Goal: Task Accomplishment & Management: Manage account settings

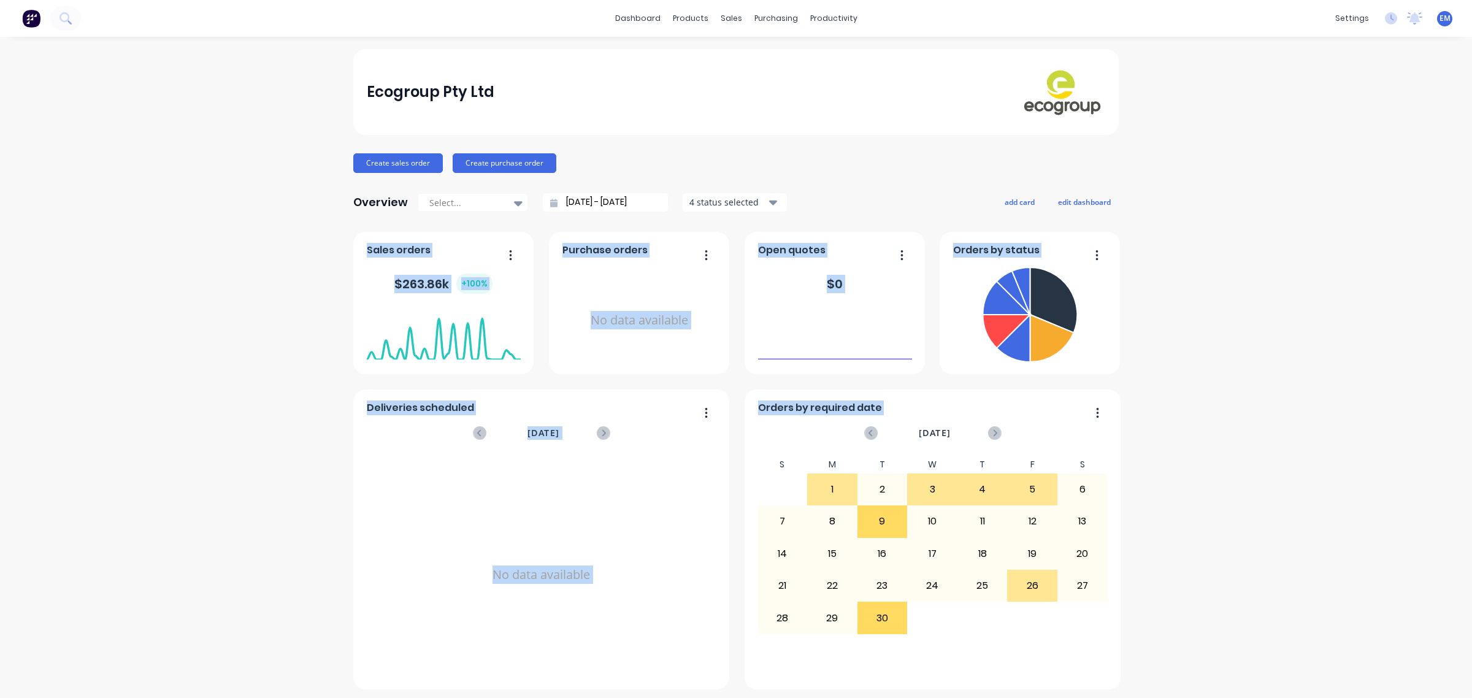
drag, startPoint x: 724, startPoint y: 666, endPoint x: 741, endPoint y: 685, distance: 25.6
click at [741, 685] on div "Deliveries scheduled [DATE] No data available Sales orders $ 263.86k + 100 % Or…" at bounding box center [735, 461] width 765 height 458
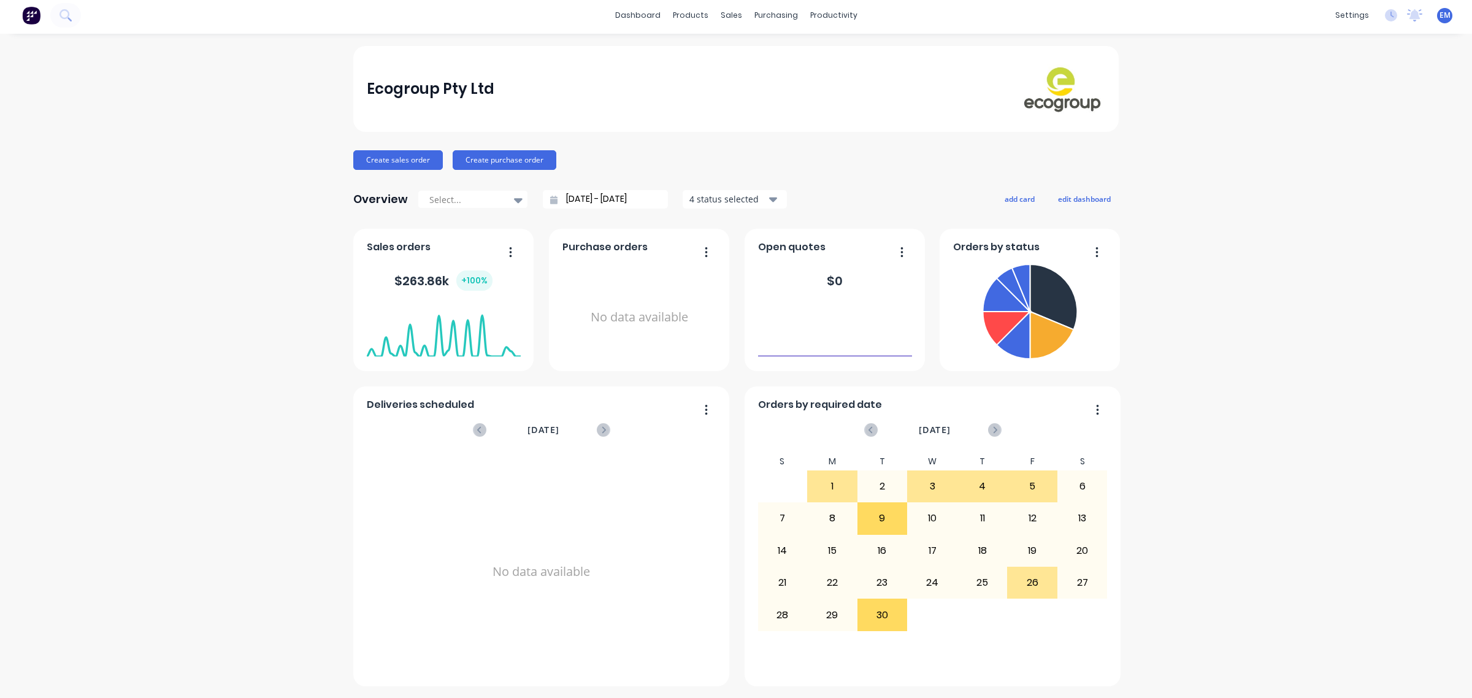
click at [736, 673] on div "Deliveries scheduled [DATE] No data available Sales orders $ 263.86k + 100 % Or…" at bounding box center [735, 458] width 765 height 458
click at [1157, 554] on div "Ecogroup Pty Ltd Create sales order Create purchase order Overview Select... [D…" at bounding box center [736, 366] width 1472 height 640
click at [1155, 393] on div "Ecogroup Pty Ltd Create sales order Create purchase order Overview Select... [D…" at bounding box center [736, 366] width 1472 height 640
drag, startPoint x: 1155, startPoint y: 393, endPoint x: 1200, endPoint y: 504, distance: 119.9
click at [1200, 504] on div "Ecogroup Pty Ltd Create sales order Create purchase order Overview Select... [D…" at bounding box center [736, 366] width 1472 height 640
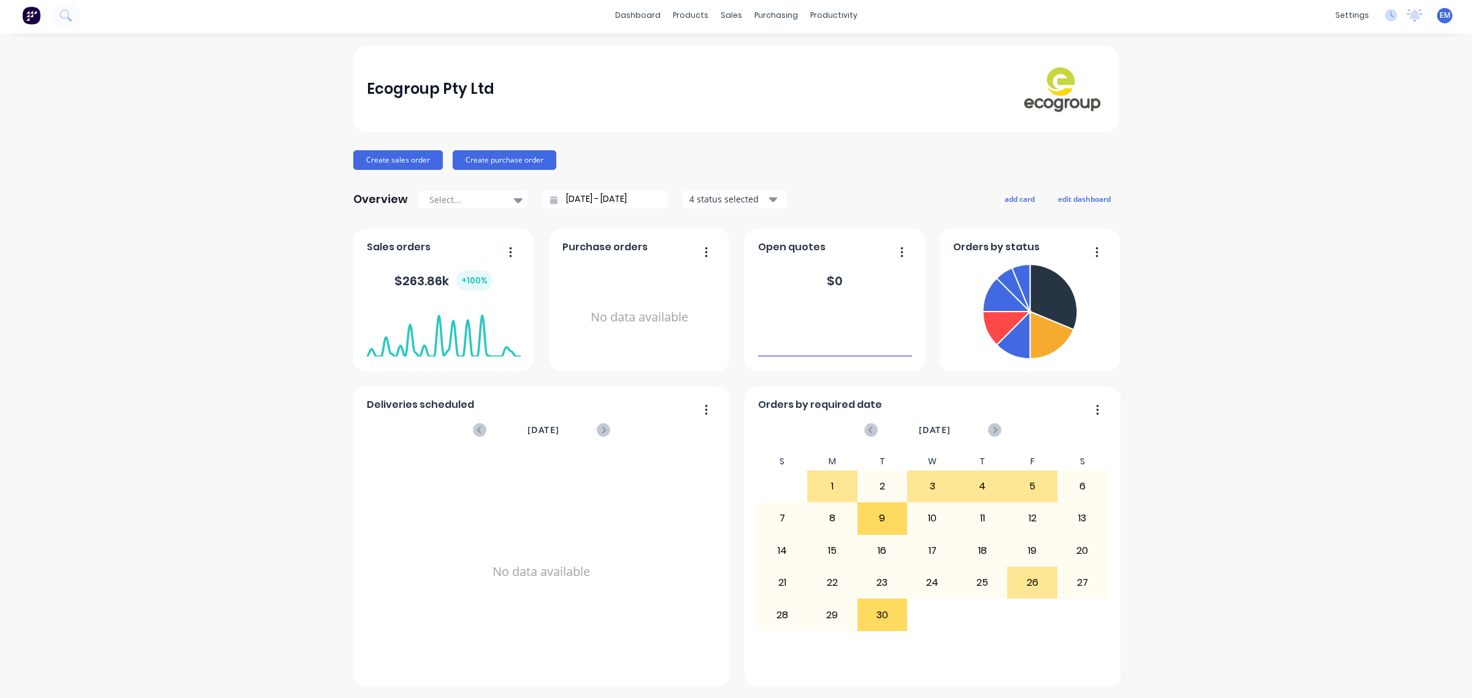
click at [1182, 399] on div "Ecogroup Pty Ltd Create sales order Create purchase order Overview Select... [D…" at bounding box center [736, 366] width 1472 height 640
click at [1197, 289] on div "Ecogroup Pty Ltd Create sales order Create purchase order Overview Select... [D…" at bounding box center [736, 366] width 1472 height 640
click at [1215, 155] on div "Ecogroup Pty Ltd Create sales order Create purchase order Overview Select... [D…" at bounding box center [736, 366] width 1472 height 640
click at [1043, 161] on div "Create sales order Create purchase order" at bounding box center [735, 160] width 765 height 20
click at [974, 158] on div "Create sales order Create purchase order" at bounding box center [735, 160] width 765 height 20
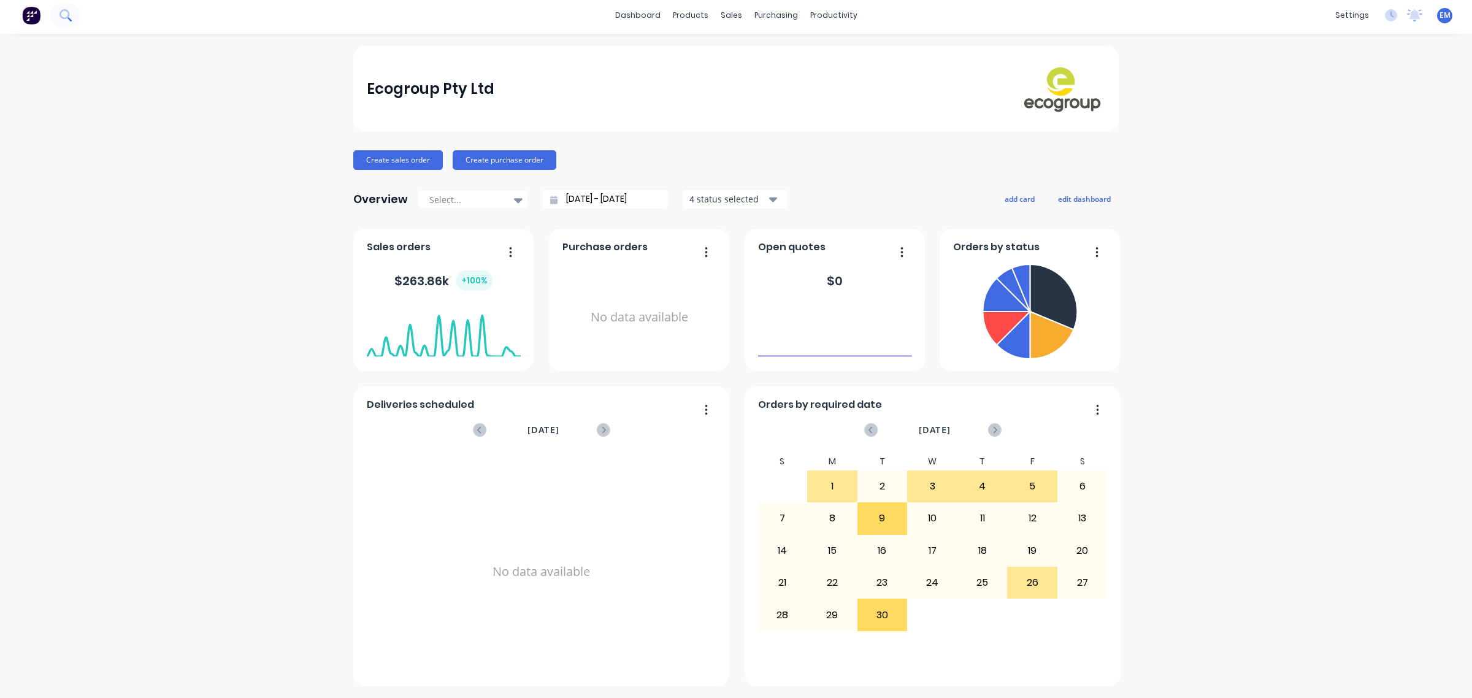
click at [77, 15] on button at bounding box center [65, 15] width 31 height 25
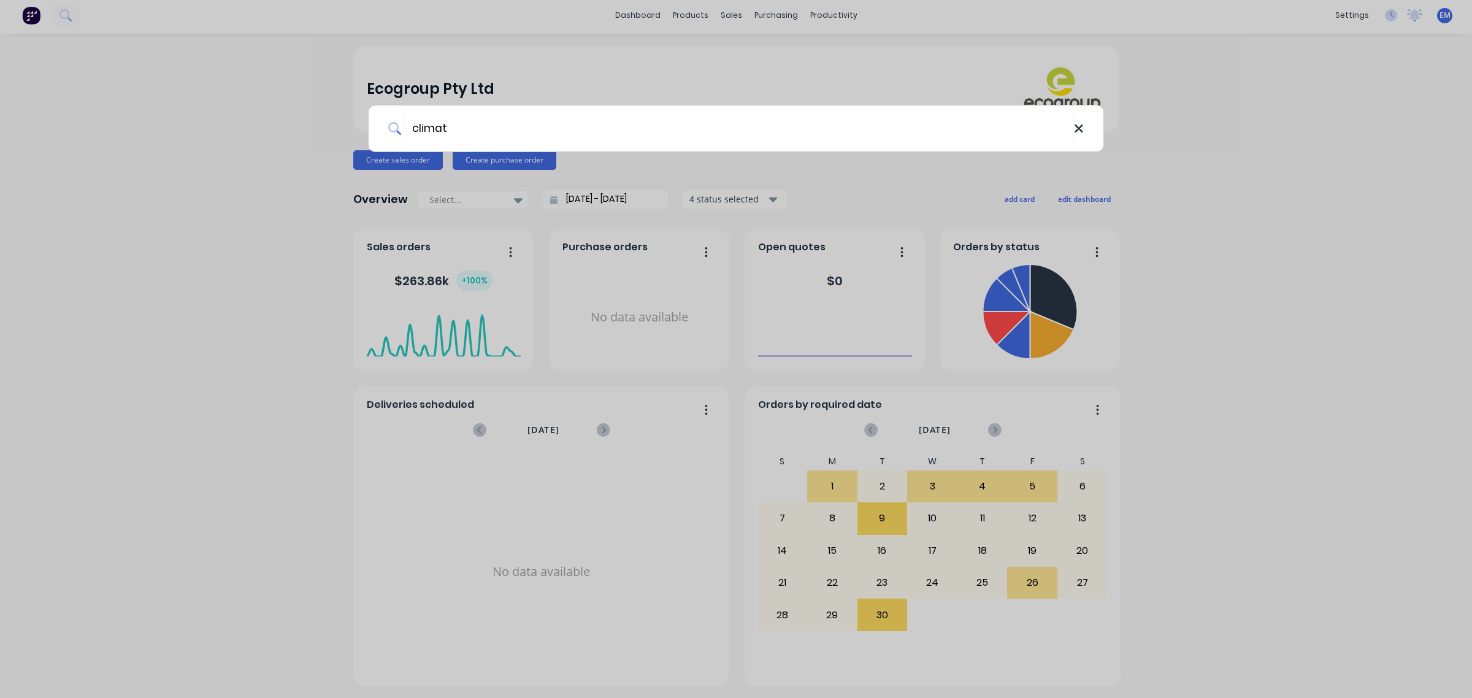
type input "climat"
click at [1075, 135] on icon at bounding box center [1079, 128] width 10 height 13
click at [1237, 153] on div at bounding box center [736, 349] width 1472 height 698
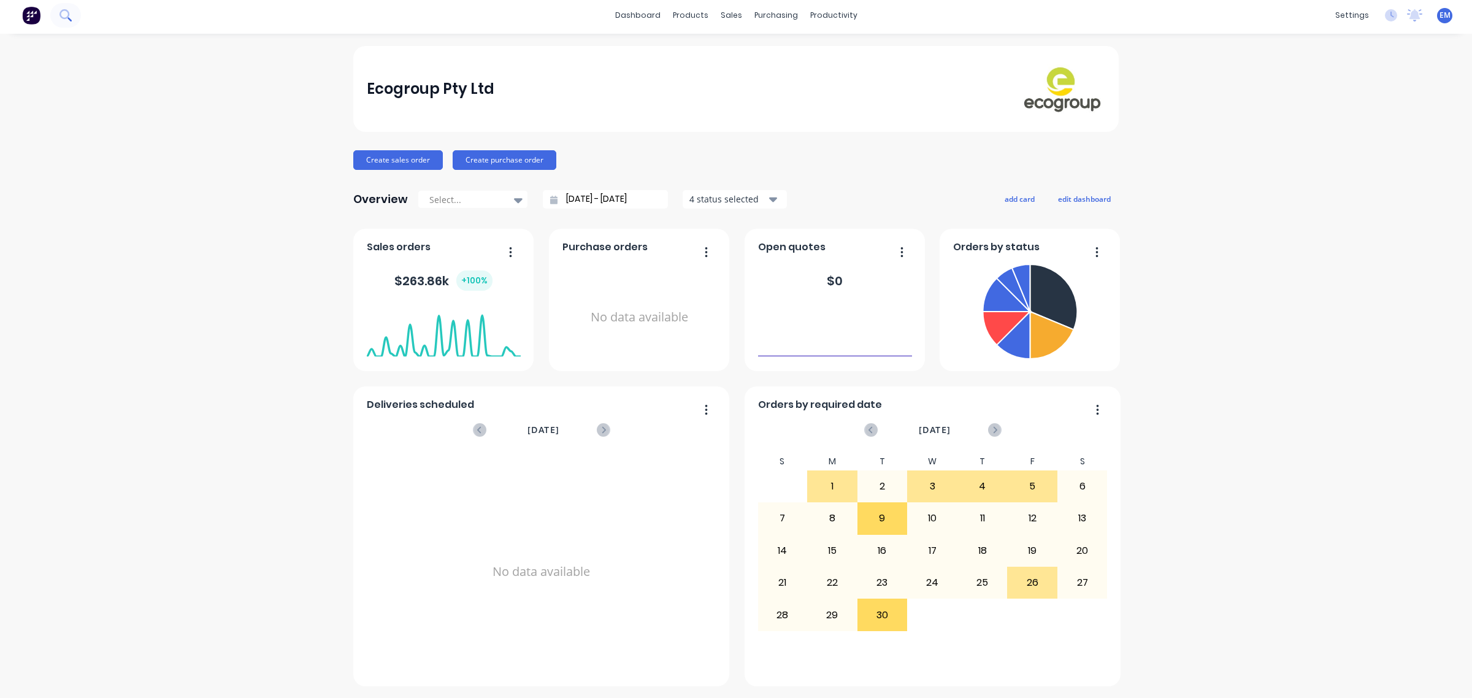
click at [56, 19] on button at bounding box center [65, 15] width 31 height 25
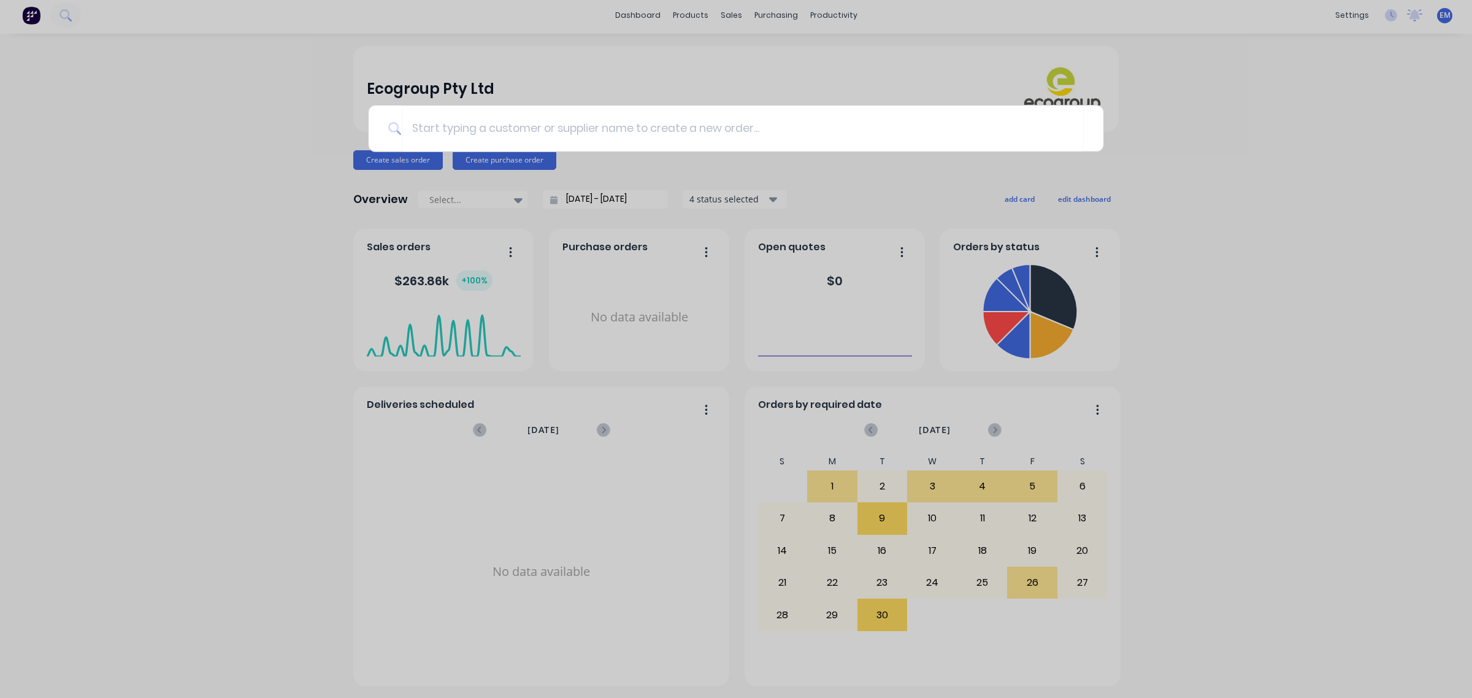
click at [697, 23] on div at bounding box center [736, 349] width 1472 height 698
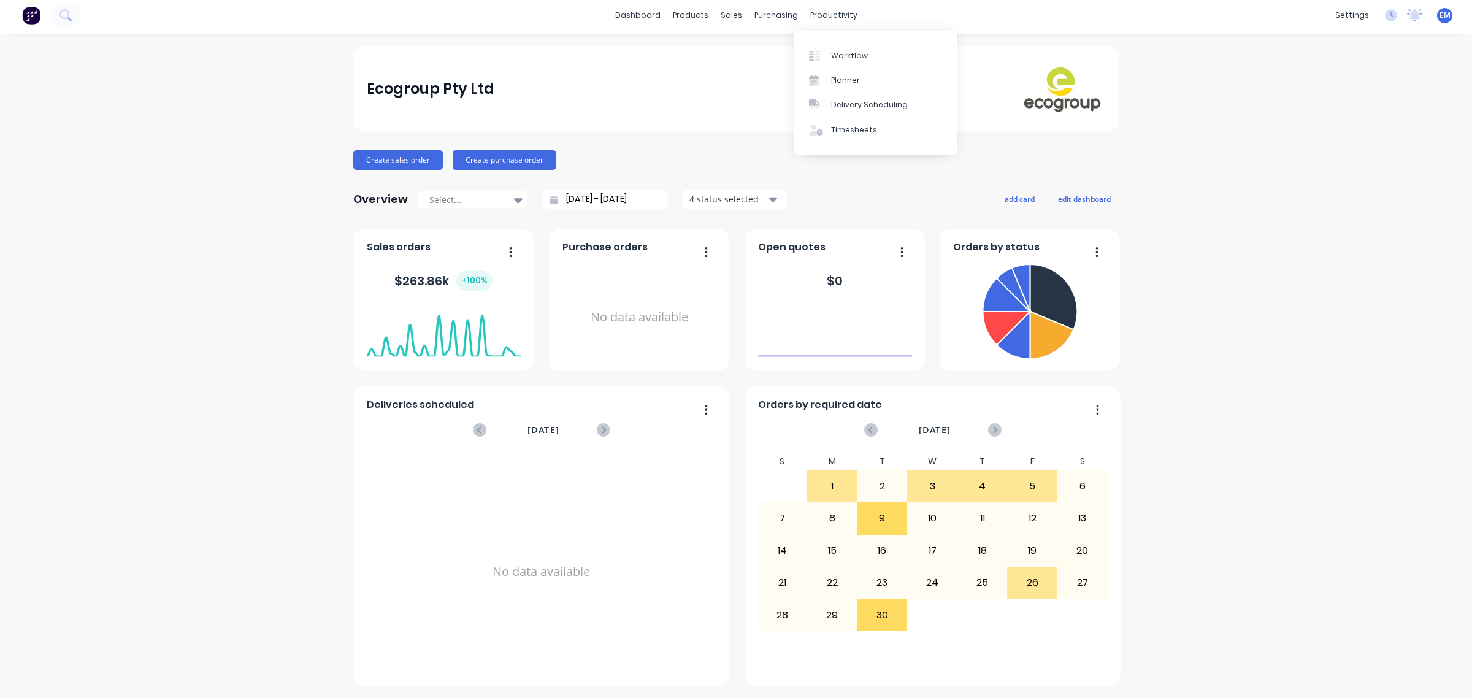
click at [1211, 67] on div "Ecogroup Pty Ltd Create sales order Create purchase order Overview Select... [D…" at bounding box center [736, 366] width 1472 height 640
click at [751, 71] on link "Customers" at bounding box center [790, 80] width 163 height 25
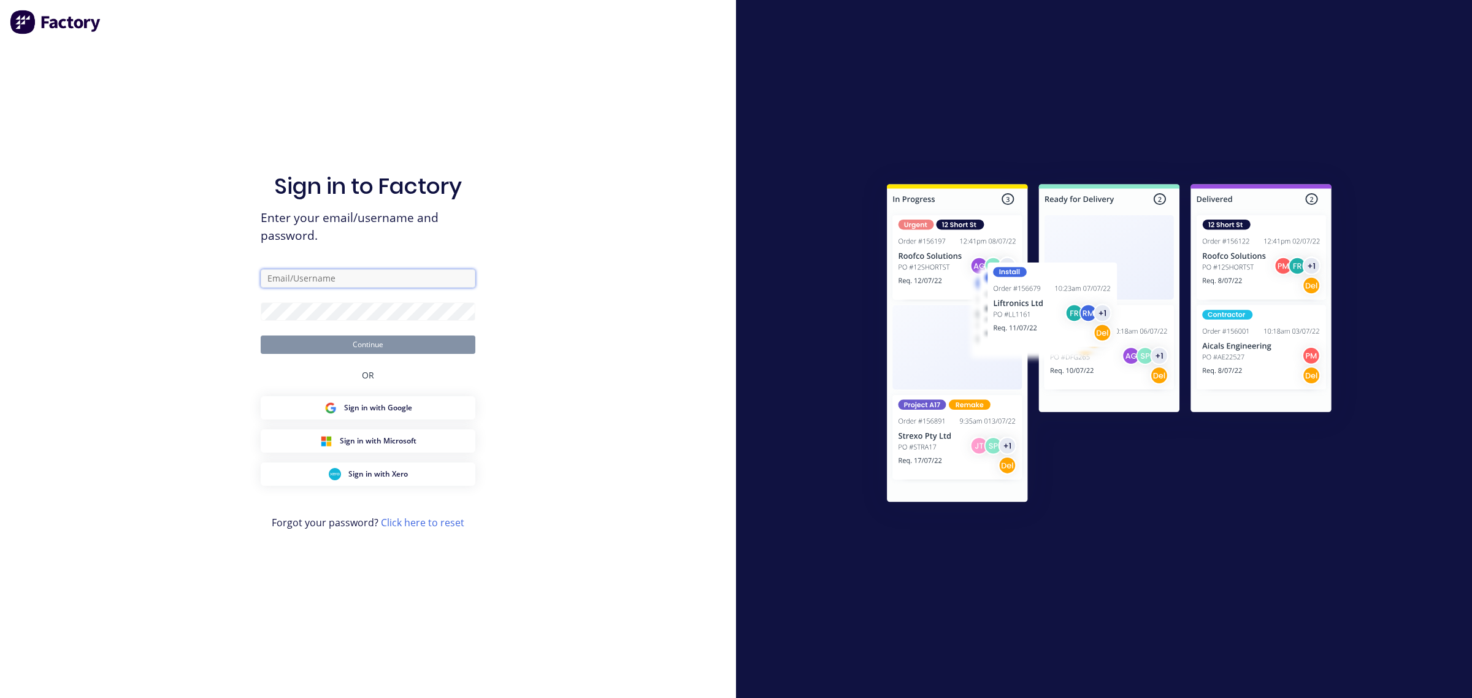
click at [366, 270] on input "text" at bounding box center [368, 278] width 215 height 18
type input "[EMAIL_ADDRESS][PERSON_NAME][DOMAIN_NAME]"
click at [388, 350] on button "Continue" at bounding box center [368, 344] width 215 height 18
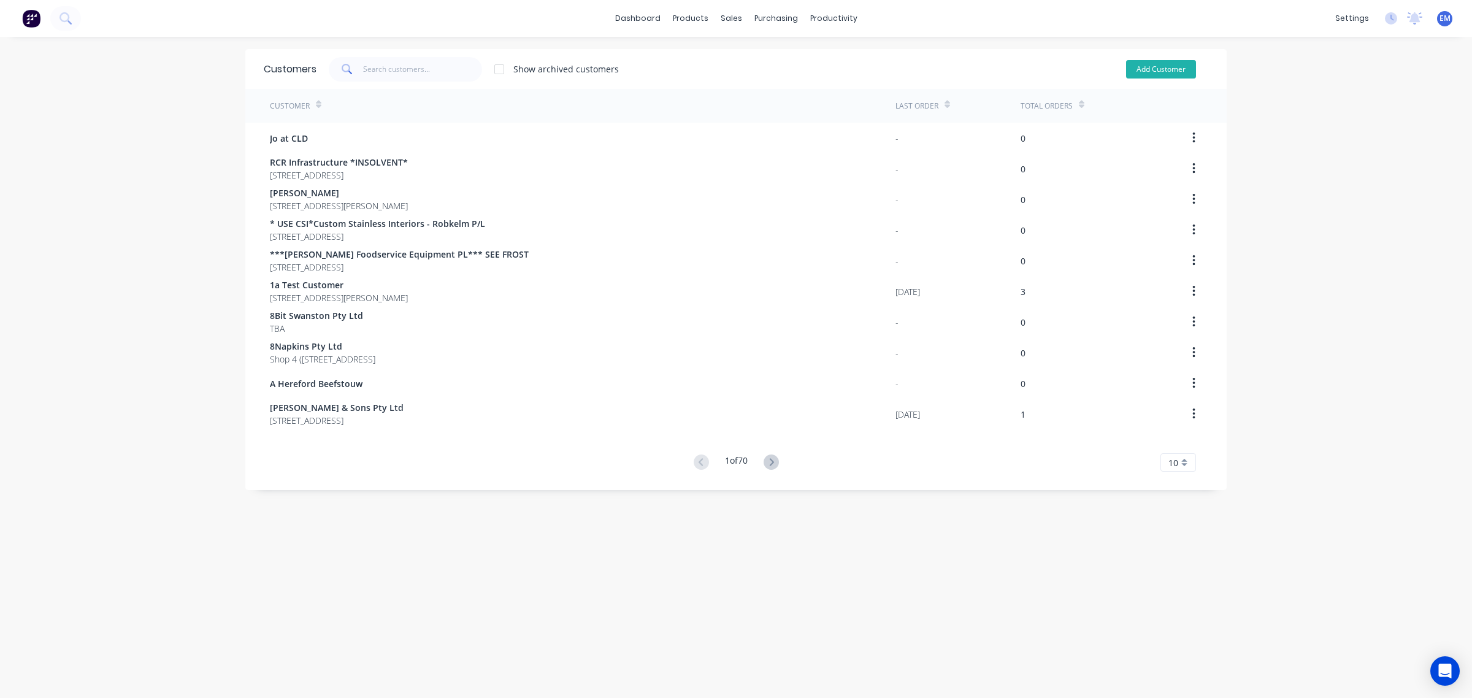
click at [1126, 71] on button "Add Customer" at bounding box center [1161, 69] width 70 height 18
select select "AU"
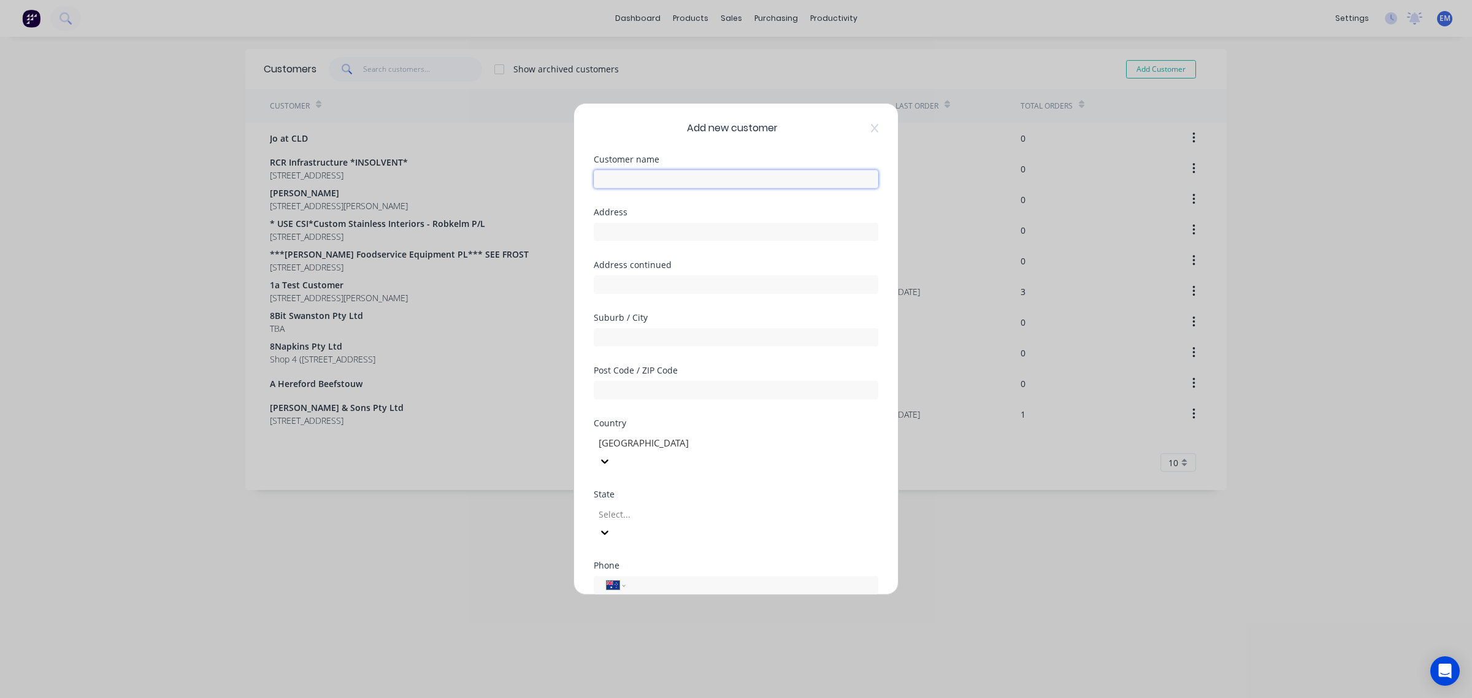
click at [741, 175] on input "text" at bounding box center [736, 179] width 285 height 18
click at [697, 181] on input "C" at bounding box center [736, 179] width 285 height 18
type input "Climat Commercial"
click at [678, 224] on input "text" at bounding box center [736, 232] width 285 height 18
type input "[STREET_ADDRESS][PERSON_NAME]"
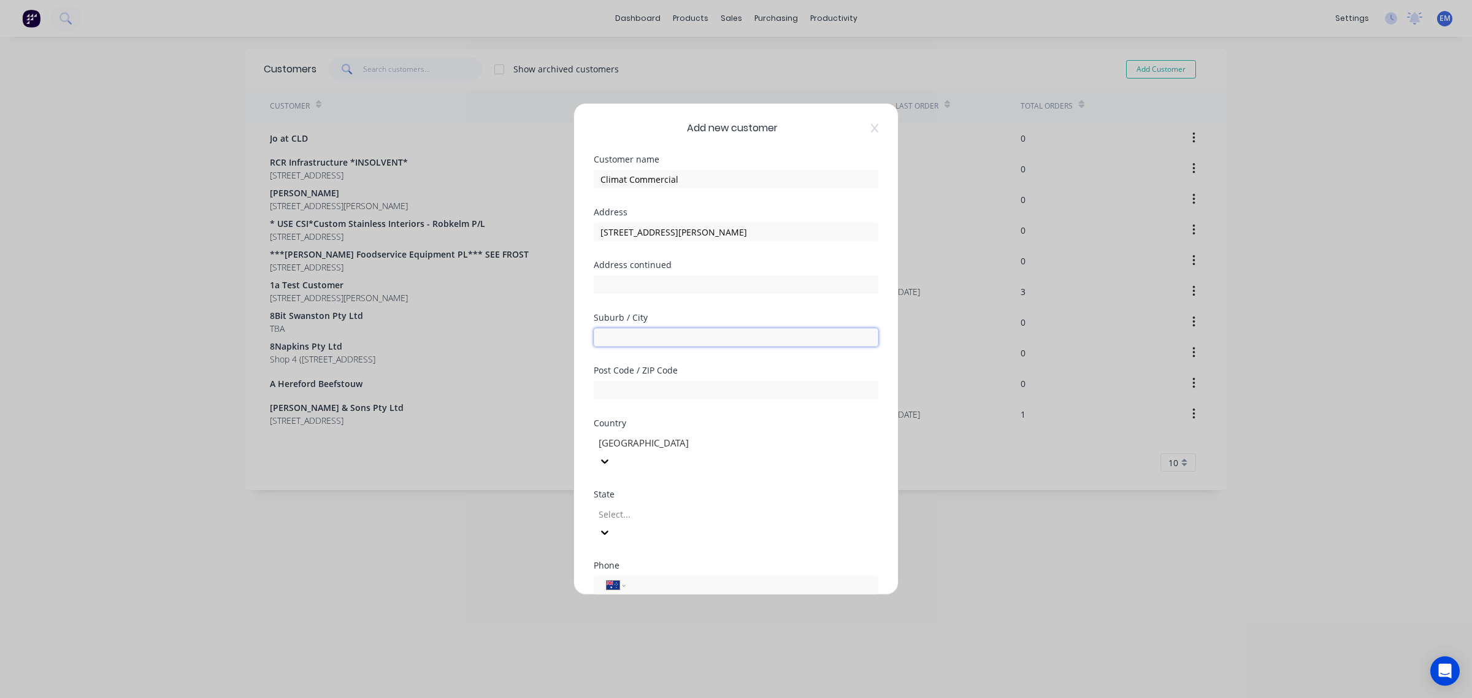
click at [696, 334] on input "text" at bounding box center [736, 337] width 285 height 18
type input "[PERSON_NAME]"
click at [722, 384] on input "text" at bounding box center [736, 390] width 285 height 18
type input "5008"
click at [705, 505] on div "Select..." at bounding box center [686, 514] width 184 height 18
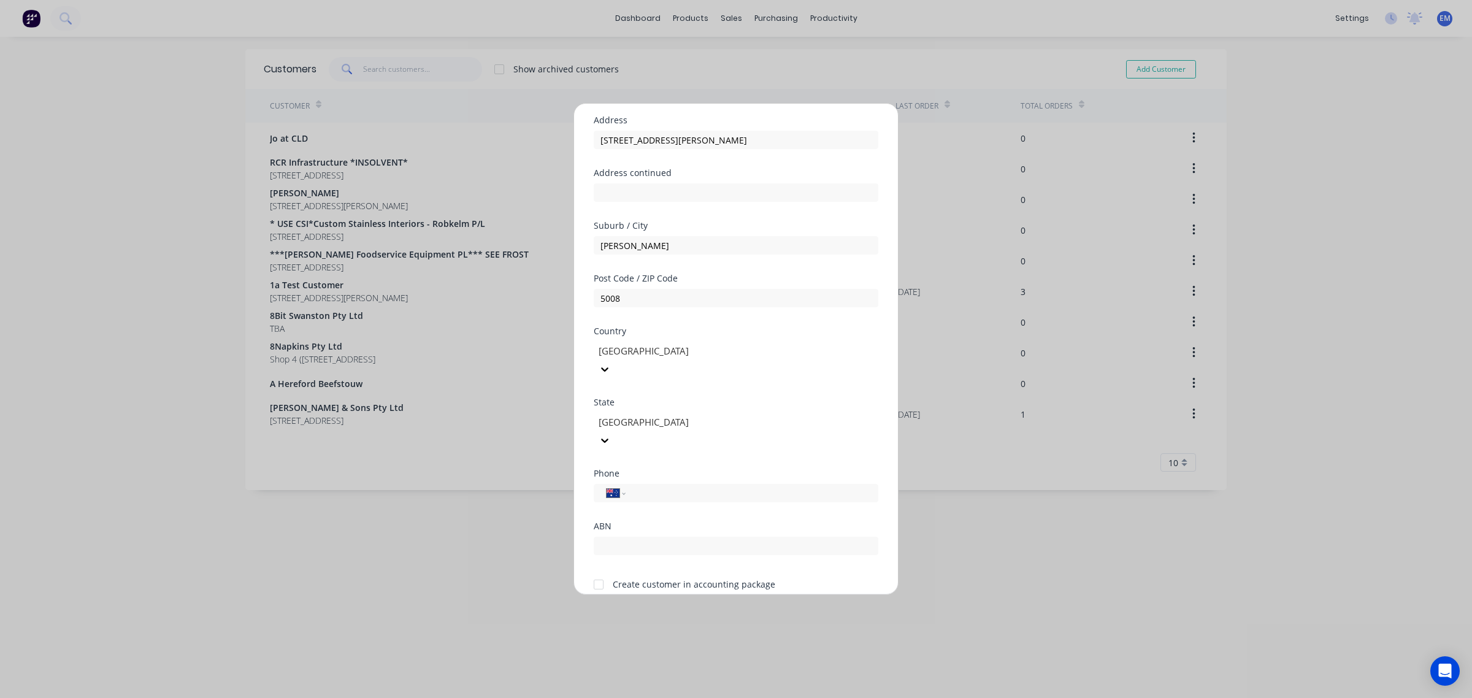
scroll to position [108, 0]
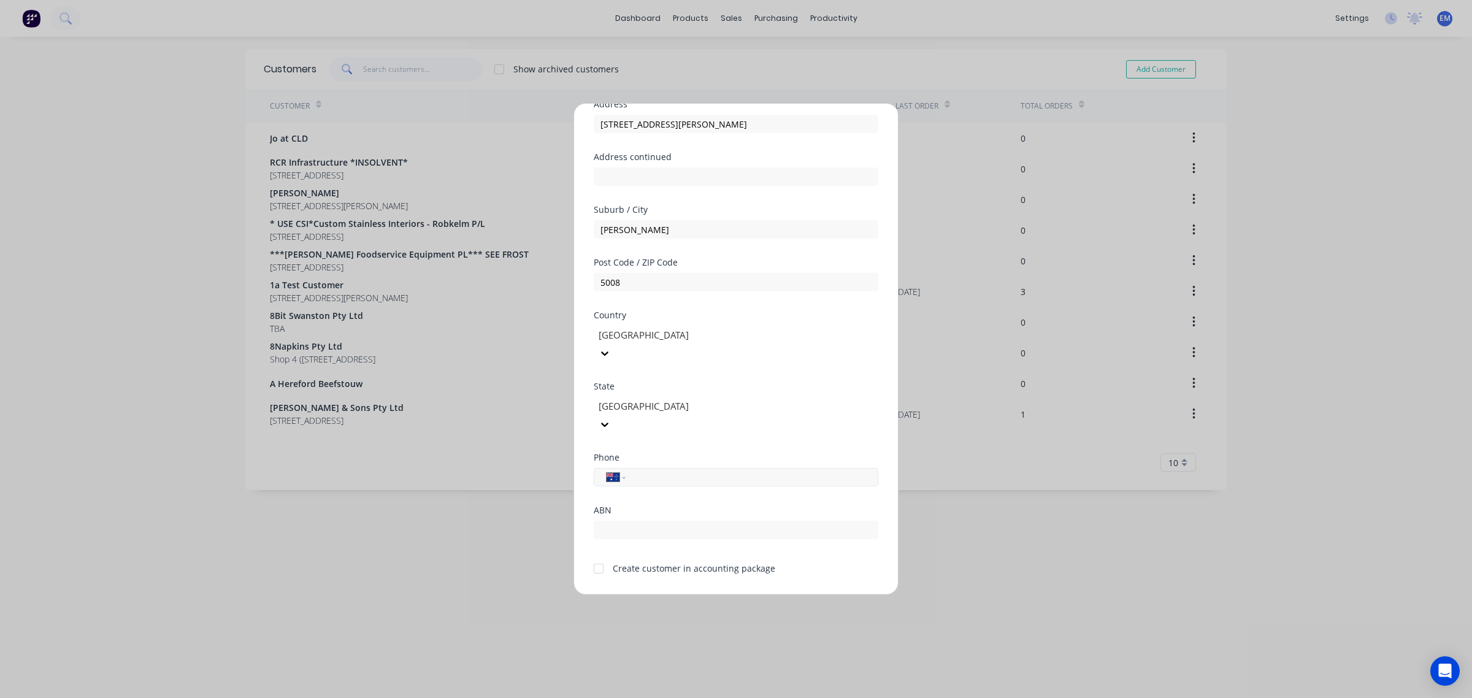
click at [666, 470] on input "tel" at bounding box center [749, 477] width 231 height 14
type input "[PHONE_NUMBER]"
click at [678, 521] on input "text" at bounding box center [736, 530] width 285 height 18
type input "12131937490"
click at [621, 562] on div "Create customer in accounting package" at bounding box center [694, 568] width 163 height 13
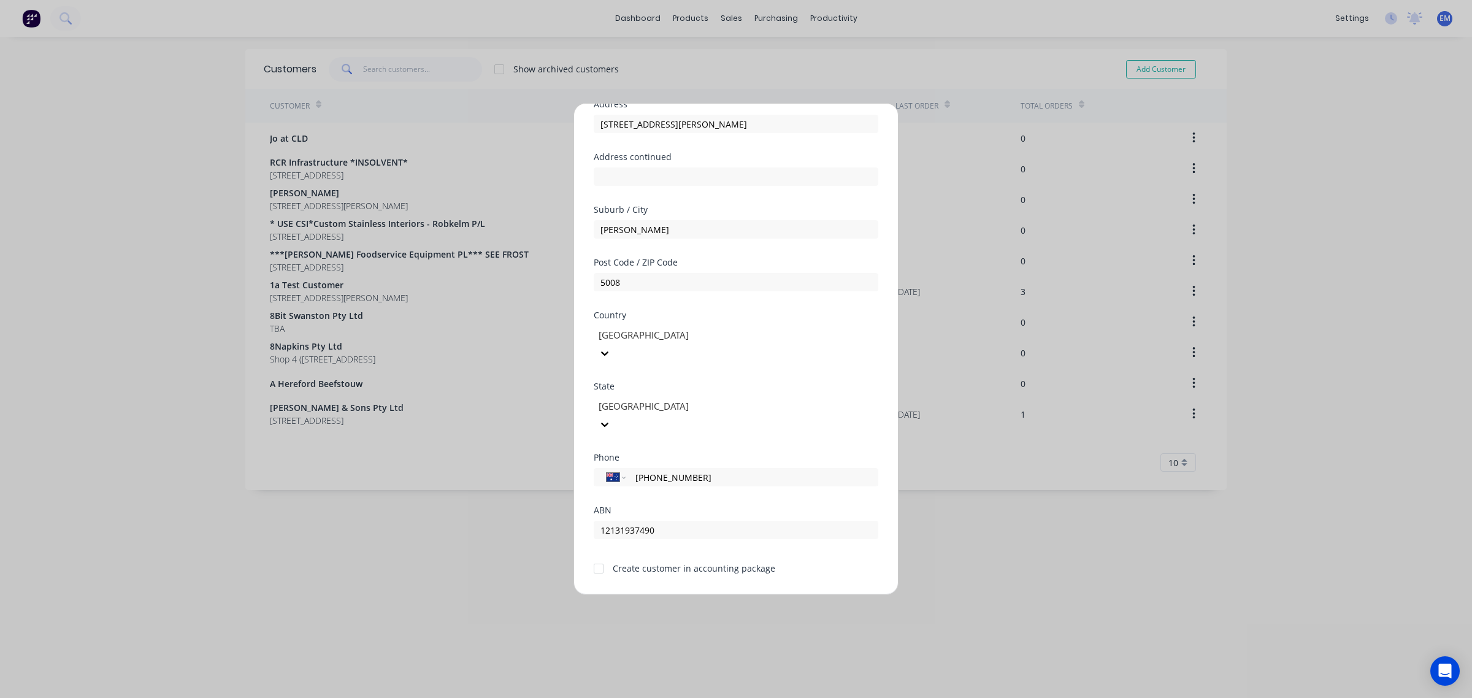
click at [589, 556] on div at bounding box center [598, 568] width 25 height 25
click at [707, 594] on button "Save" at bounding box center [697, 604] width 67 height 20
click at [685, 594] on button "Save" at bounding box center [697, 604] width 67 height 20
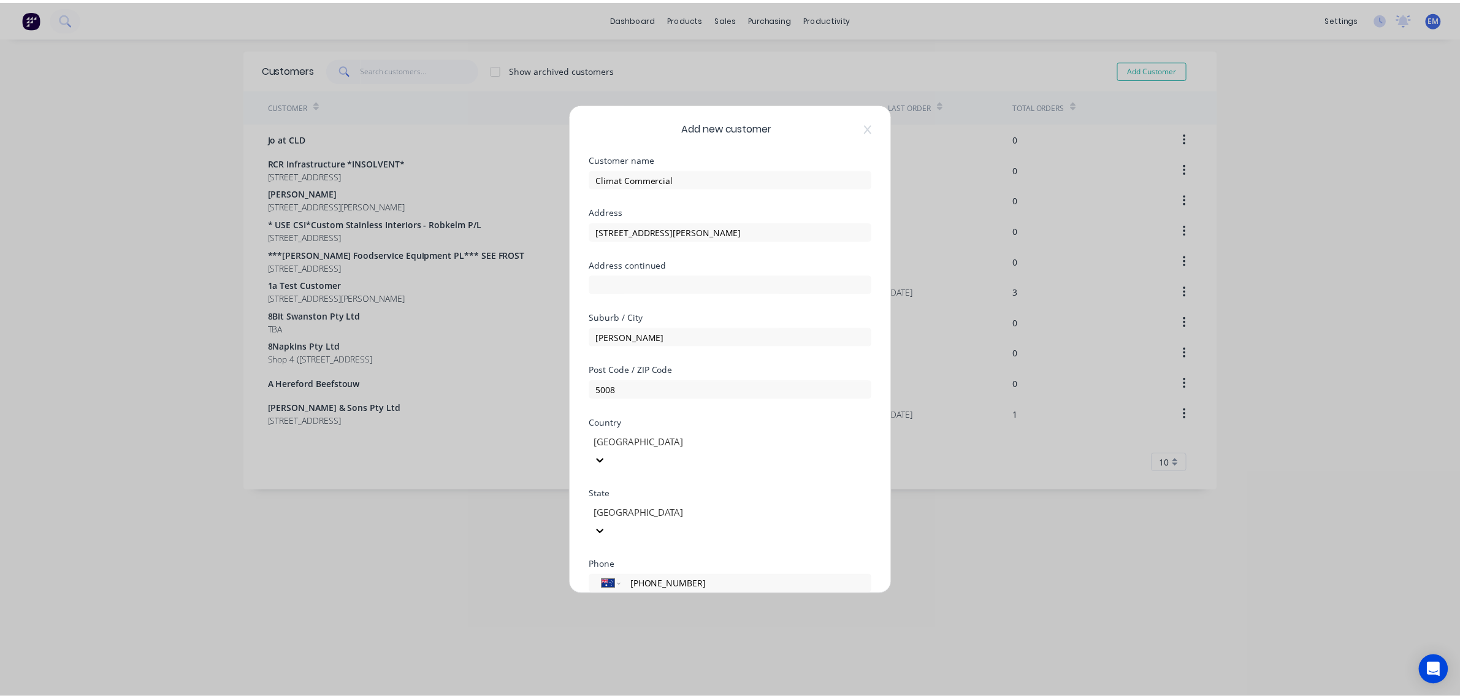
scroll to position [0, 0]
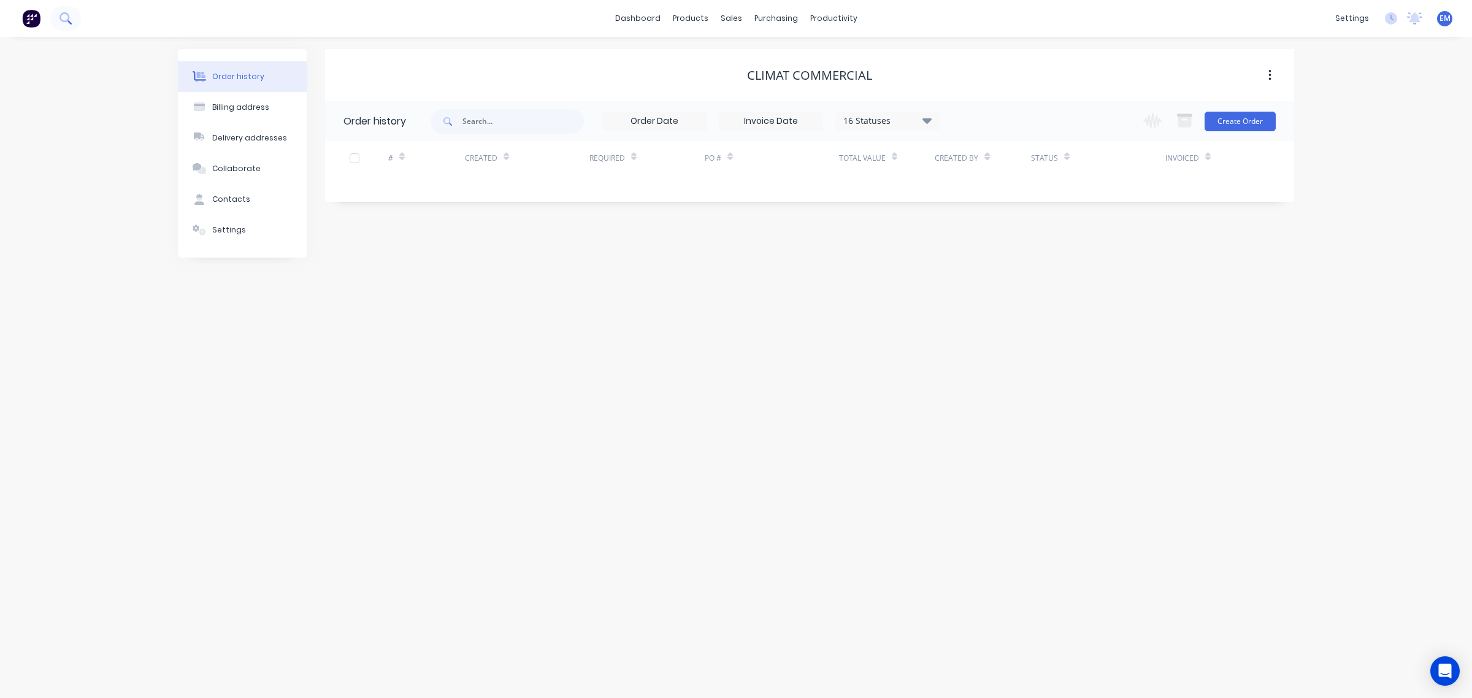
click at [71, 17] on icon at bounding box center [65, 18] width 12 height 12
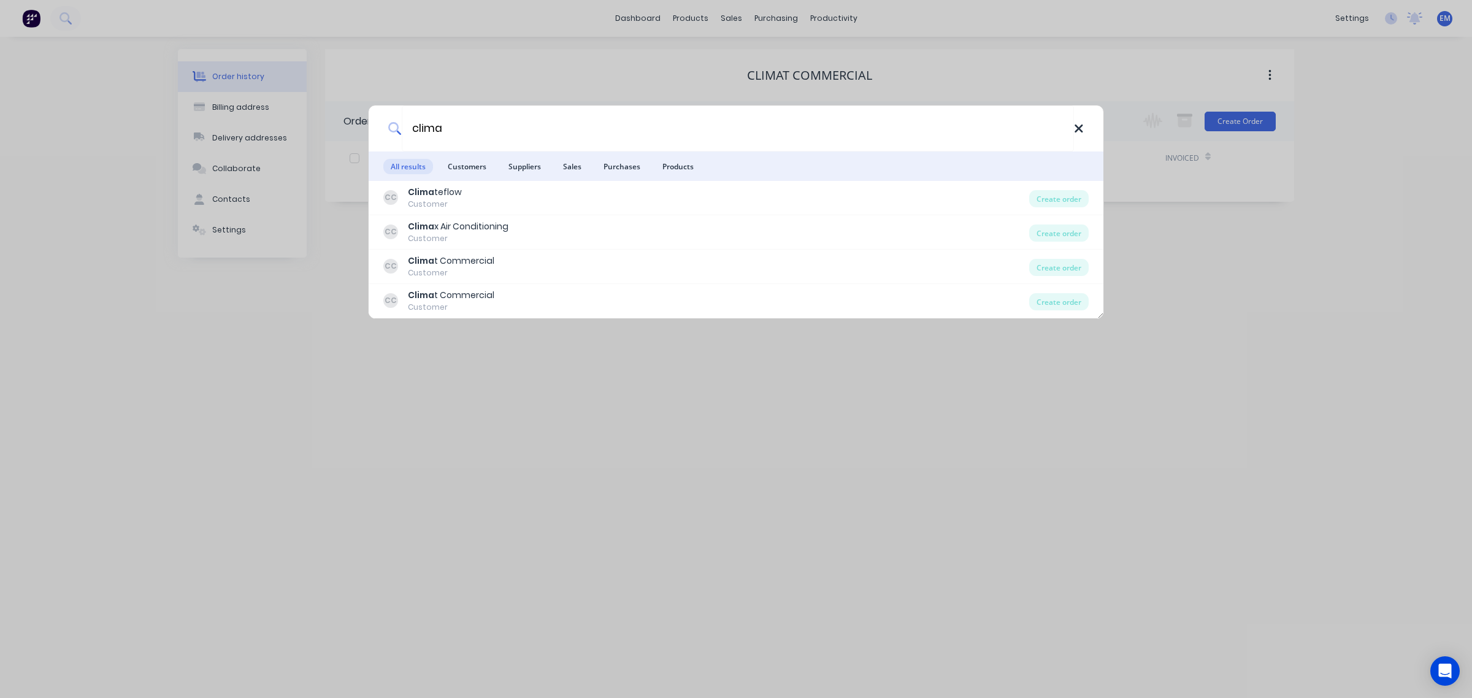
type input "clima"
click at [1078, 131] on icon at bounding box center [1079, 128] width 10 height 13
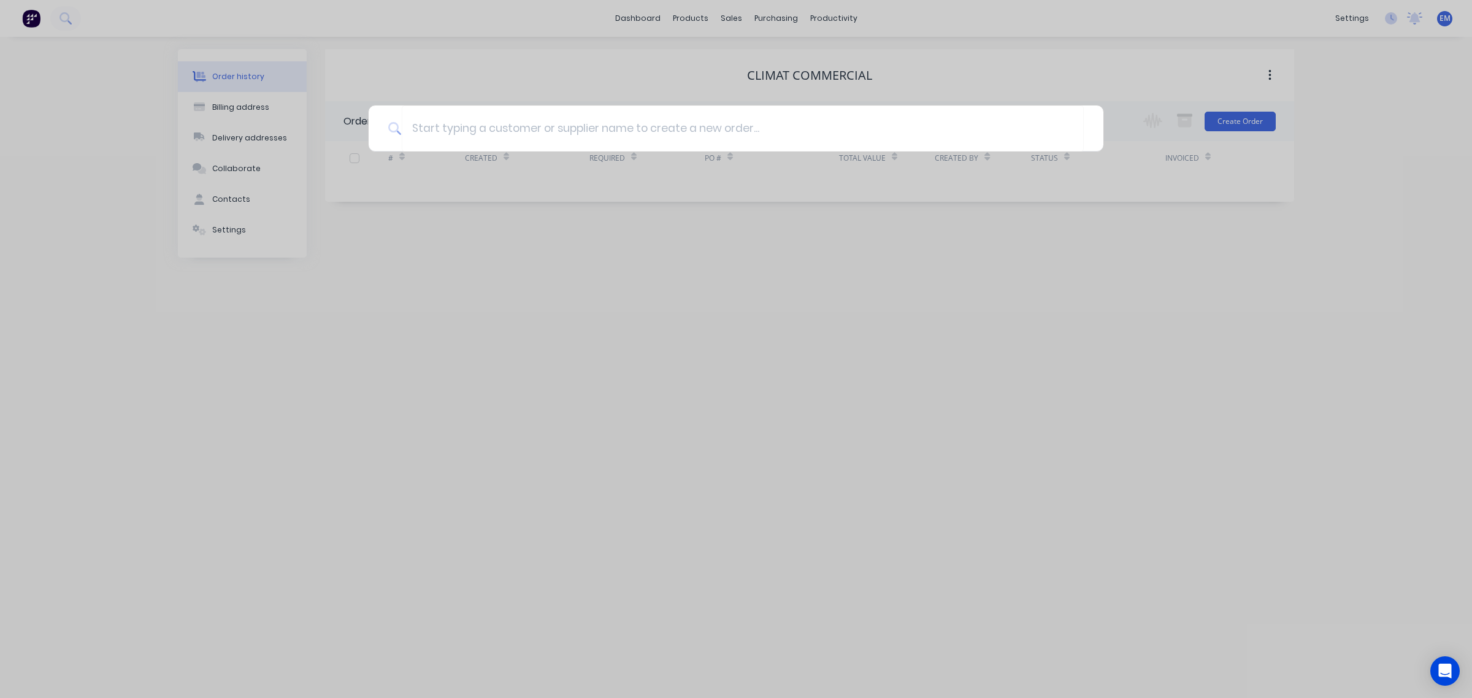
click at [1271, 72] on div at bounding box center [736, 349] width 1472 height 698
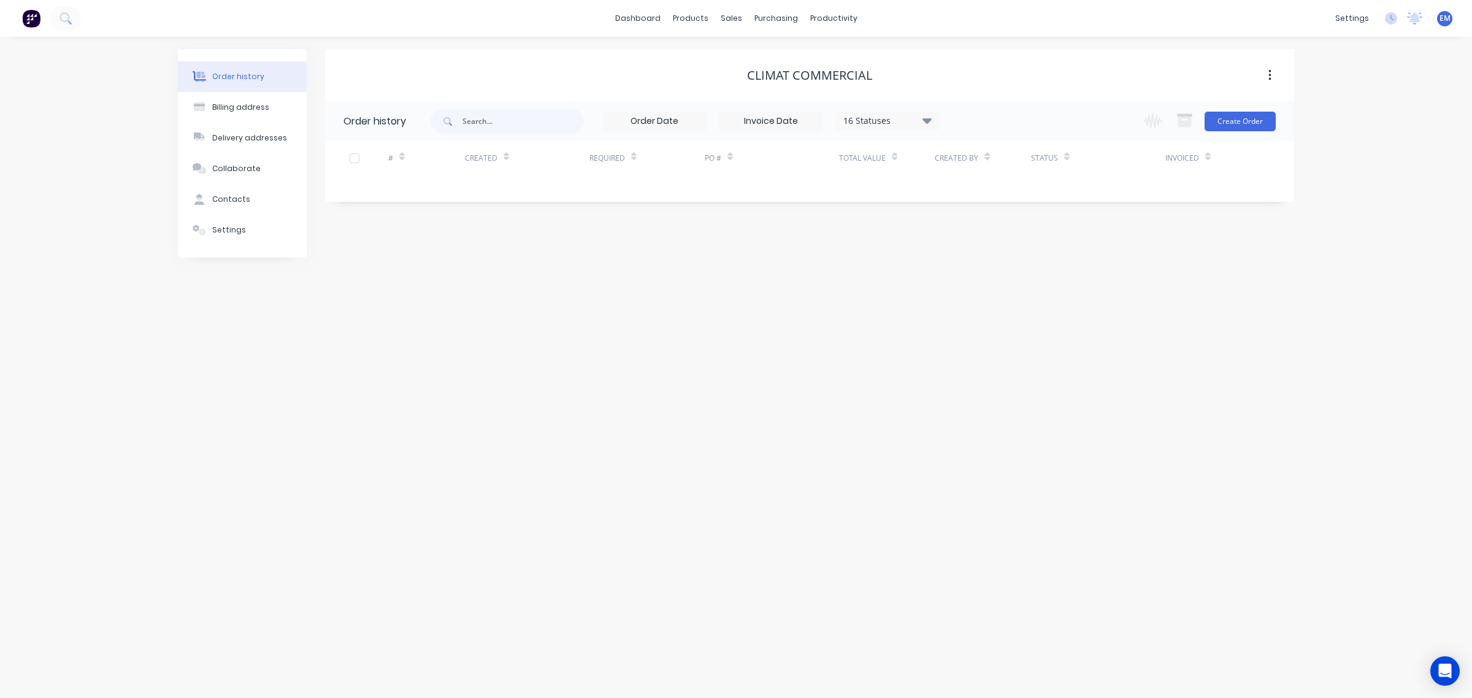
click at [1271, 72] on icon "button" at bounding box center [1269, 75] width 3 height 13
click at [1225, 107] on div "Archive" at bounding box center [1226, 108] width 94 height 18
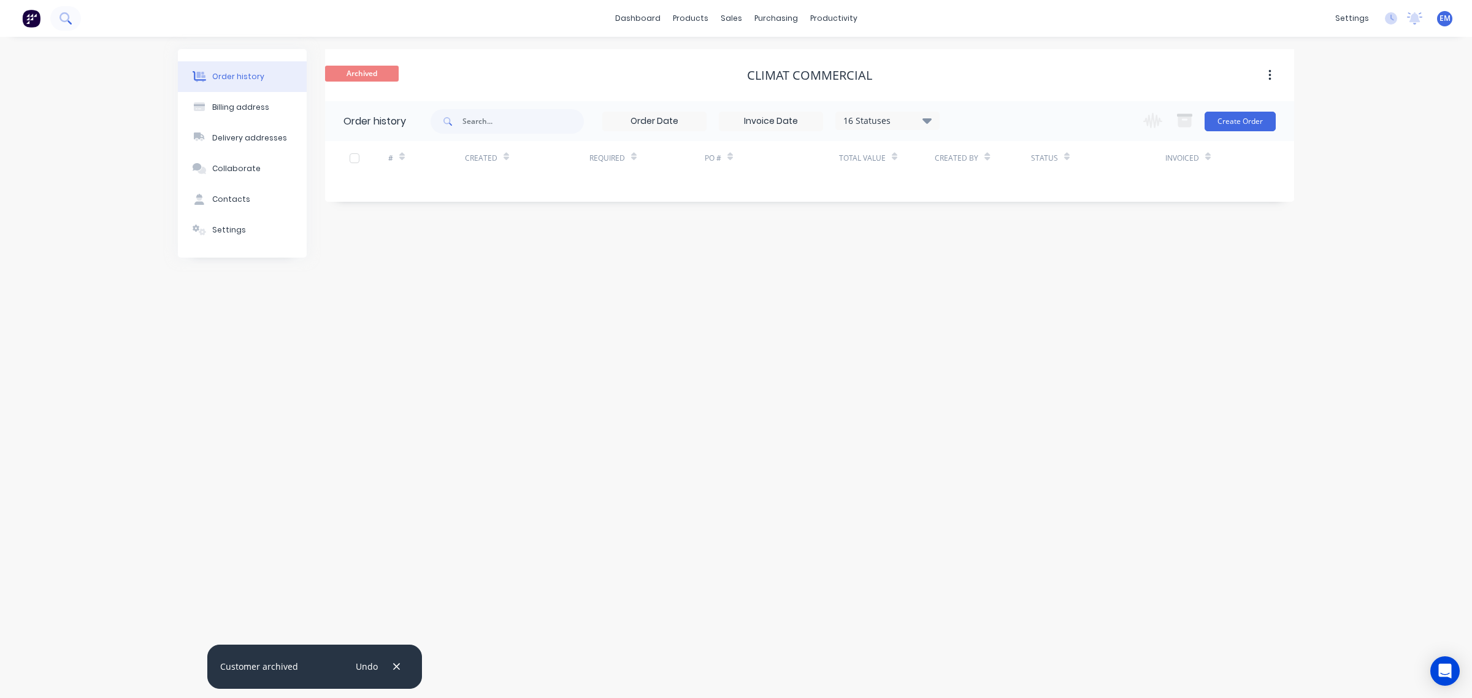
click at [63, 25] on button at bounding box center [65, 18] width 31 height 25
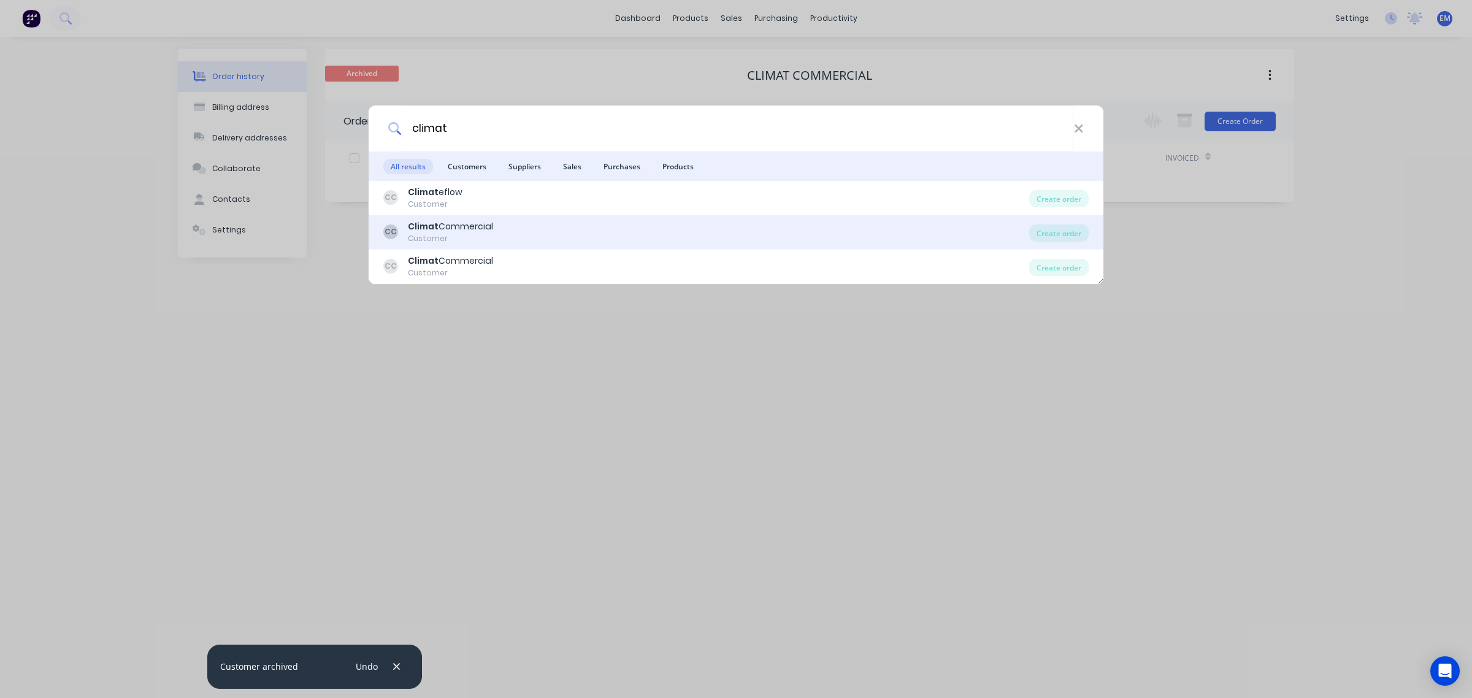
type input "climat"
click at [592, 238] on div "CC Climat Commercial Customer" at bounding box center [706, 232] width 646 height 24
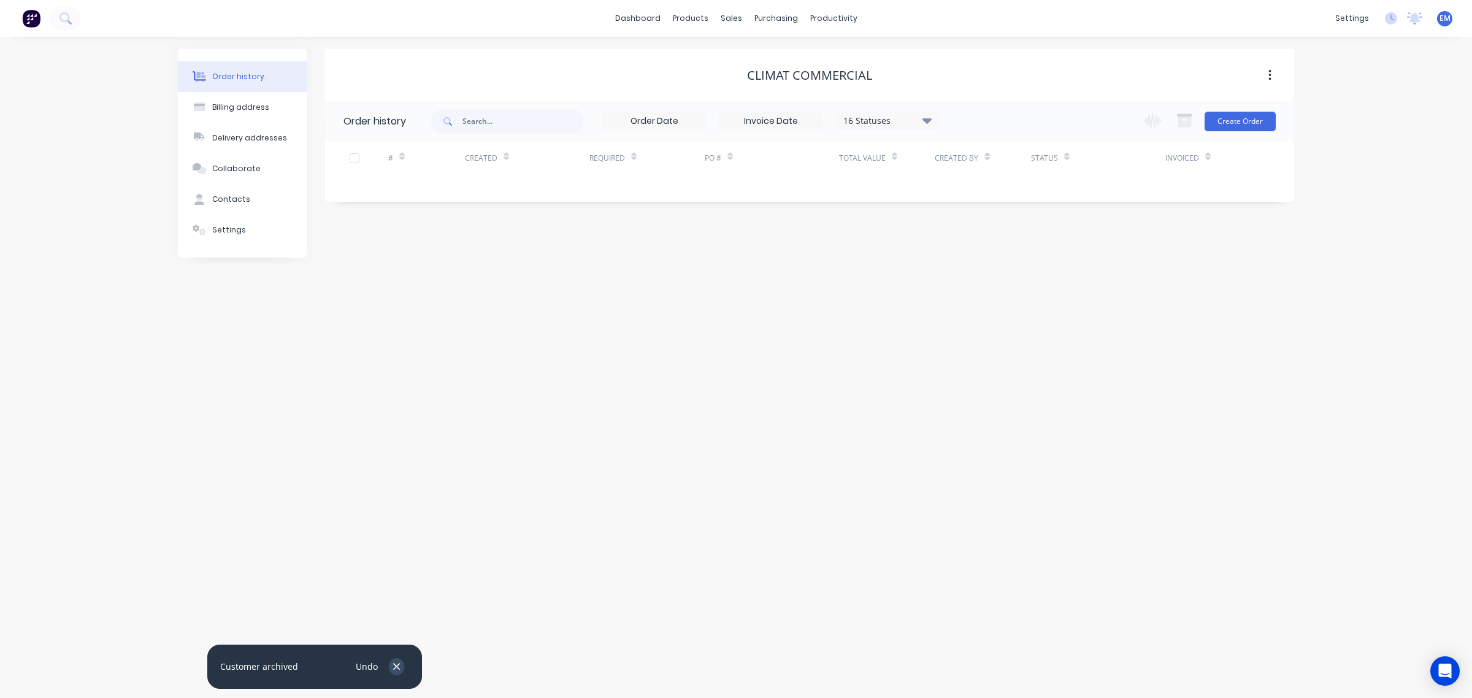
click at [403, 665] on button "button" at bounding box center [396, 666] width 15 height 17
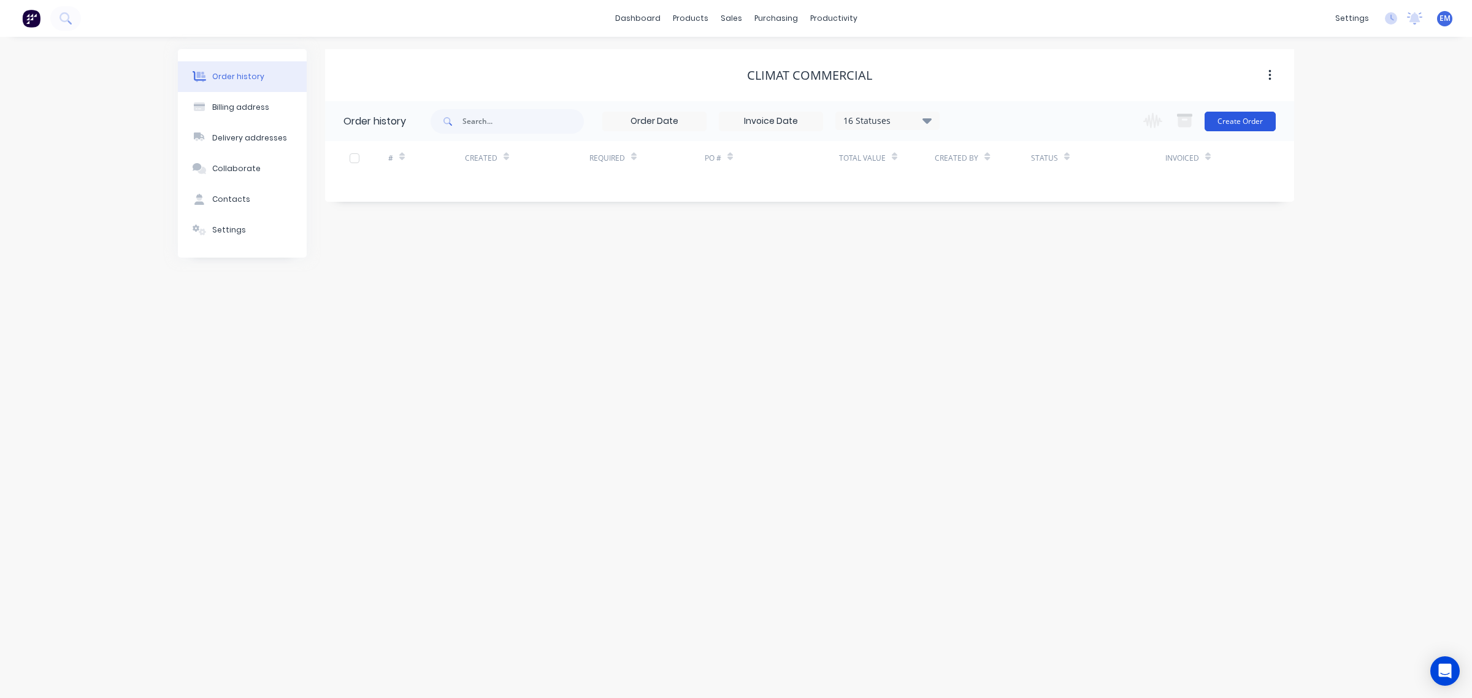
click at [1242, 124] on button "Create Order" at bounding box center [1240, 122] width 71 height 20
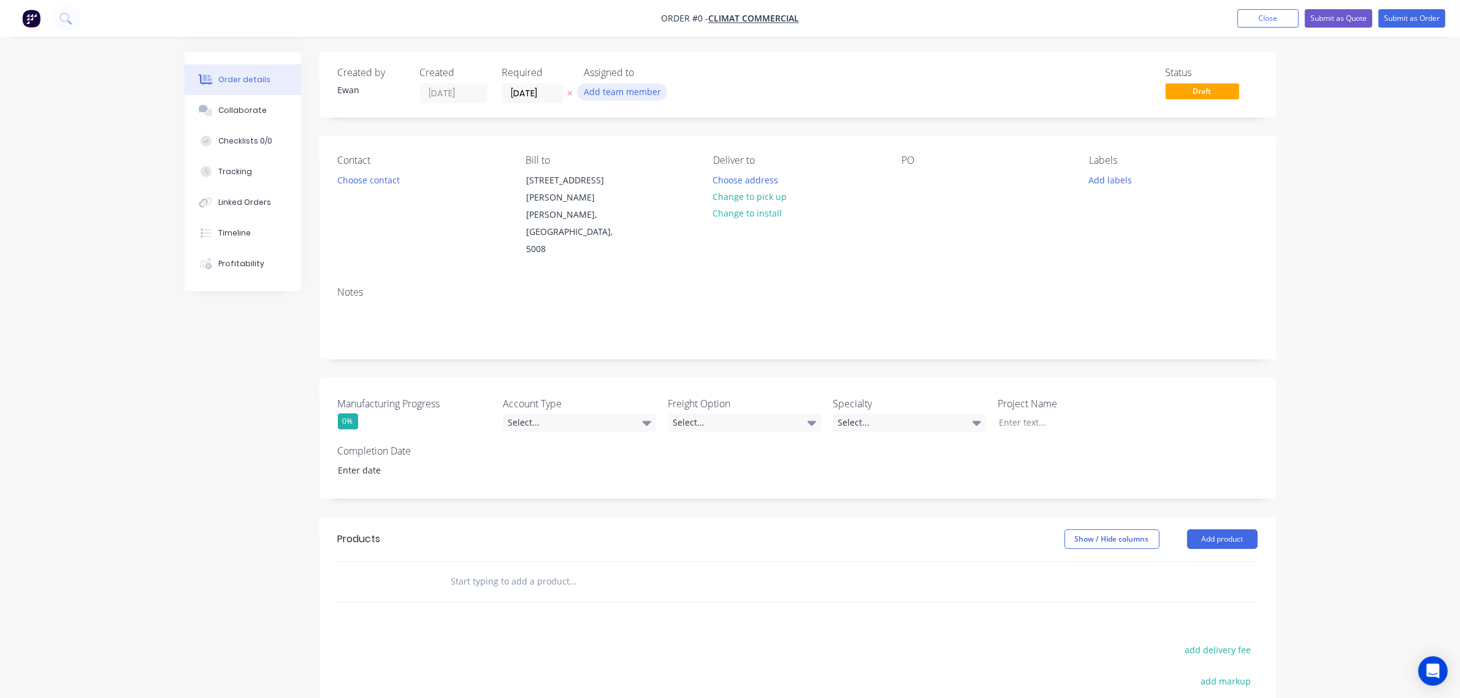
click at [615, 88] on button "Add team member" at bounding box center [622, 91] width 90 height 17
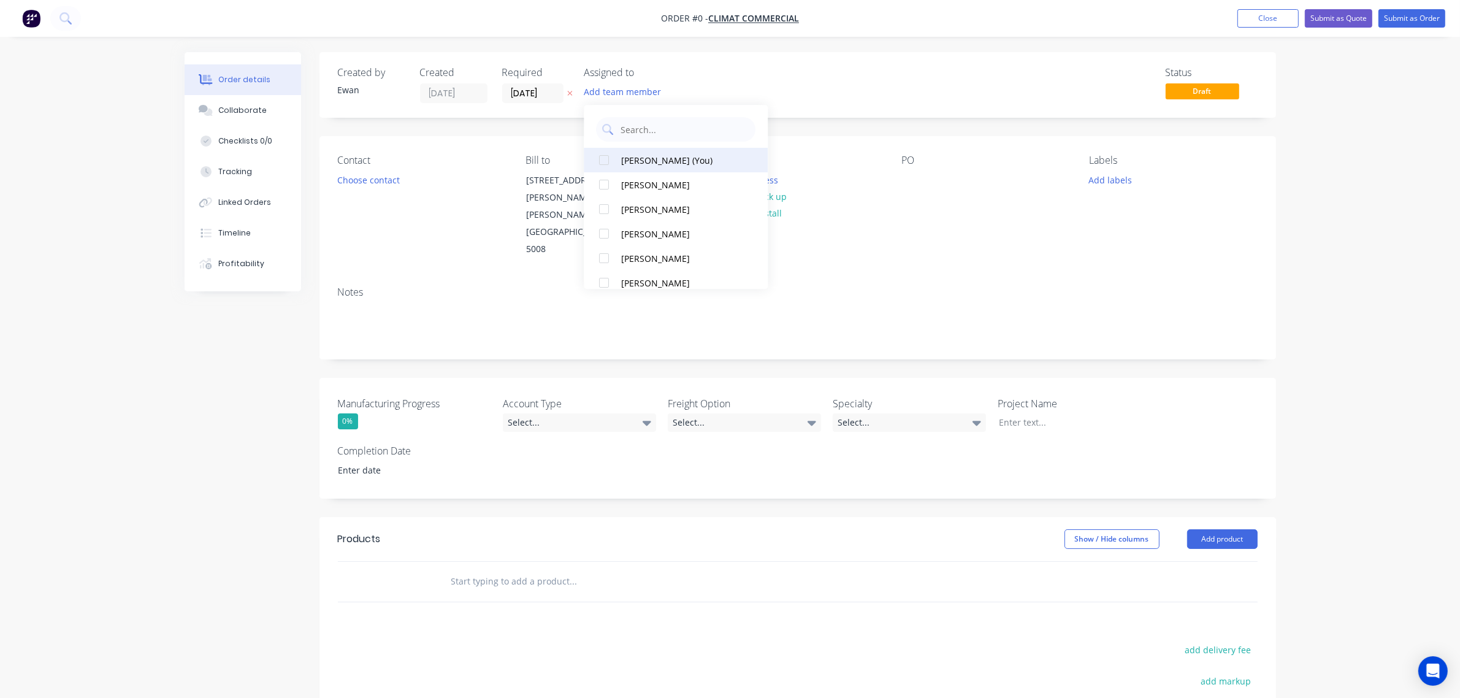
click at [636, 158] on div "[PERSON_NAME] (You)" at bounding box center [683, 160] width 123 height 13
click at [375, 184] on div "Order details Collaborate Checklists 0/0 Tracking Linked Orders Timeline Profit…" at bounding box center [730, 483] width 1116 height 863
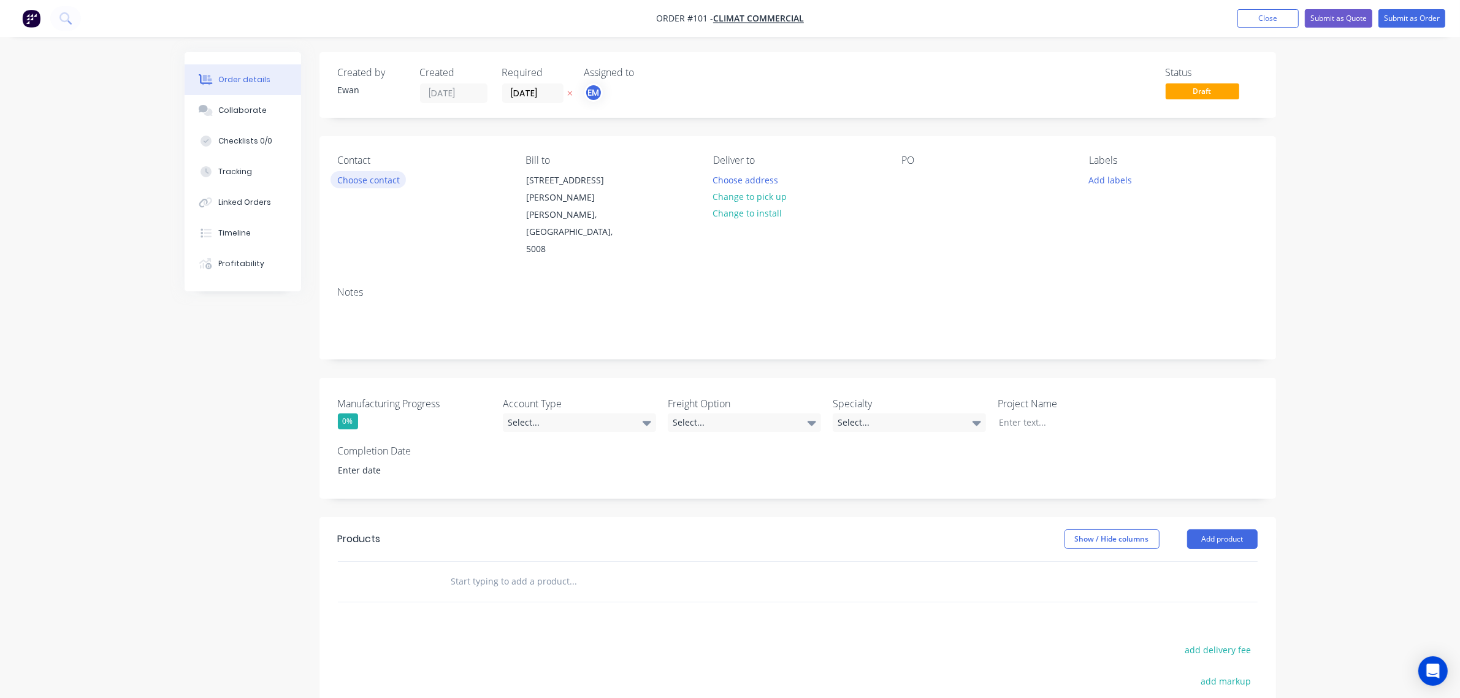
click at [375, 184] on button "Choose contact" at bounding box center [368, 179] width 75 height 17
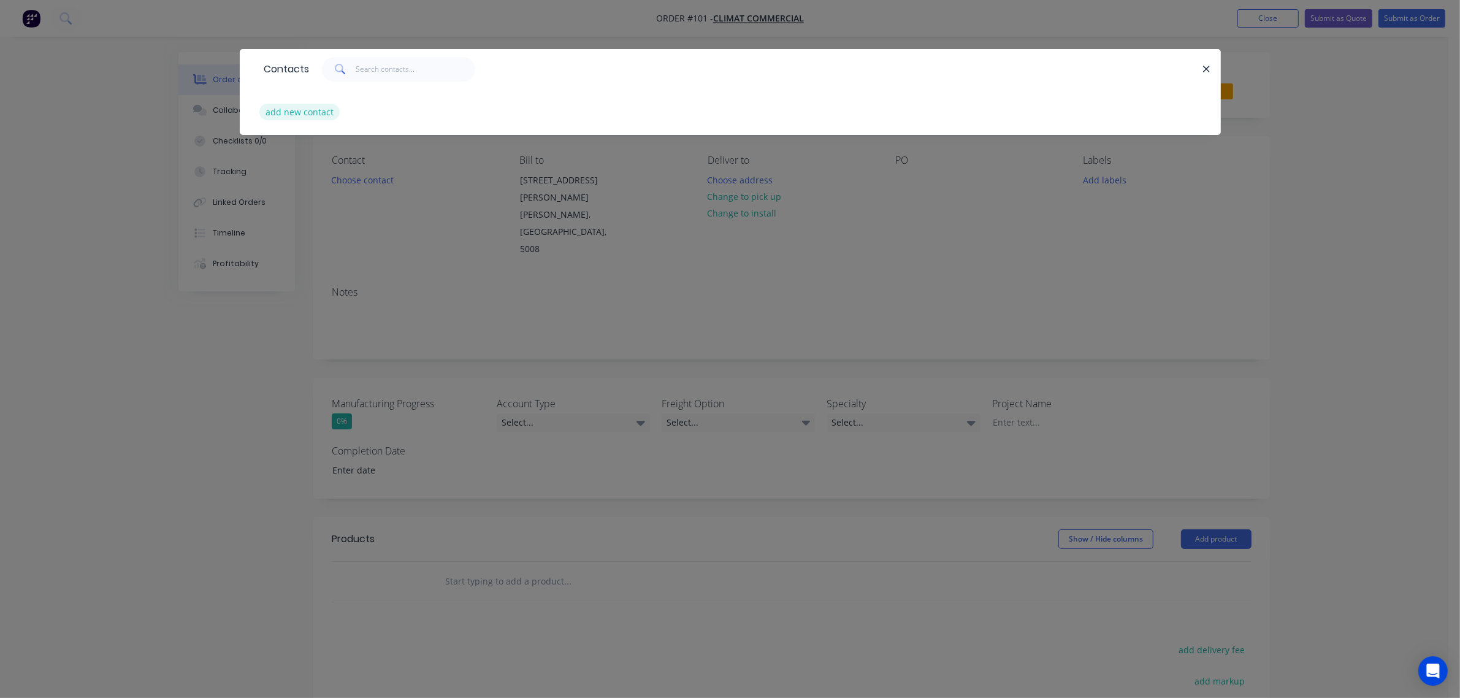
click at [316, 108] on button "add new contact" at bounding box center [299, 112] width 81 height 17
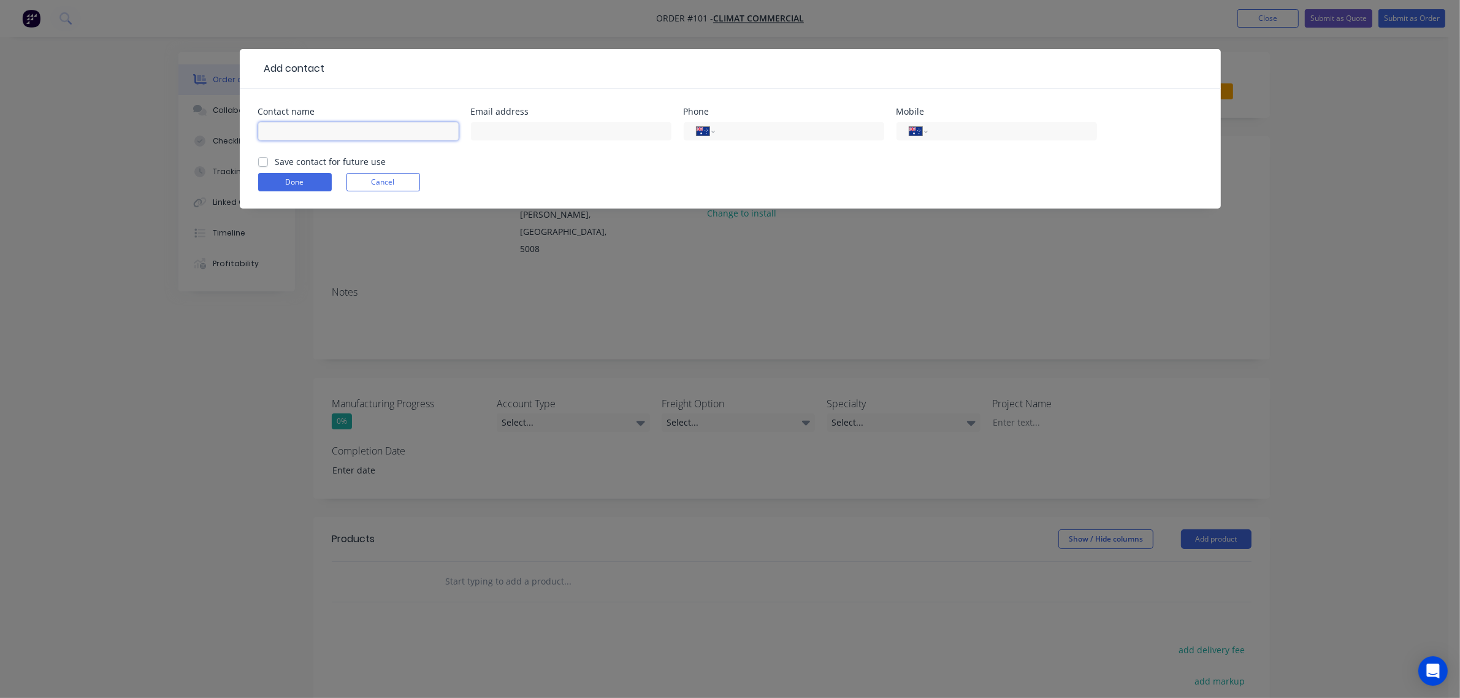
click at [335, 127] on input "text" at bounding box center [358, 131] width 201 height 18
click at [555, 132] on input "text" at bounding box center [571, 131] width 201 height 18
drag, startPoint x: 365, startPoint y: 136, endPoint x: 250, endPoint y: 130, distance: 115.4
click at [250, 130] on div "Contact name [PERSON_NAME] Email address Phone International [GEOGRAPHIC_DATA] …" at bounding box center [730, 149] width 981 height 120
type input "[PERSON_NAME]"
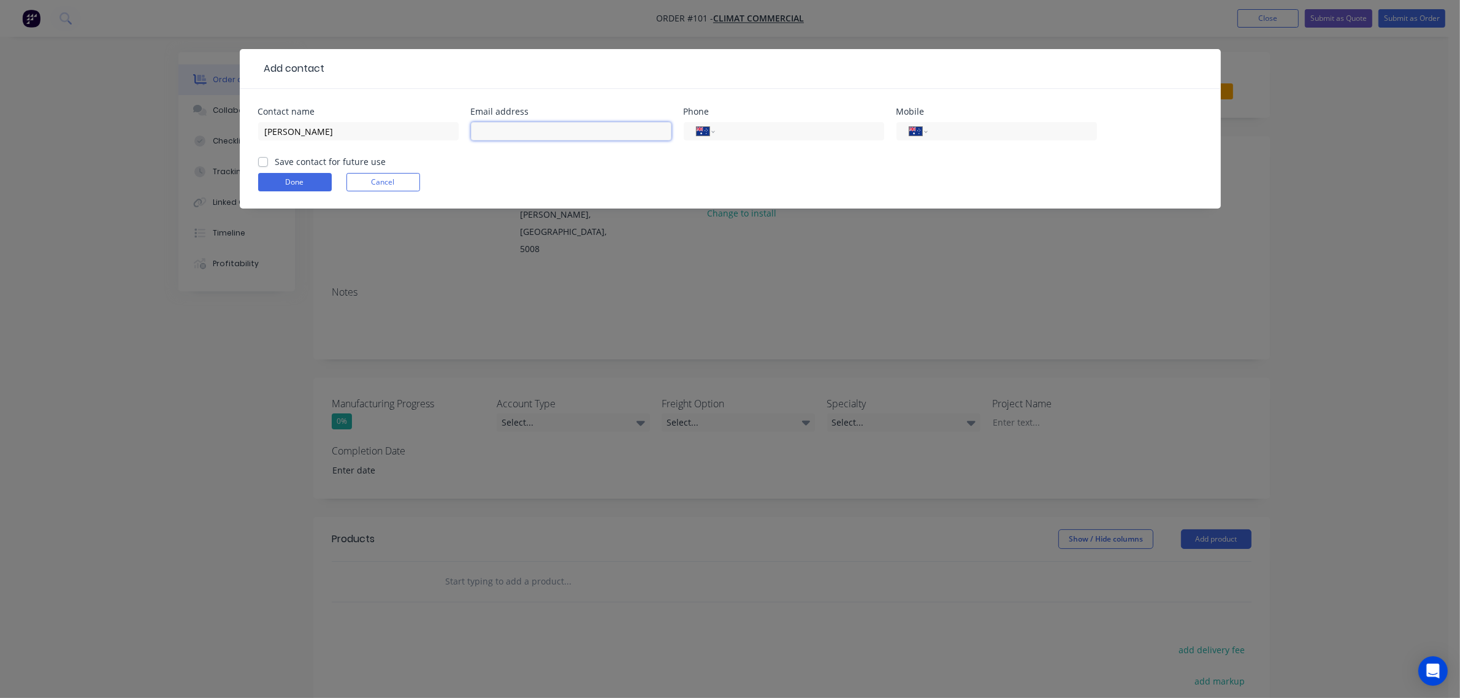
click at [510, 130] on input "text" at bounding box center [571, 131] width 201 height 18
click at [537, 130] on input "text" at bounding box center [571, 131] width 201 height 18
paste input "[EMAIL_ADDRESS][DOMAIN_NAME]"
type input "[EMAIL_ADDRESS][DOMAIN_NAME]"
click at [776, 126] on input "tel" at bounding box center [797, 132] width 147 height 14
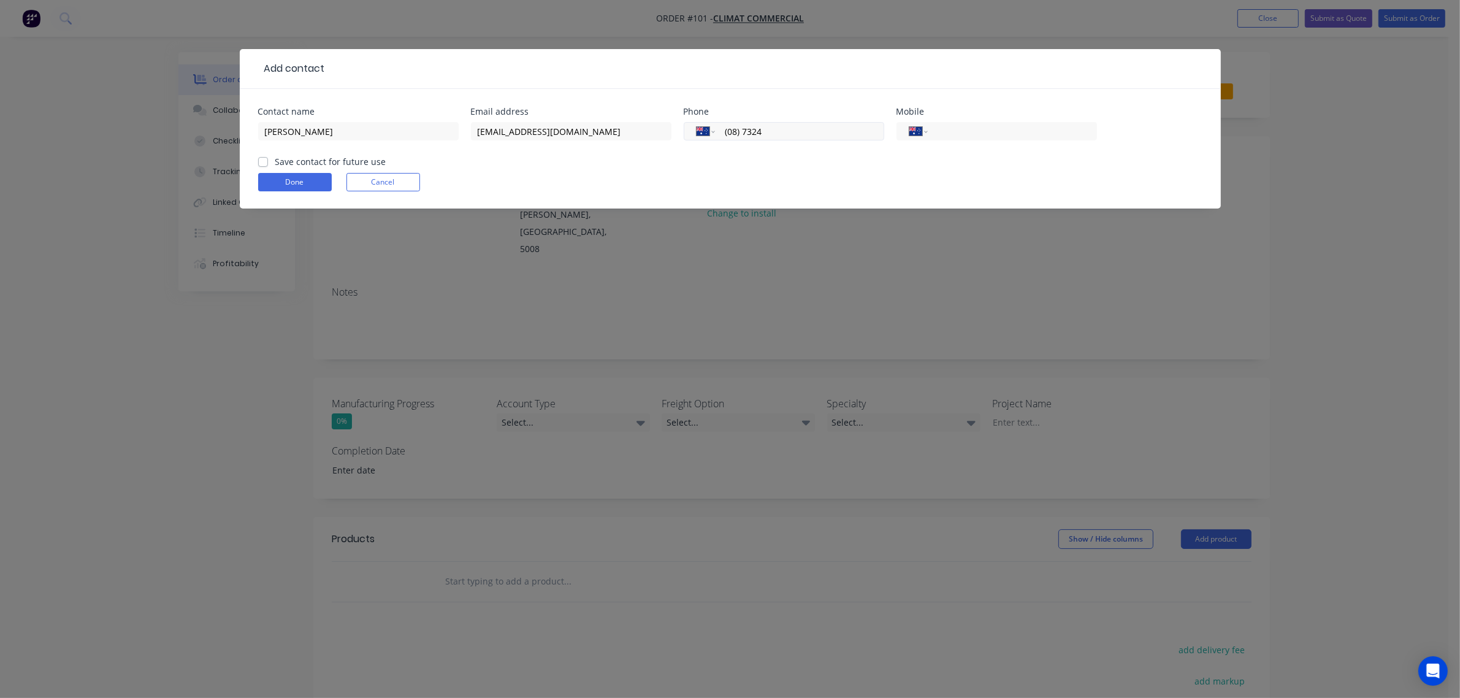
type input "[PHONE_NUMBER]"
click at [964, 130] on input "tel" at bounding box center [1010, 132] width 147 height 14
type input "0413 614 363"
click at [275, 161] on label "Save contact for future use" at bounding box center [330, 161] width 111 height 13
click at [267, 161] on input "Save contact for future use" at bounding box center [263, 161] width 10 height 12
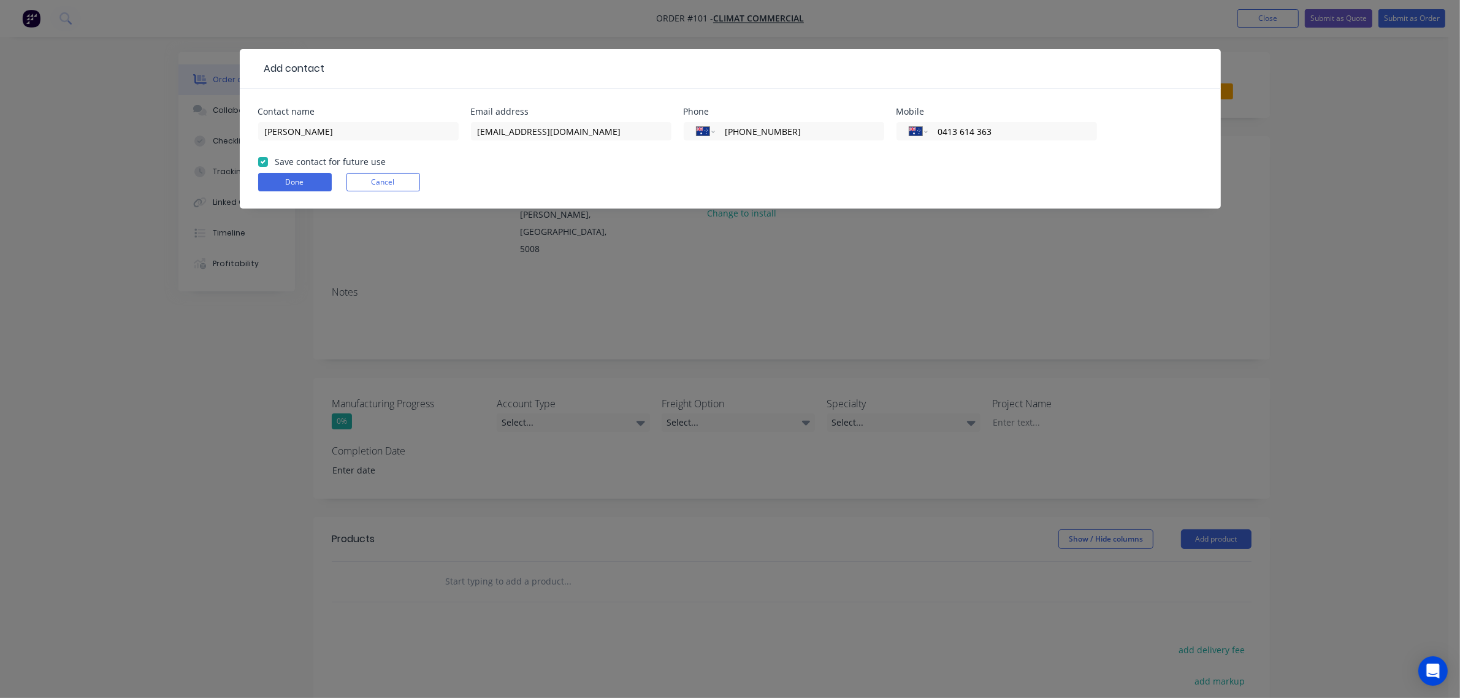
checkbox input "true"
click at [283, 182] on button "Done" at bounding box center [295, 182] width 74 height 18
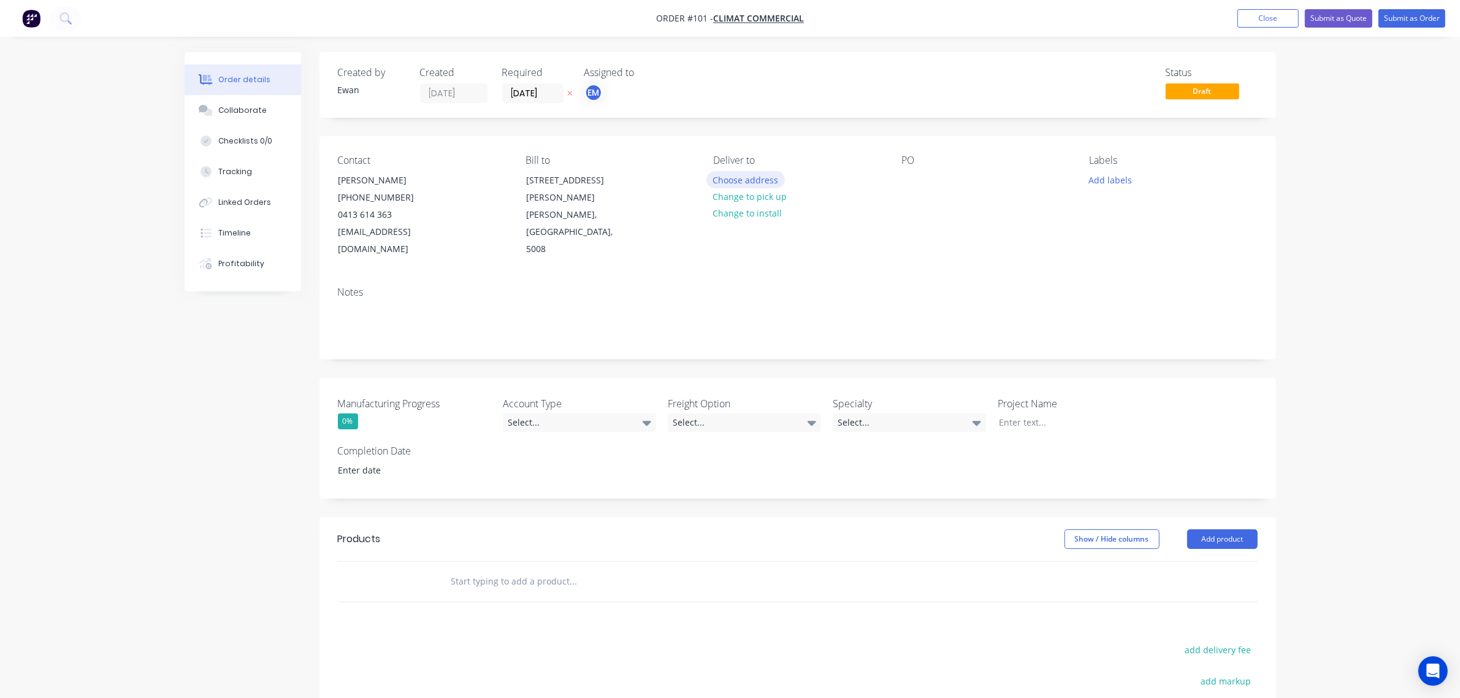
click at [779, 178] on button "Choose address" at bounding box center [746, 179] width 79 height 17
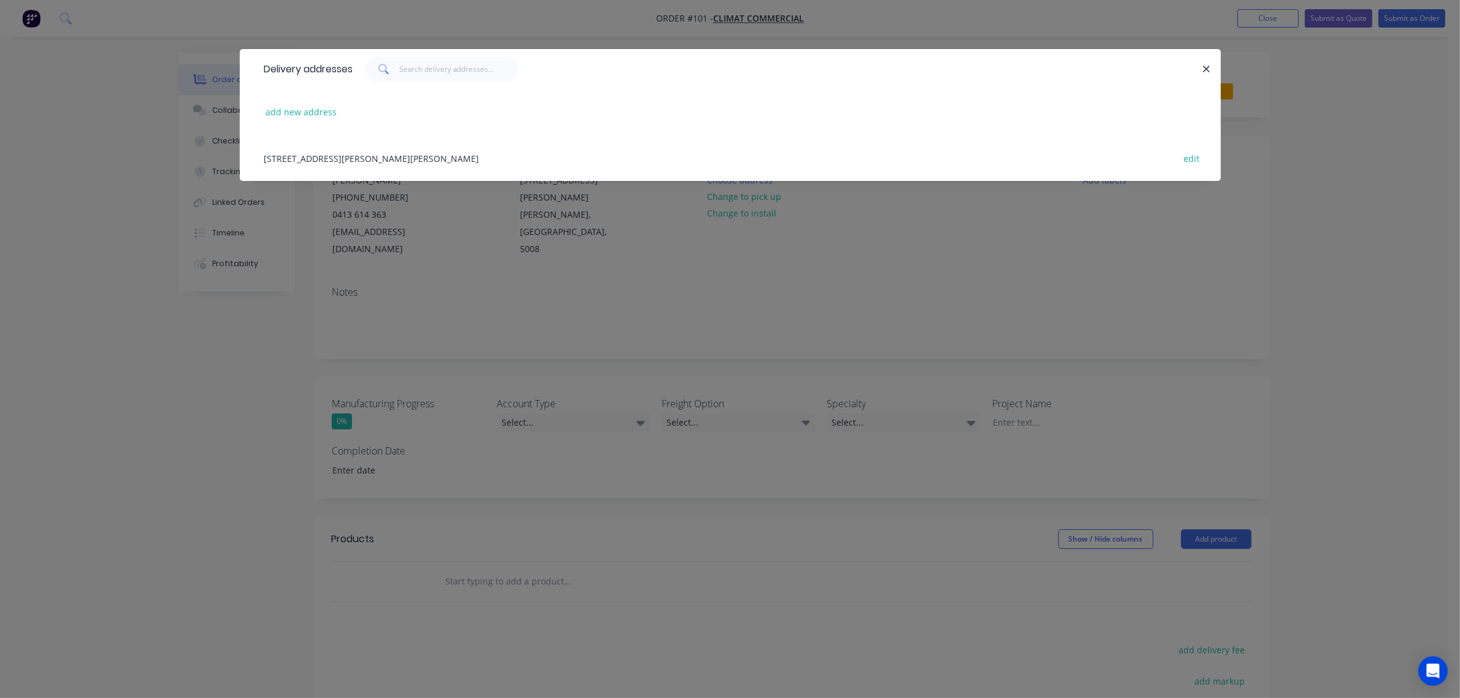
click at [339, 158] on div "[STREET_ADDRESS][PERSON_NAME][PERSON_NAME] edit" at bounding box center [730, 158] width 944 height 46
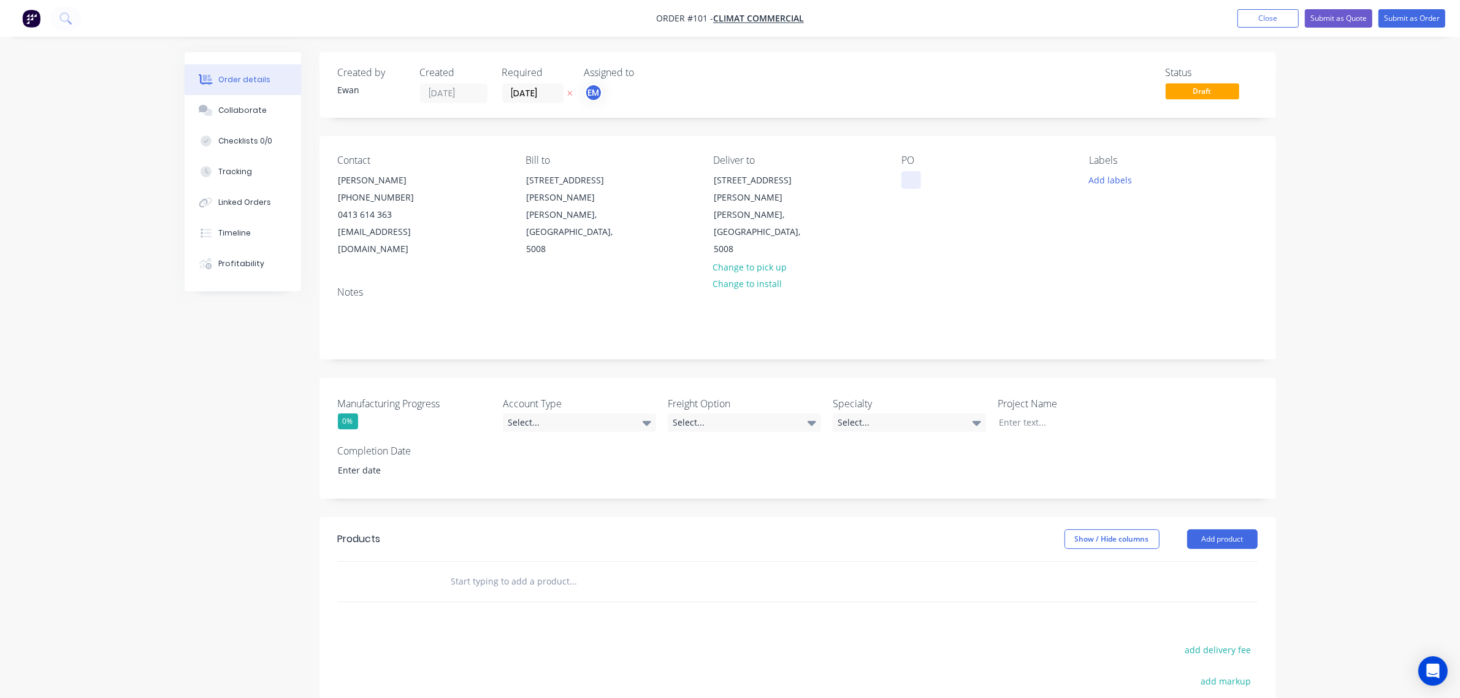
click at [908, 185] on div at bounding box center [912, 180] width 20 height 18
click at [987, 191] on div "PO 641545" at bounding box center [986, 207] width 168 height 104
click at [1120, 177] on button "Add labels" at bounding box center [1110, 179] width 56 height 17
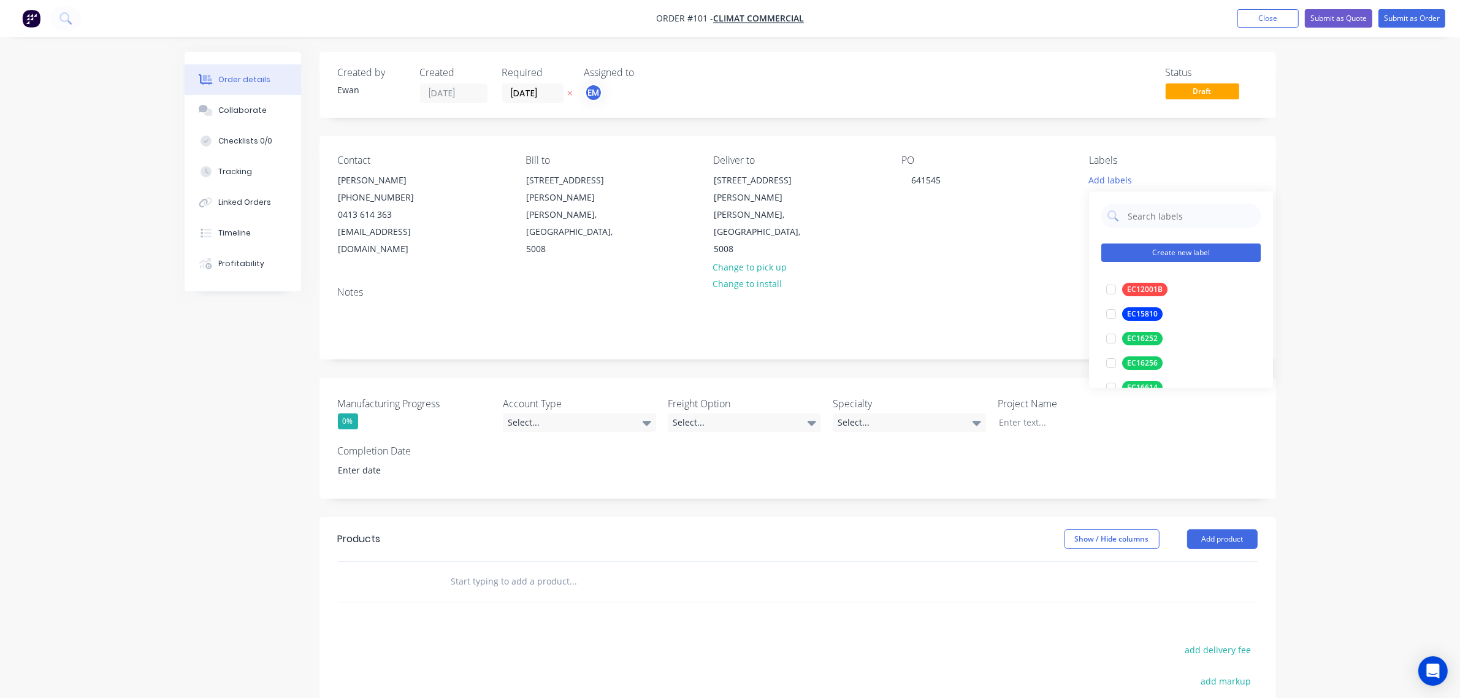
click at [1160, 253] on button "Create new label" at bounding box center [1180, 253] width 159 height 18
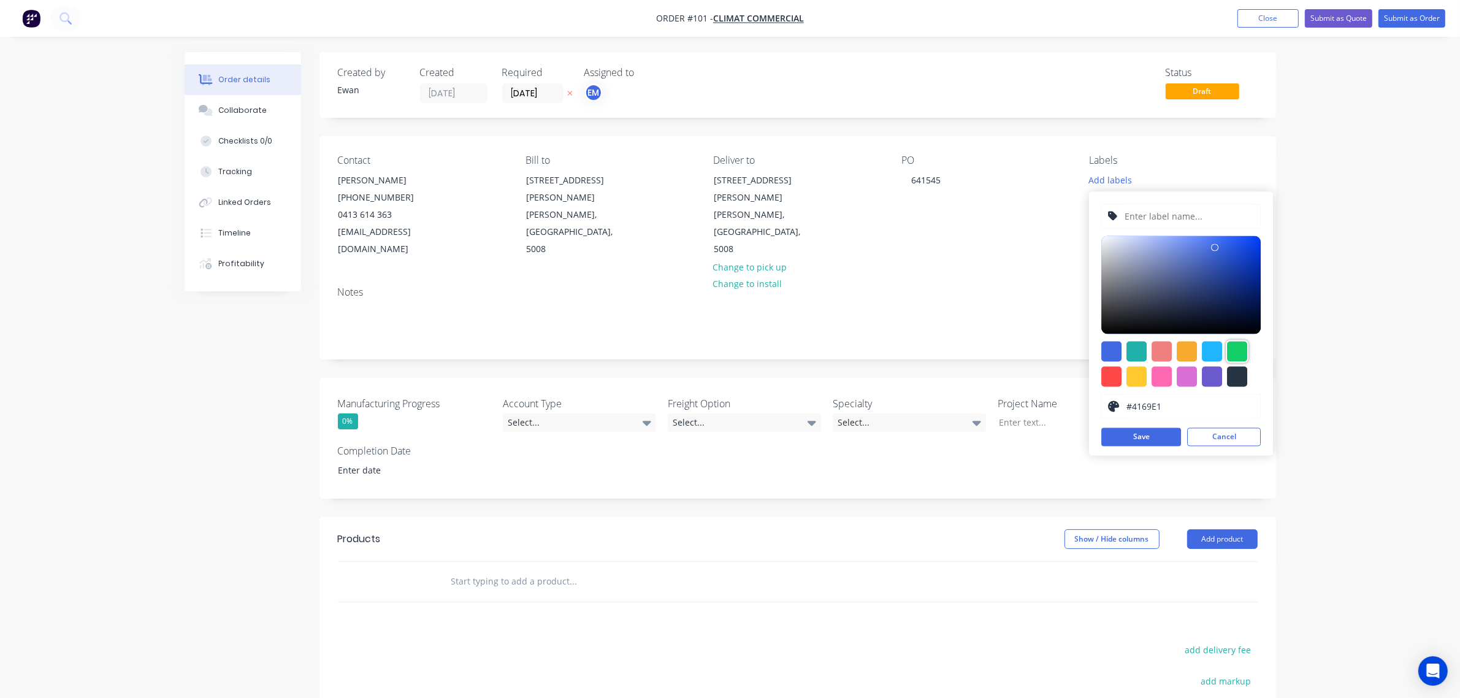
click at [1236, 348] on div at bounding box center [1237, 352] width 20 height 20
type input "#13CE66"
click at [1174, 212] on input "text" at bounding box center [1189, 216] width 131 height 23
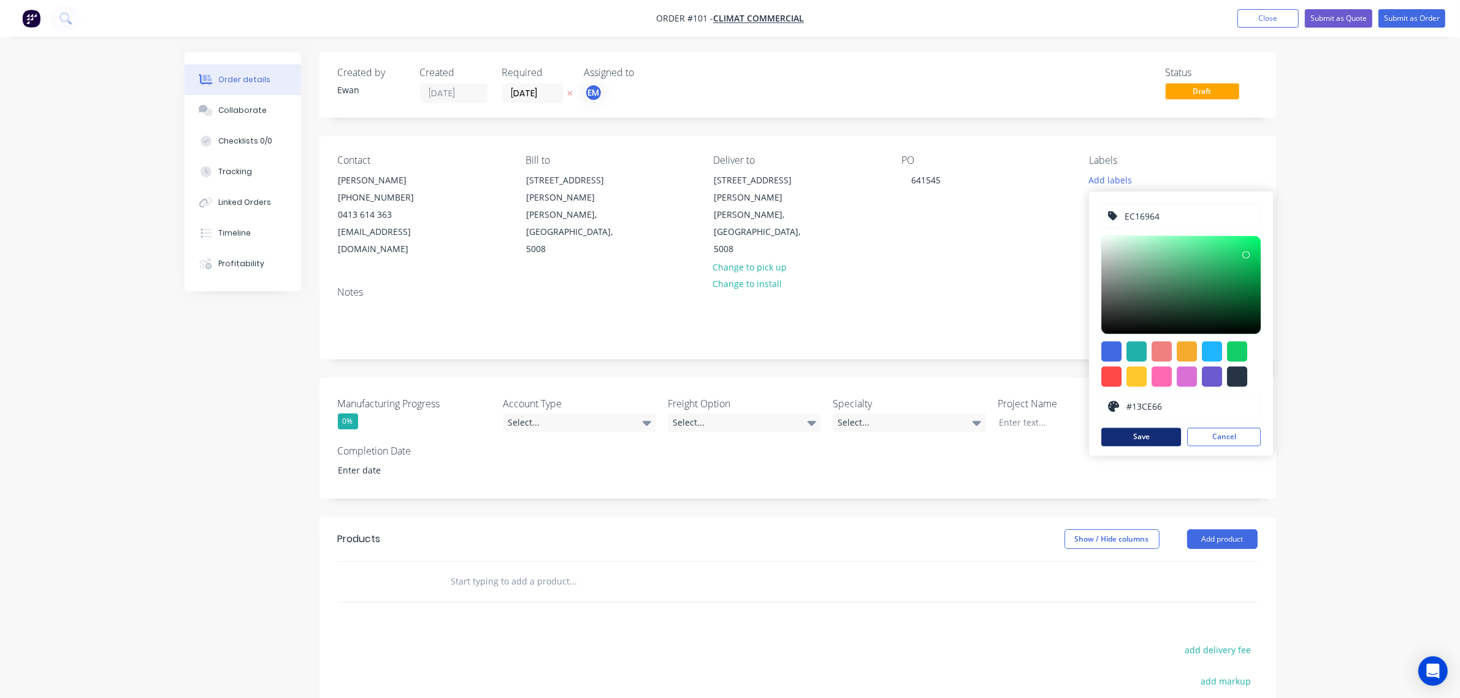
type input "EC16964"
click at [1150, 436] on button "Save" at bounding box center [1141, 437] width 80 height 18
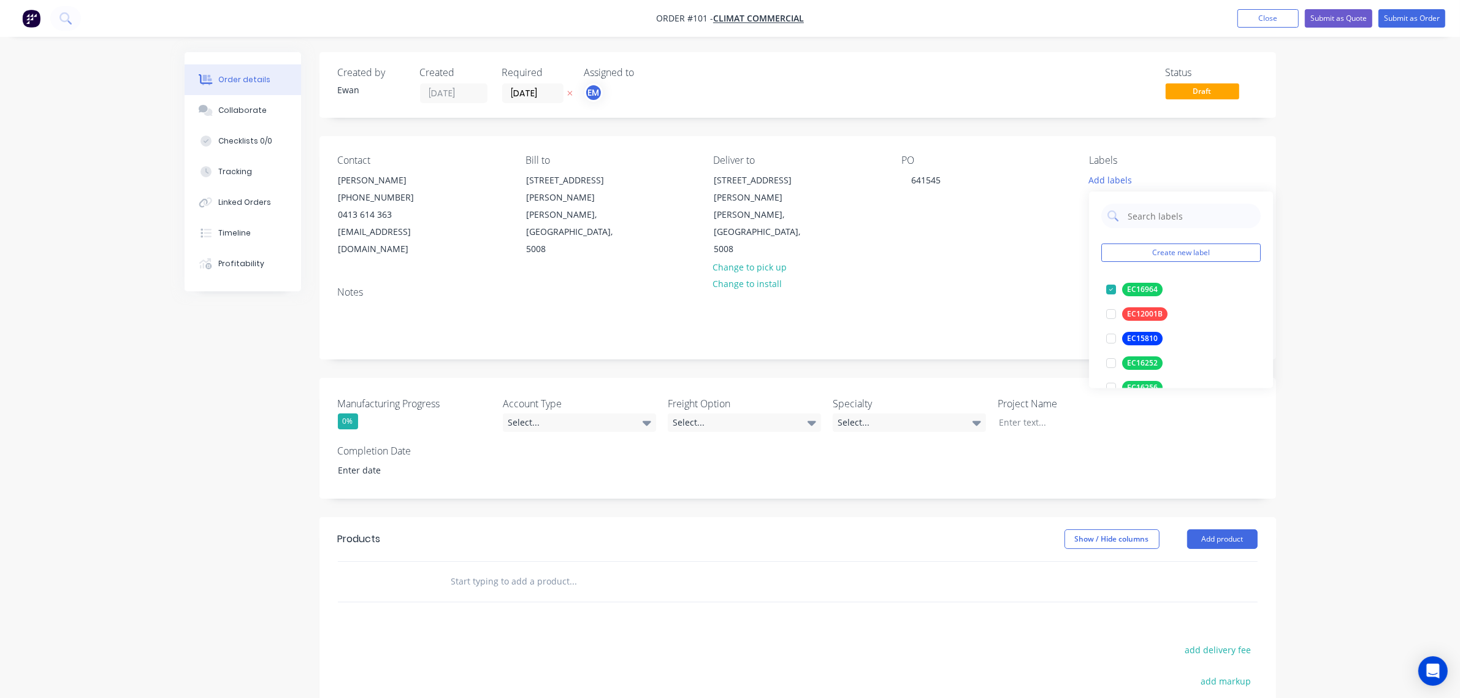
click at [1360, 264] on div "Order details Collaborate Checklists 0/0 Tracking Linked Orders Timeline Profit…" at bounding box center [730, 457] width 1460 height 915
click at [549, 413] on div "Select..." at bounding box center [579, 422] width 153 height 18
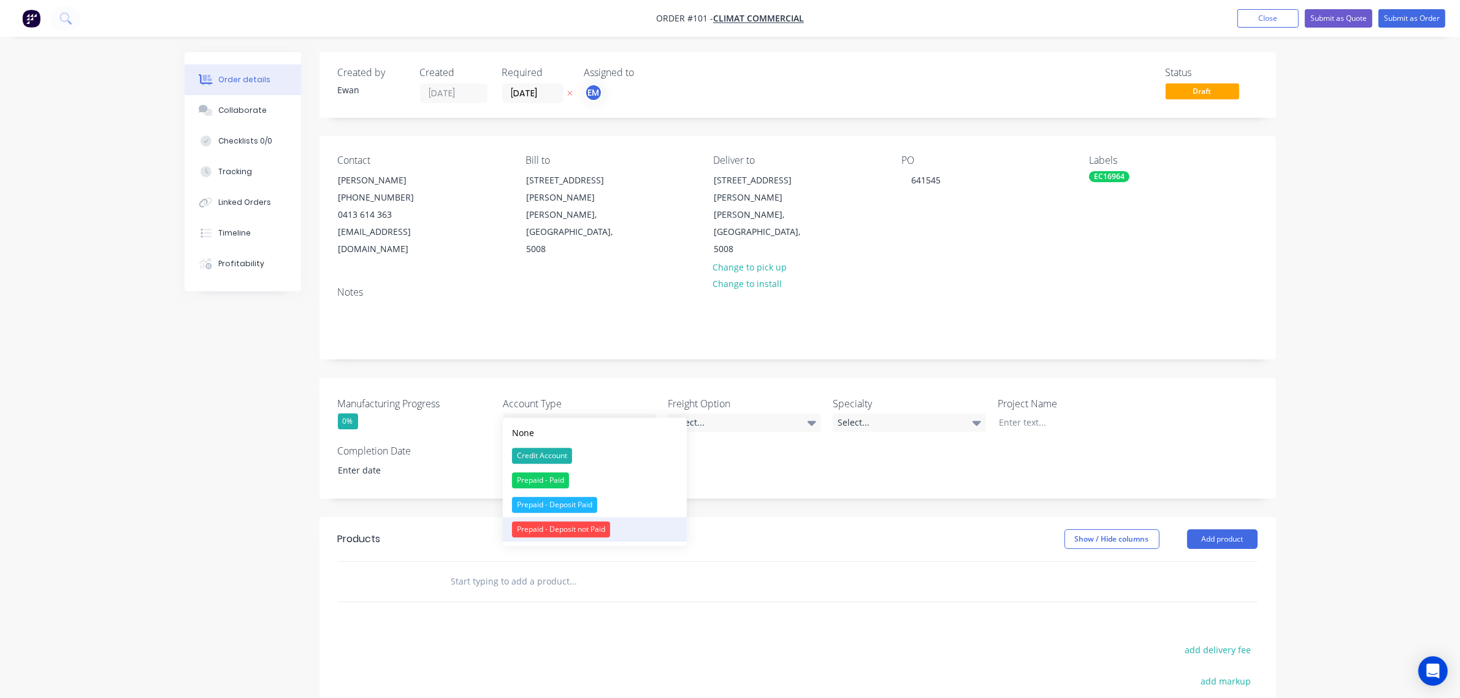
click at [562, 531] on div "Prepaid - Deposit not Paid" at bounding box center [561, 529] width 98 height 16
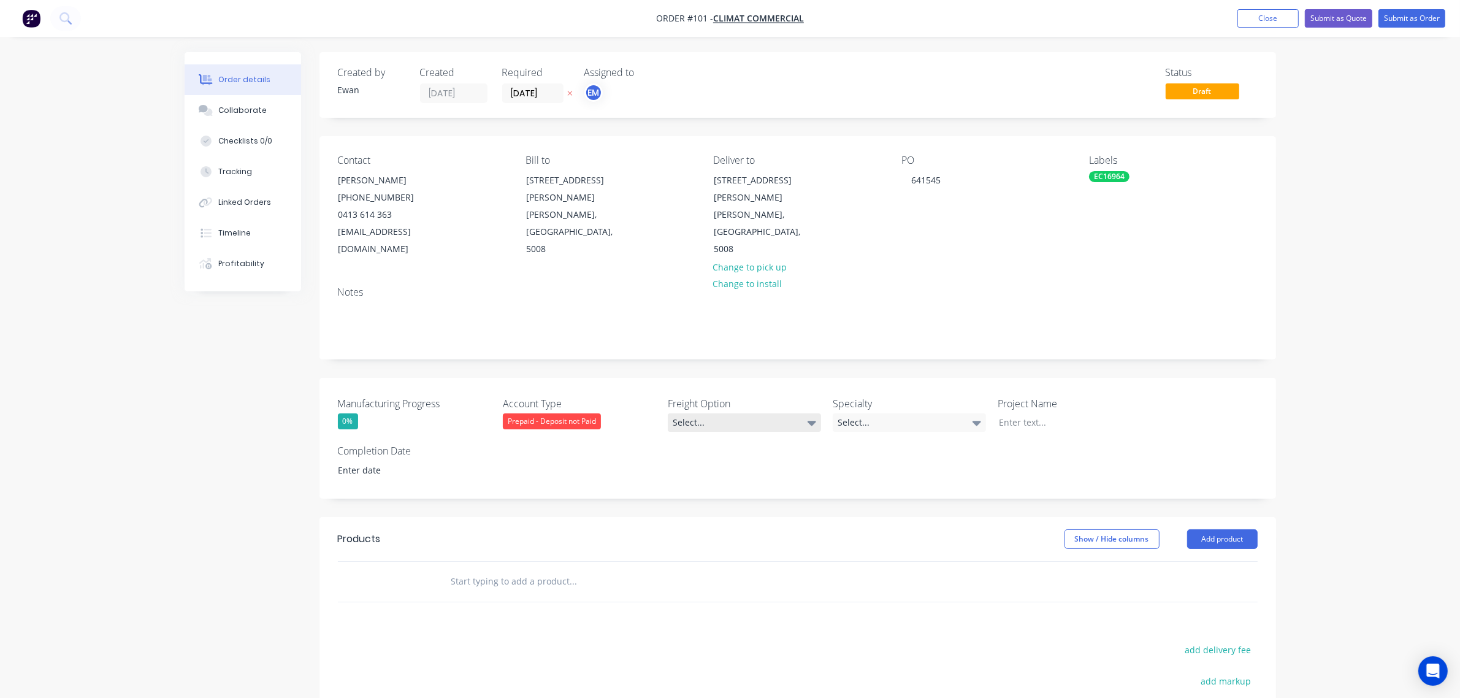
click at [706, 413] on div "Select..." at bounding box center [744, 422] width 153 height 18
click at [718, 458] on div "Ecocanopy to organise" at bounding box center [720, 456] width 87 height 16
click at [859, 413] on div "Select..." at bounding box center [909, 422] width 153 height 18
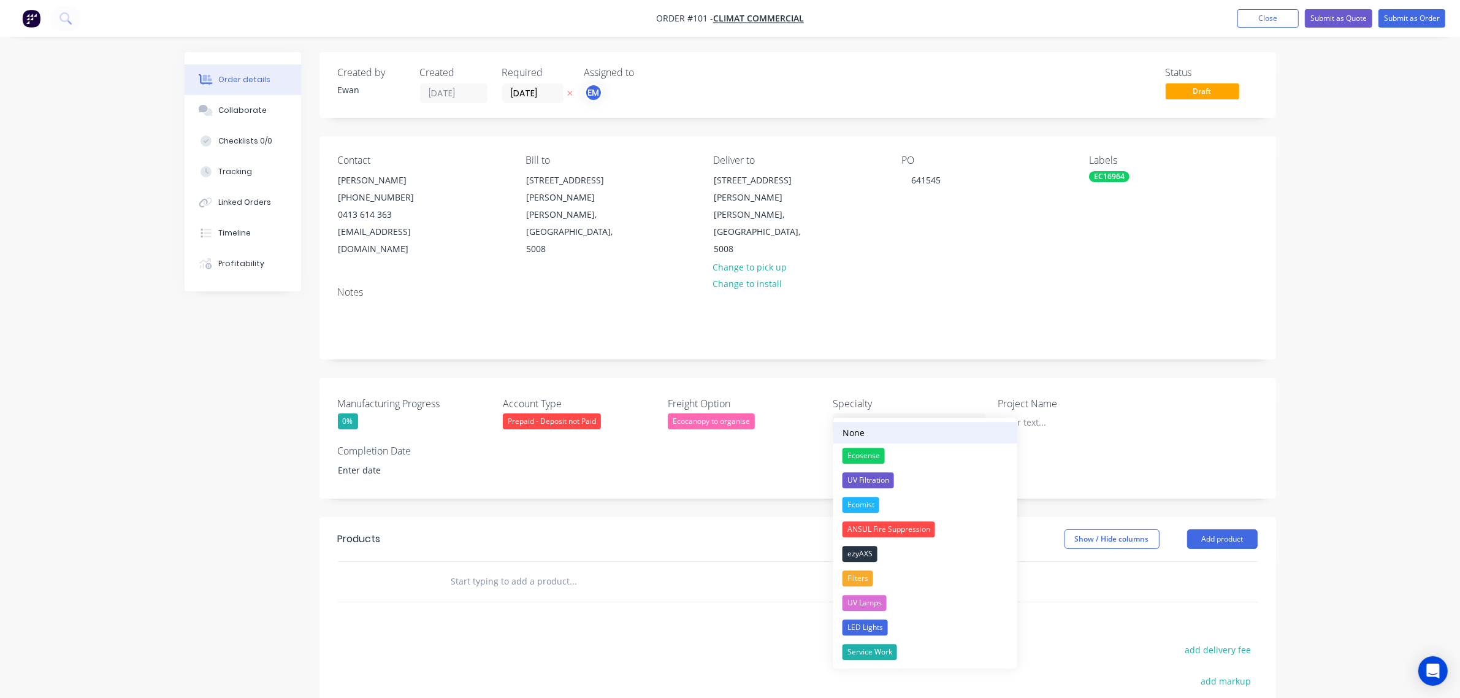
click at [909, 436] on button "None" at bounding box center [925, 432] width 184 height 21
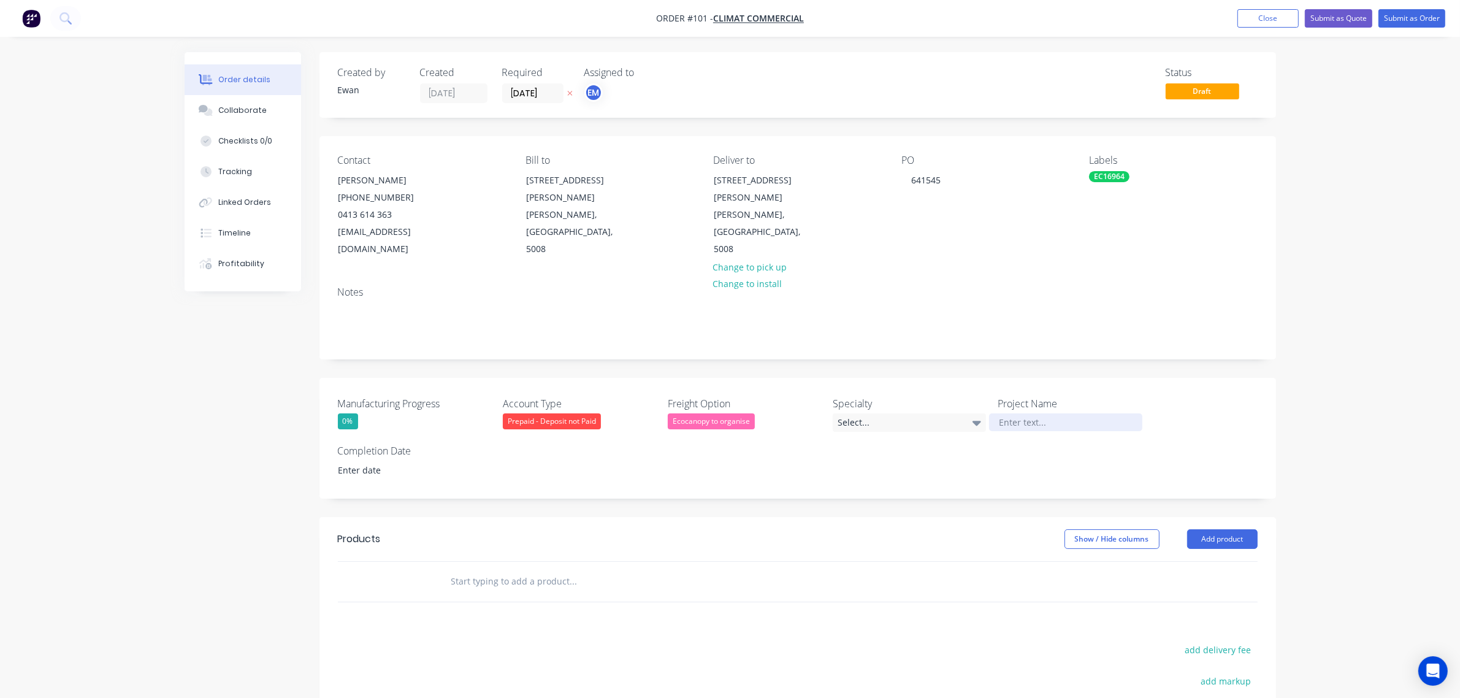
click at [1035, 413] on div at bounding box center [1065, 422] width 153 height 18
click at [500, 542] on div "Products" at bounding box center [436, 552] width 196 height 20
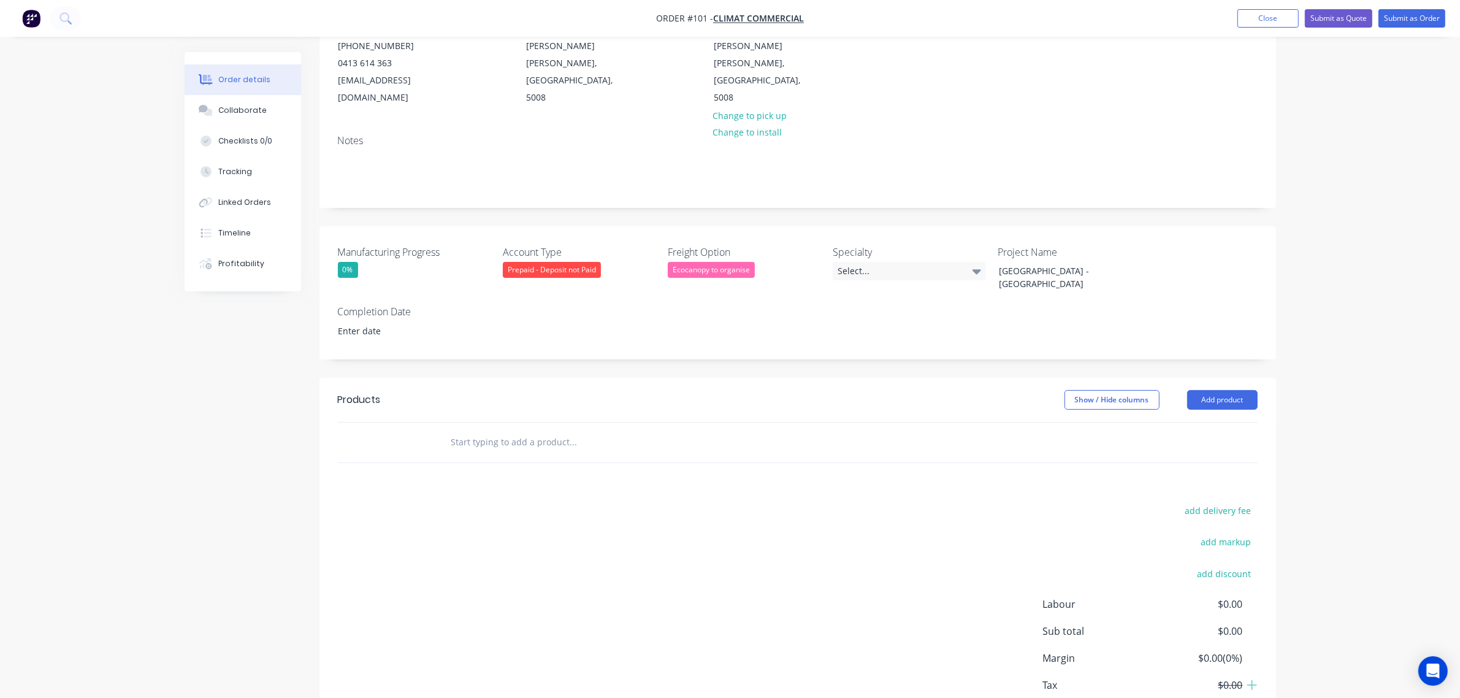
scroll to position [153, 0]
click at [1221, 388] on button "Add product" at bounding box center [1222, 398] width 71 height 20
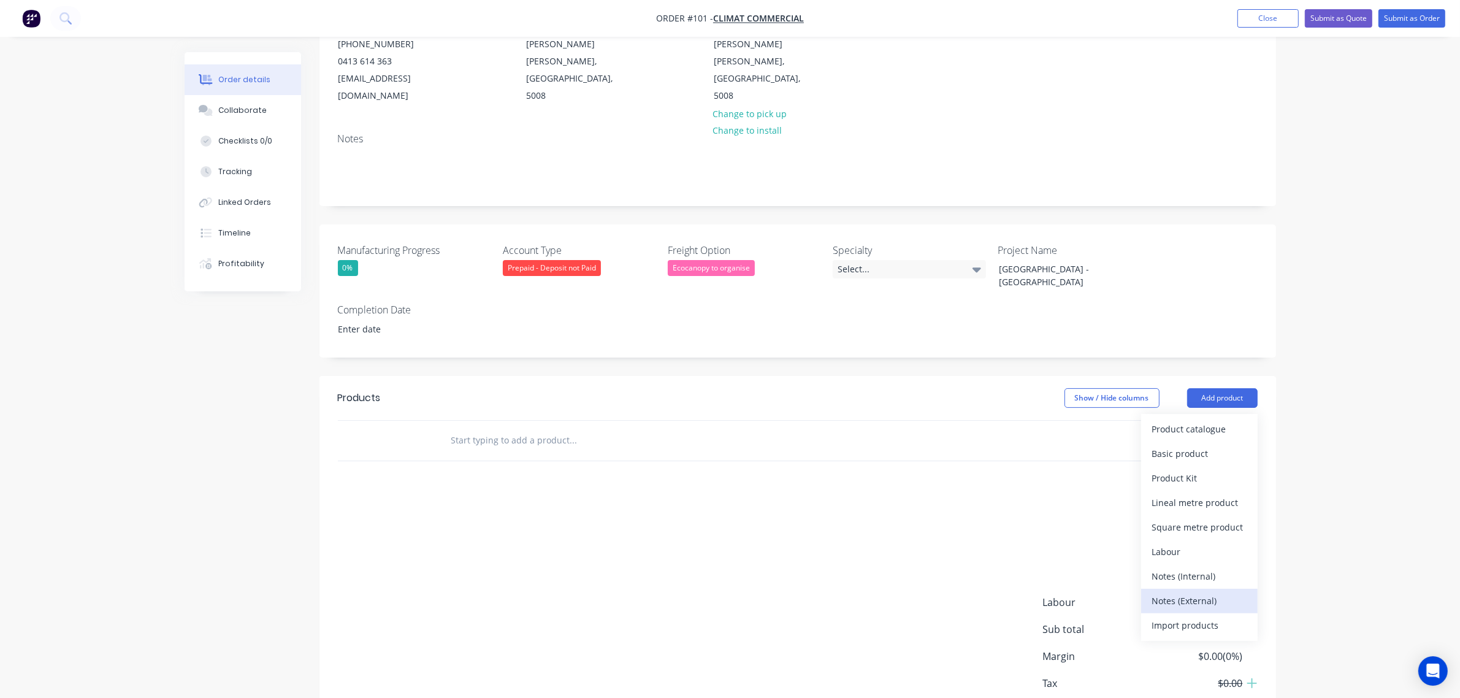
click at [1202, 592] on div "Notes (External)" at bounding box center [1199, 601] width 94 height 18
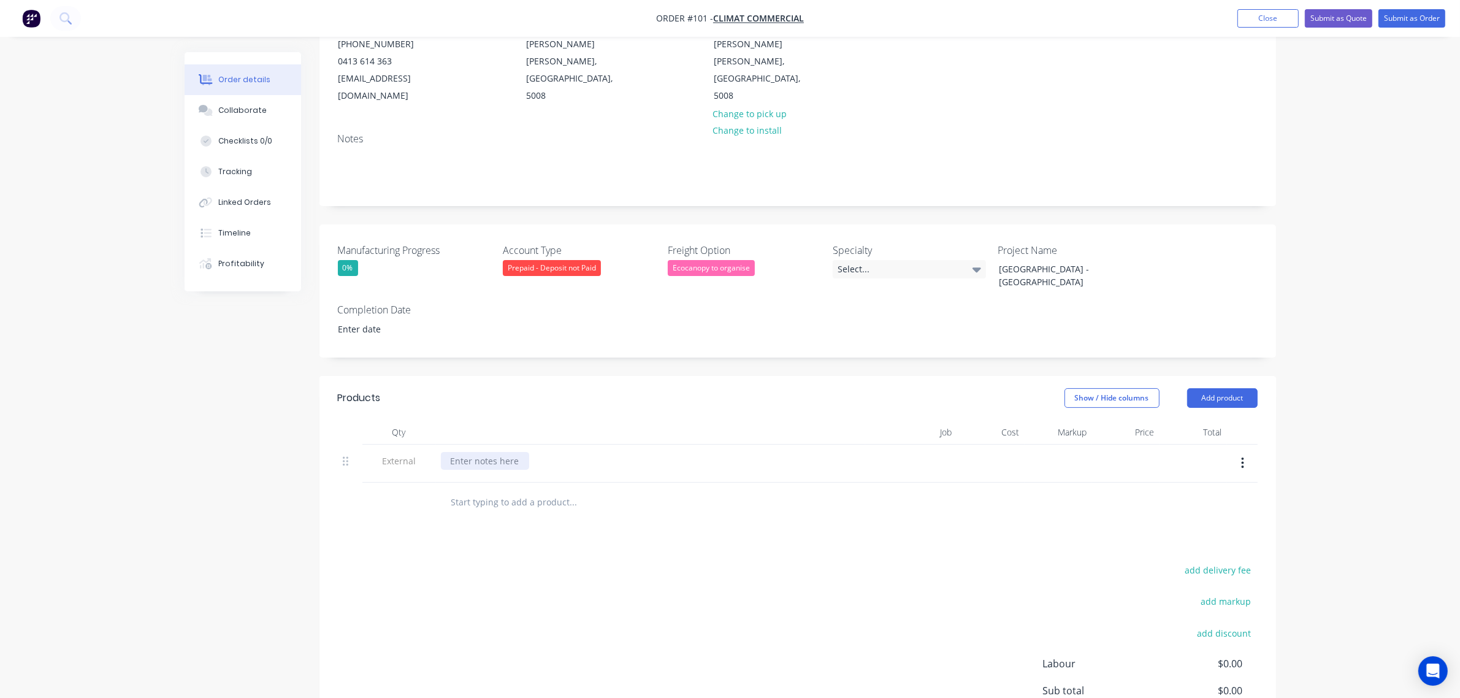
click at [462, 452] on div at bounding box center [485, 461] width 88 height 18
click at [562, 385] on header "Products Show / Hide columns Add product" at bounding box center [798, 398] width 957 height 44
click at [1240, 388] on button "Add product" at bounding box center [1222, 398] width 71 height 20
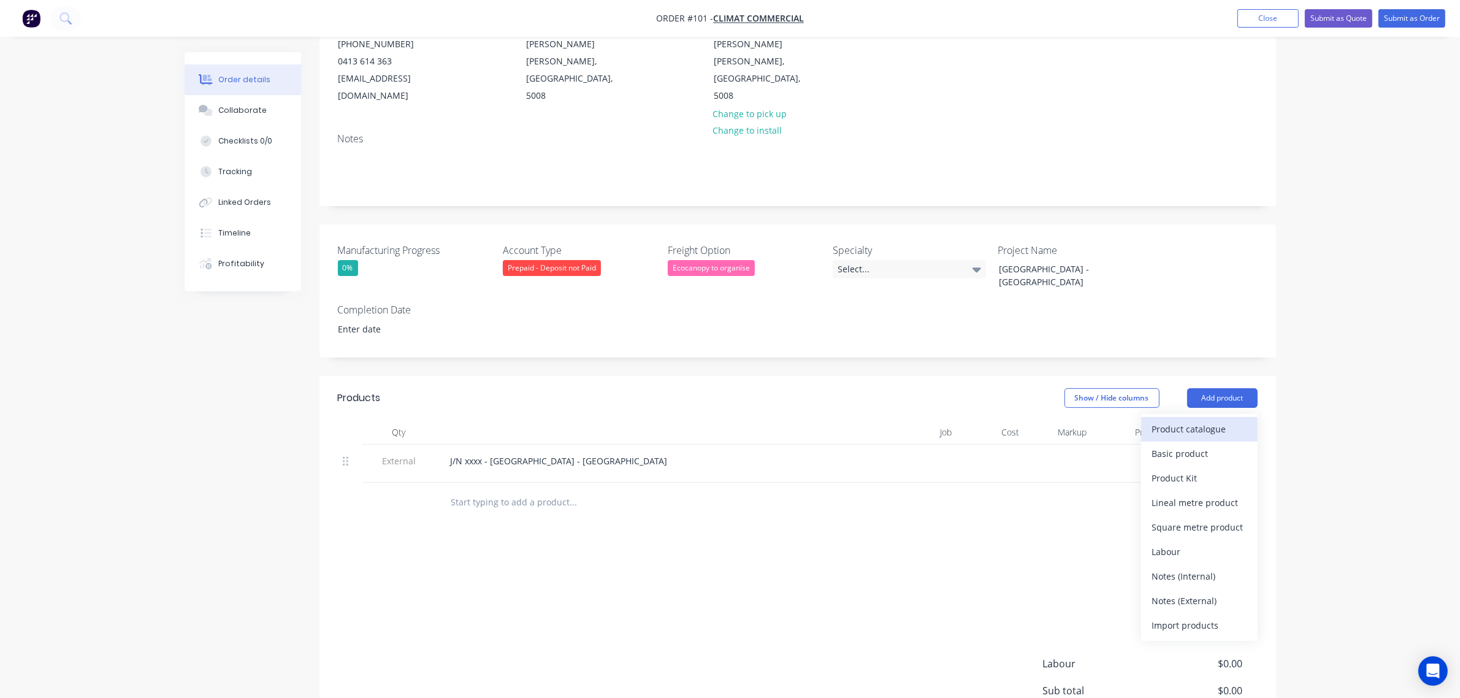
click at [1224, 420] on div "Product catalogue" at bounding box center [1199, 429] width 94 height 18
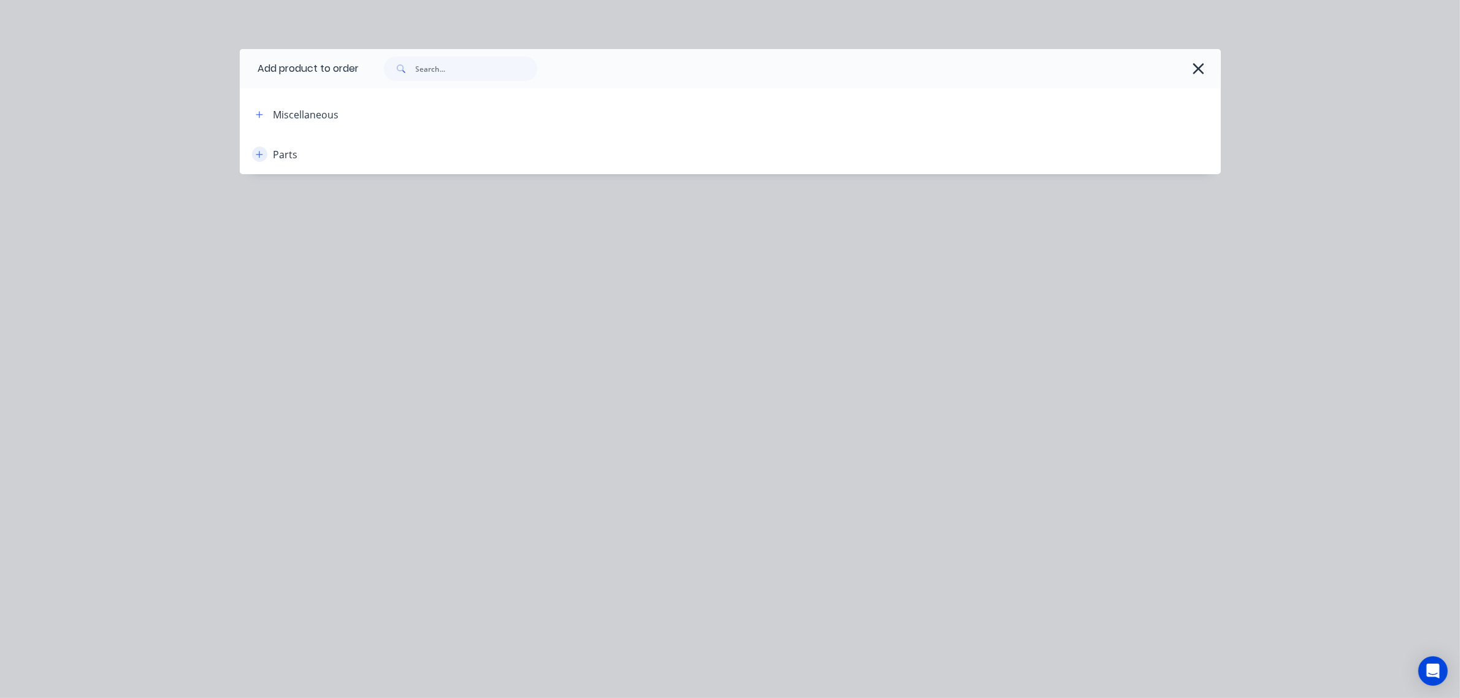
click at [261, 156] on icon "button" at bounding box center [259, 154] width 7 height 9
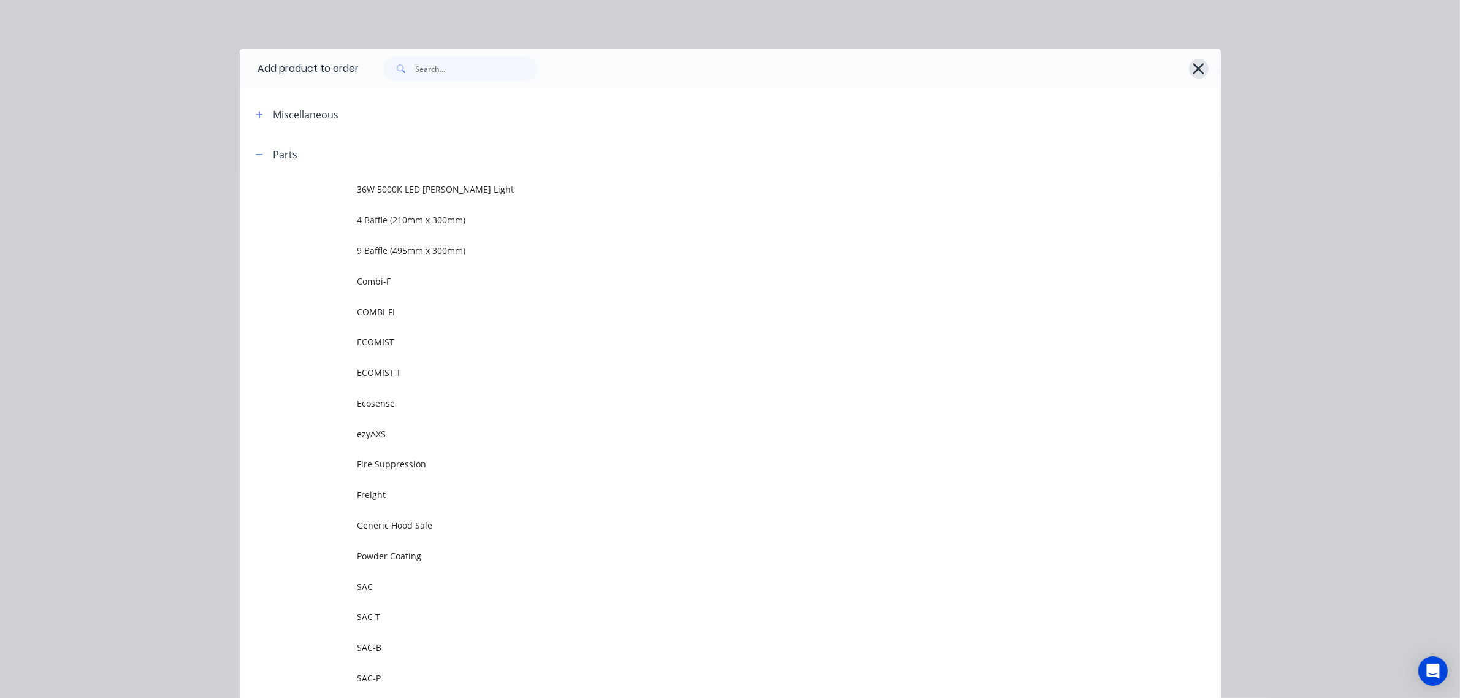
click at [1197, 67] on icon "button" at bounding box center [1198, 68] width 13 height 17
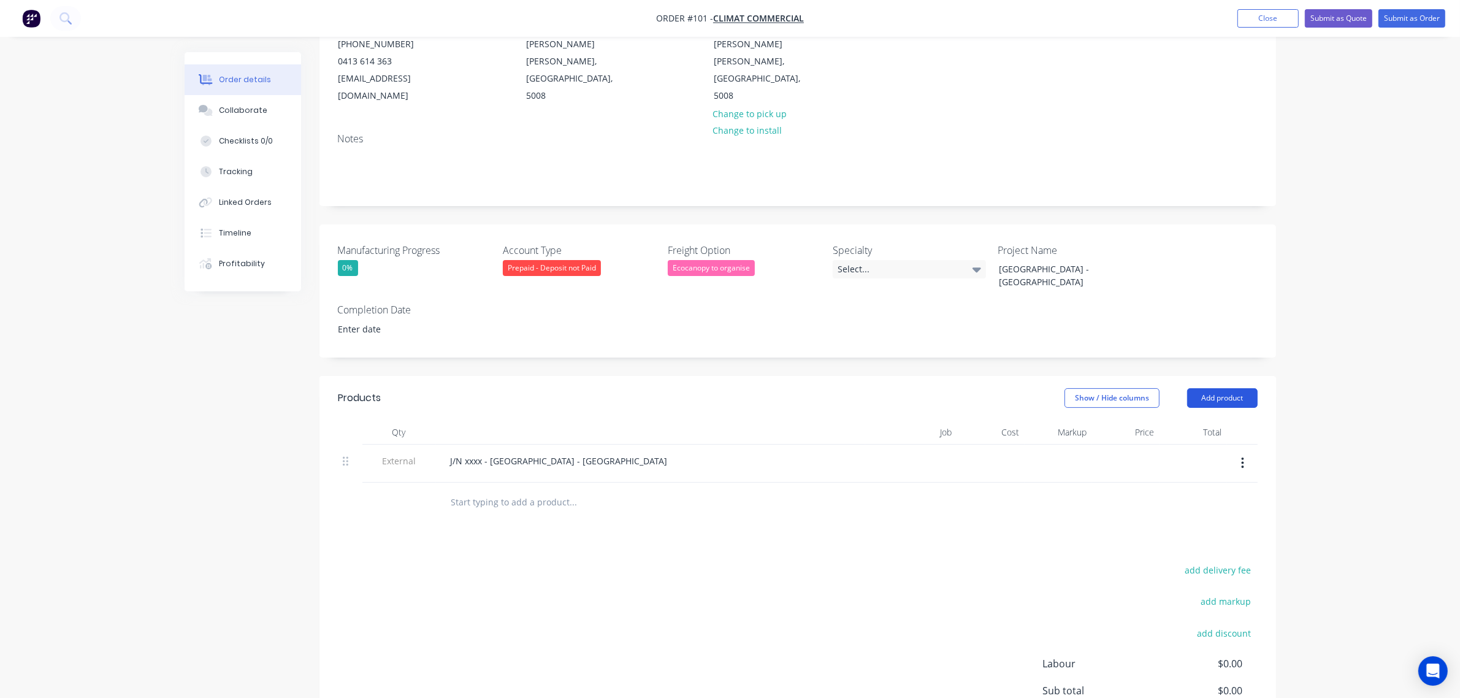
click at [1224, 388] on button "Add product" at bounding box center [1222, 398] width 71 height 20
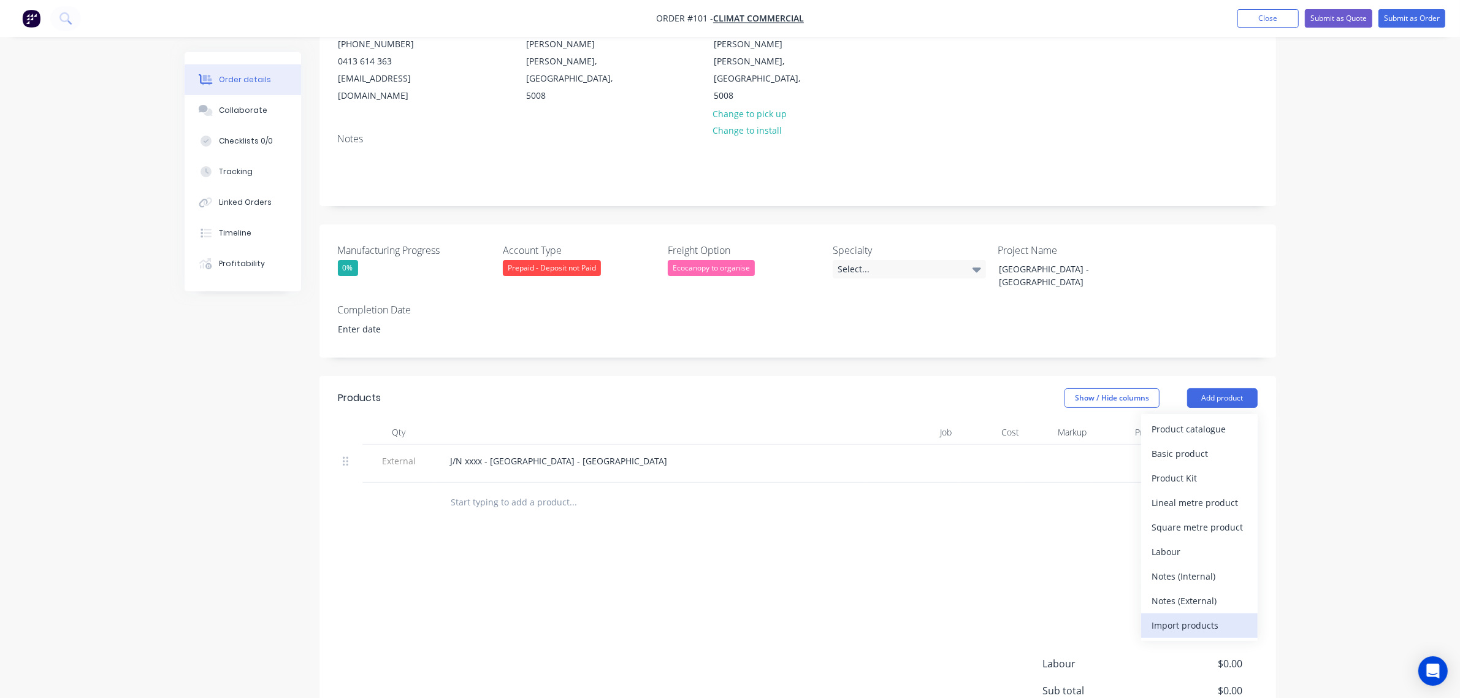
click at [1193, 616] on div "Import products" at bounding box center [1199, 625] width 94 height 18
click at [1209, 445] on div "Product catalogue" at bounding box center [1199, 454] width 94 height 18
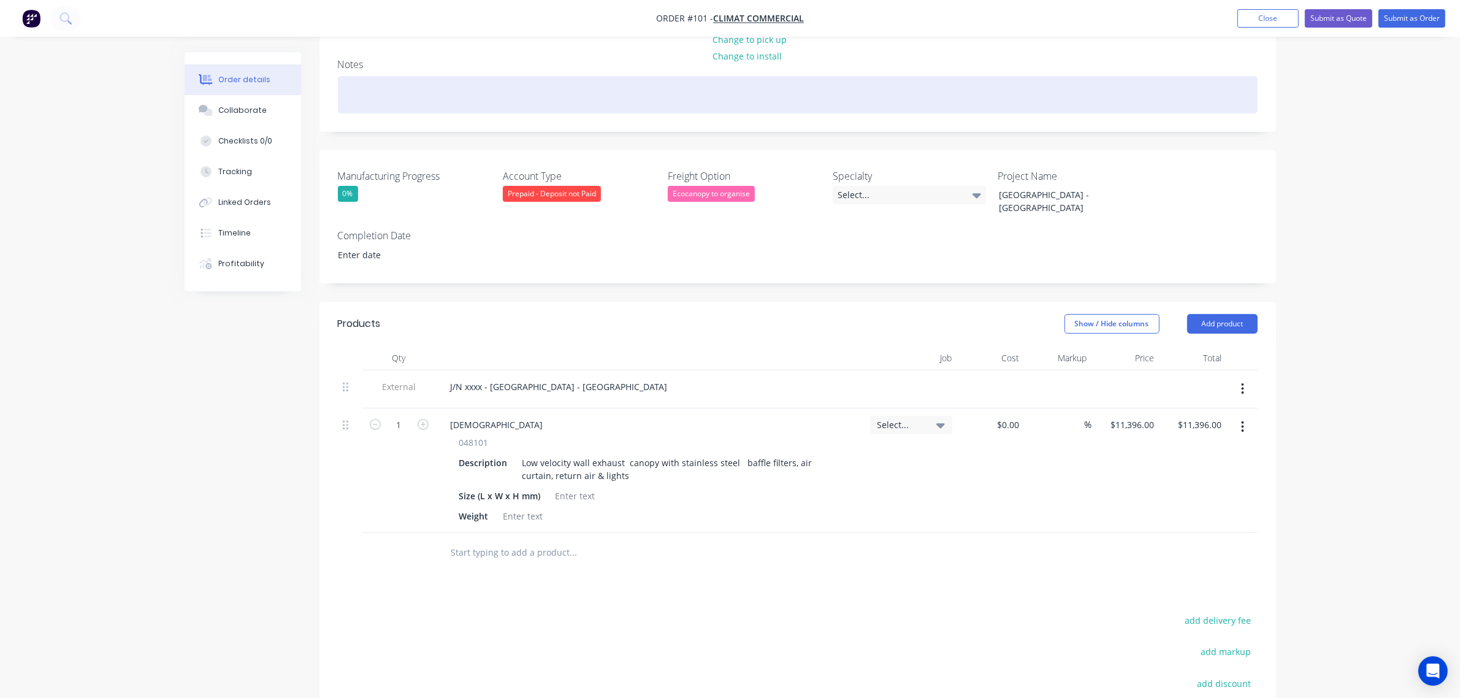
scroll to position [230, 0]
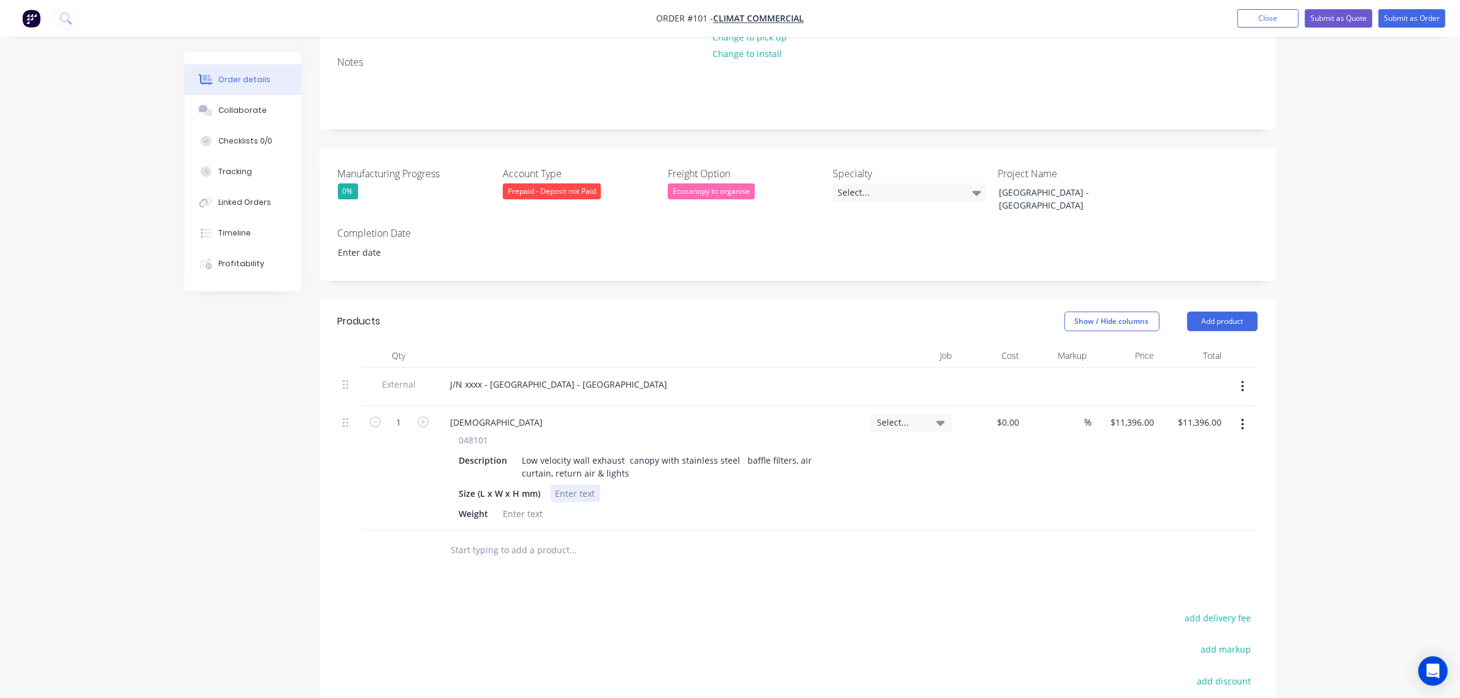
click at [589, 485] on div at bounding box center [576, 494] width 50 height 18
paste div
click at [519, 505] on div at bounding box center [524, 514] width 50 height 18
paste div
click at [614, 451] on div "Low velocity wall exhaust canopy with stainless steel baffle filters, air curta…" at bounding box center [680, 466] width 324 height 31
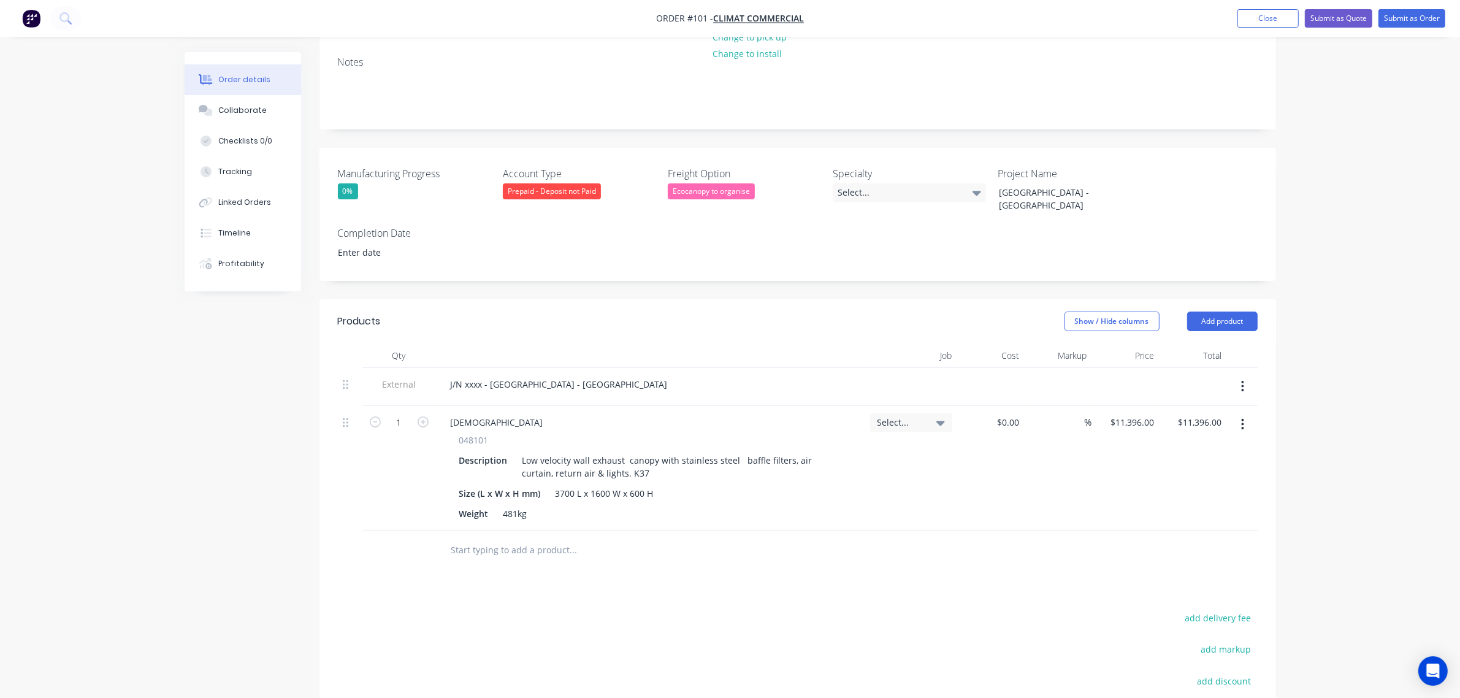
click at [656, 413] on div "[DEMOGRAPHIC_DATA]" at bounding box center [650, 422] width 419 height 18
click at [1193, 610] on button "add delivery fee" at bounding box center [1218, 618] width 79 height 17
type input "880"
click at [1316, 546] on div "Order details Collaborate Checklists 0/0 Tracking Linked Orders Timeline Profit…" at bounding box center [730, 325] width 1460 height 1110
click at [1212, 312] on button "Add product" at bounding box center [1222, 322] width 71 height 20
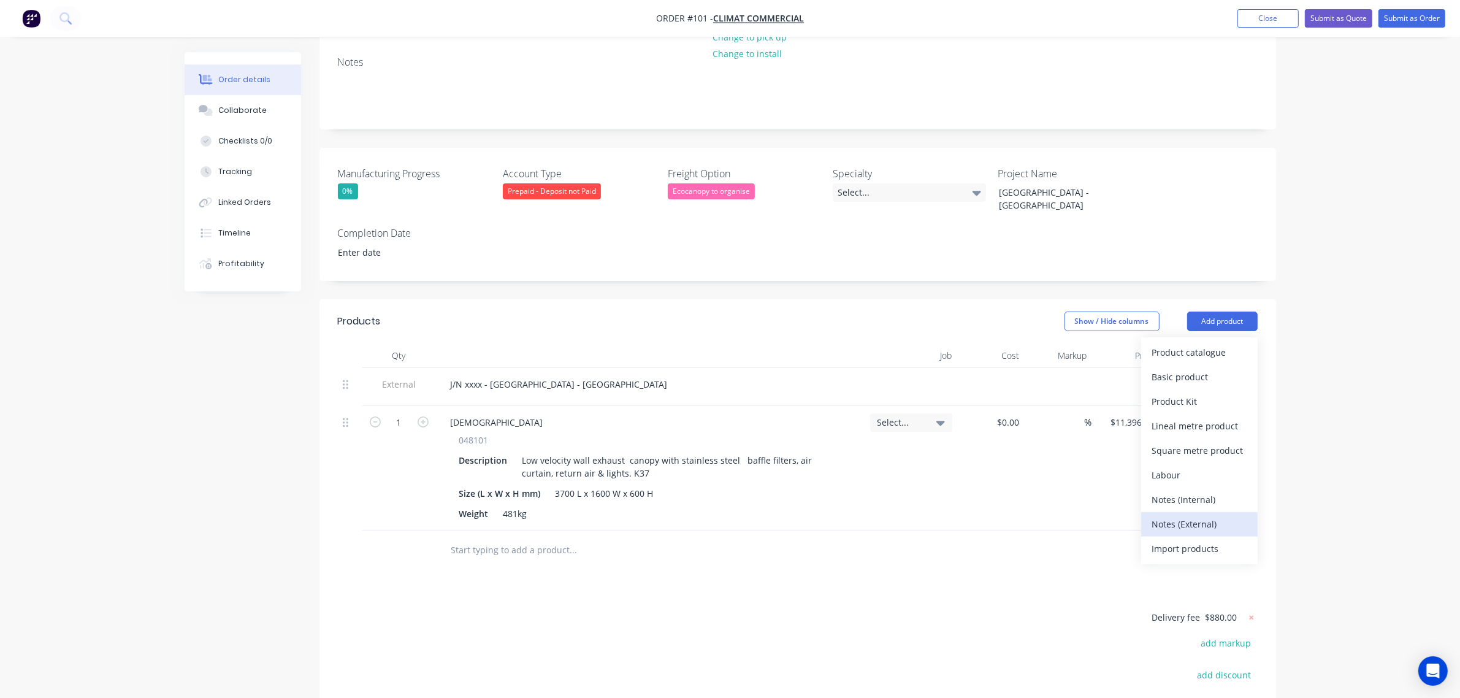
click at [1206, 515] on div "Notes (External)" at bounding box center [1199, 524] width 94 height 18
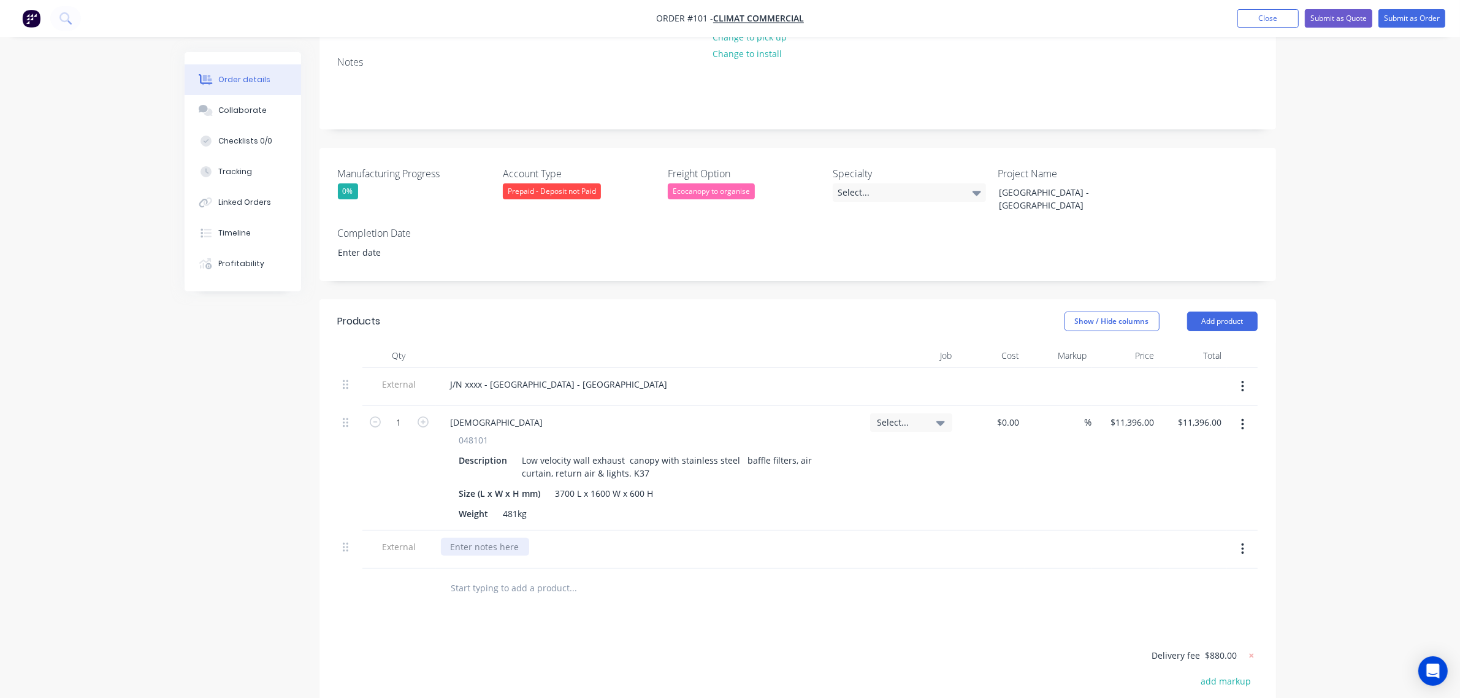
click at [497, 538] on div at bounding box center [485, 547] width 88 height 18
paste div
drag, startPoint x: 522, startPoint y: 516, endPoint x: 537, endPoint y: 520, distance: 15.9
click at [537, 538] on div "Delivery to [GEOGRAPHIC_DATA] , STATE - Fork Lift Unload Only" at bounding box center [578, 547] width 275 height 18
drag, startPoint x: 664, startPoint y: 519, endPoint x: 731, endPoint y: 473, distance: 82.0
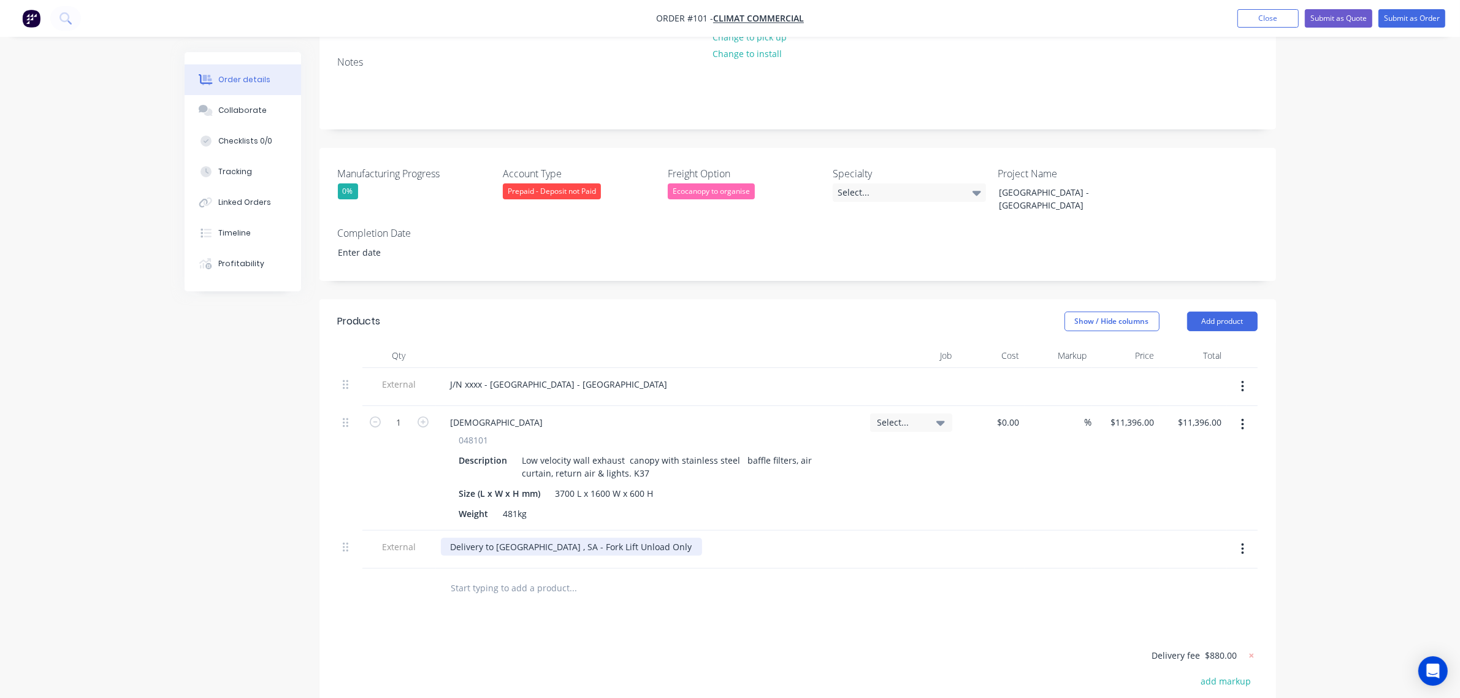
click at [664, 538] on div "Delivery to [GEOGRAPHIC_DATA] , SA - Fork Lift Unload Only" at bounding box center [571, 547] width 261 height 18
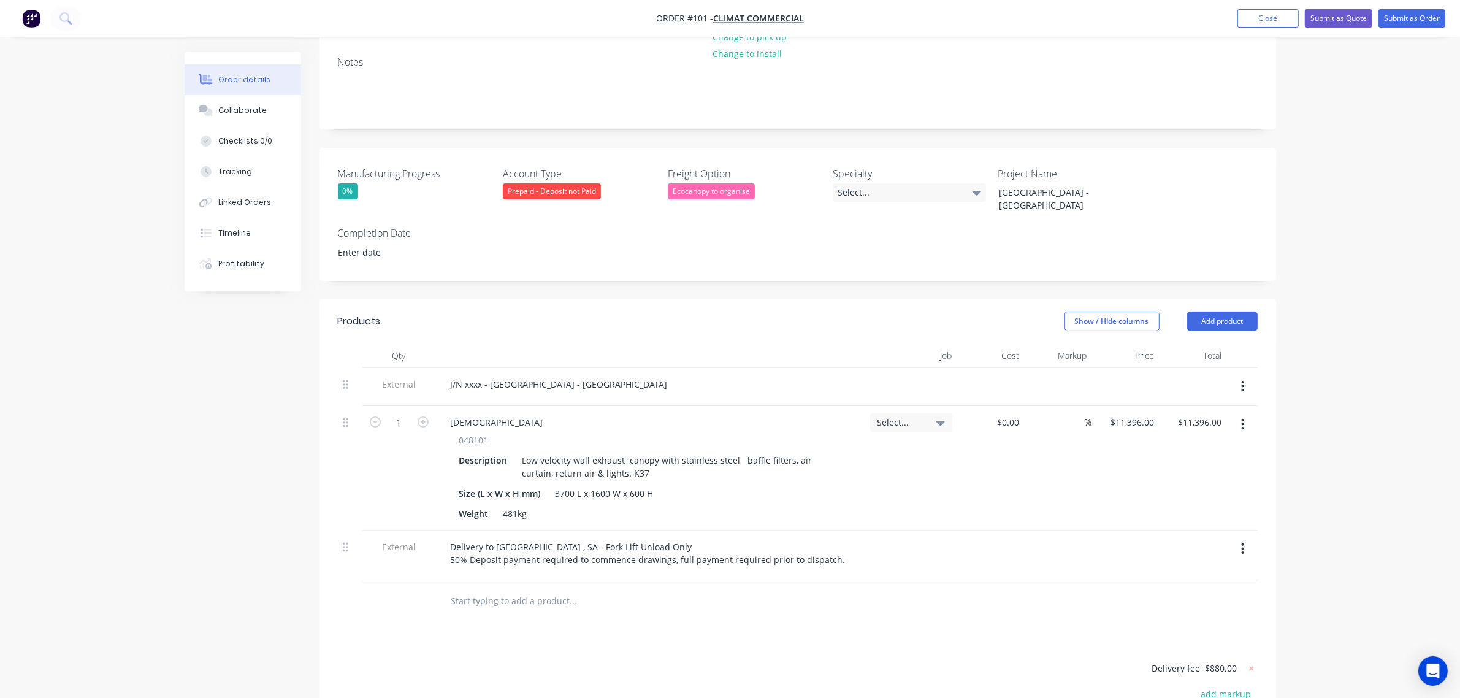
click at [1309, 459] on div "Order details Collaborate Checklists 0/0 Tracking Linked Orders Timeline Profit…" at bounding box center [730, 349] width 1460 height 1158
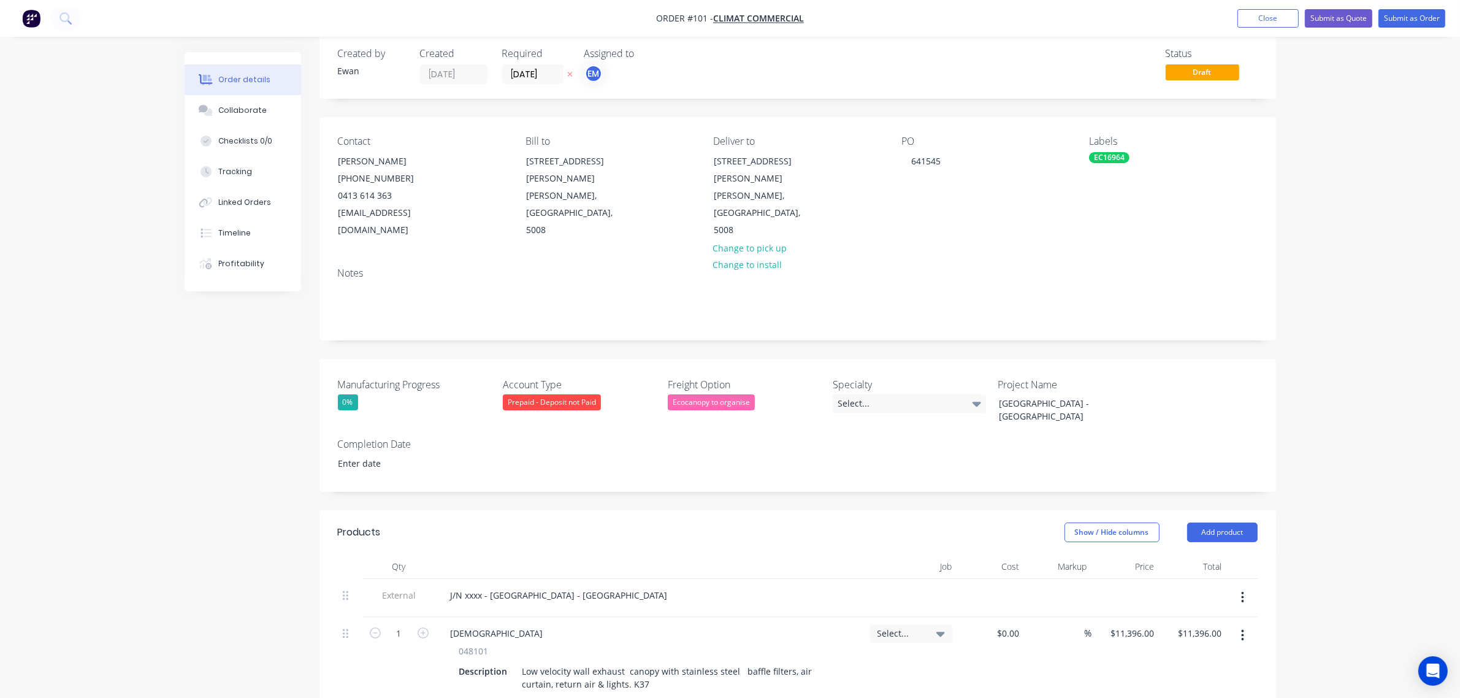
scroll to position [0, 0]
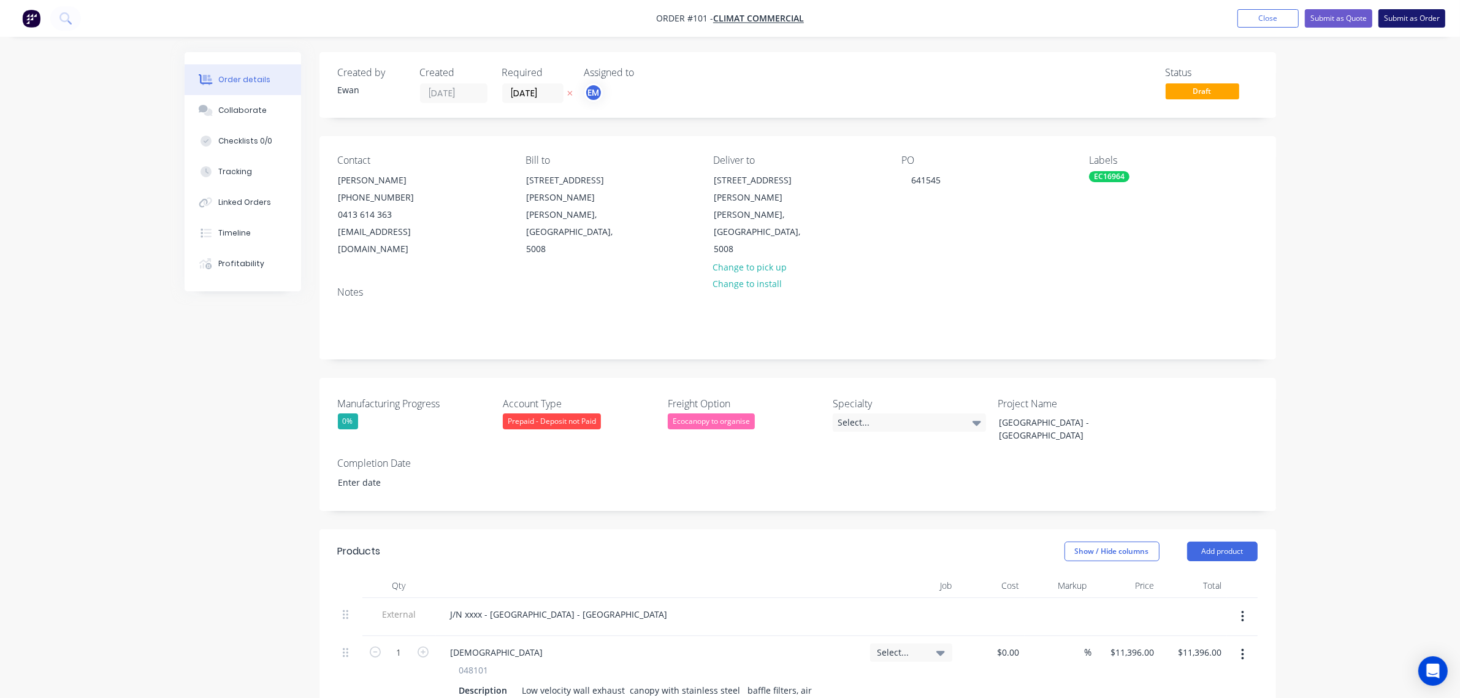
click at [1395, 13] on button "Submit as Order" at bounding box center [1412, 18] width 67 height 18
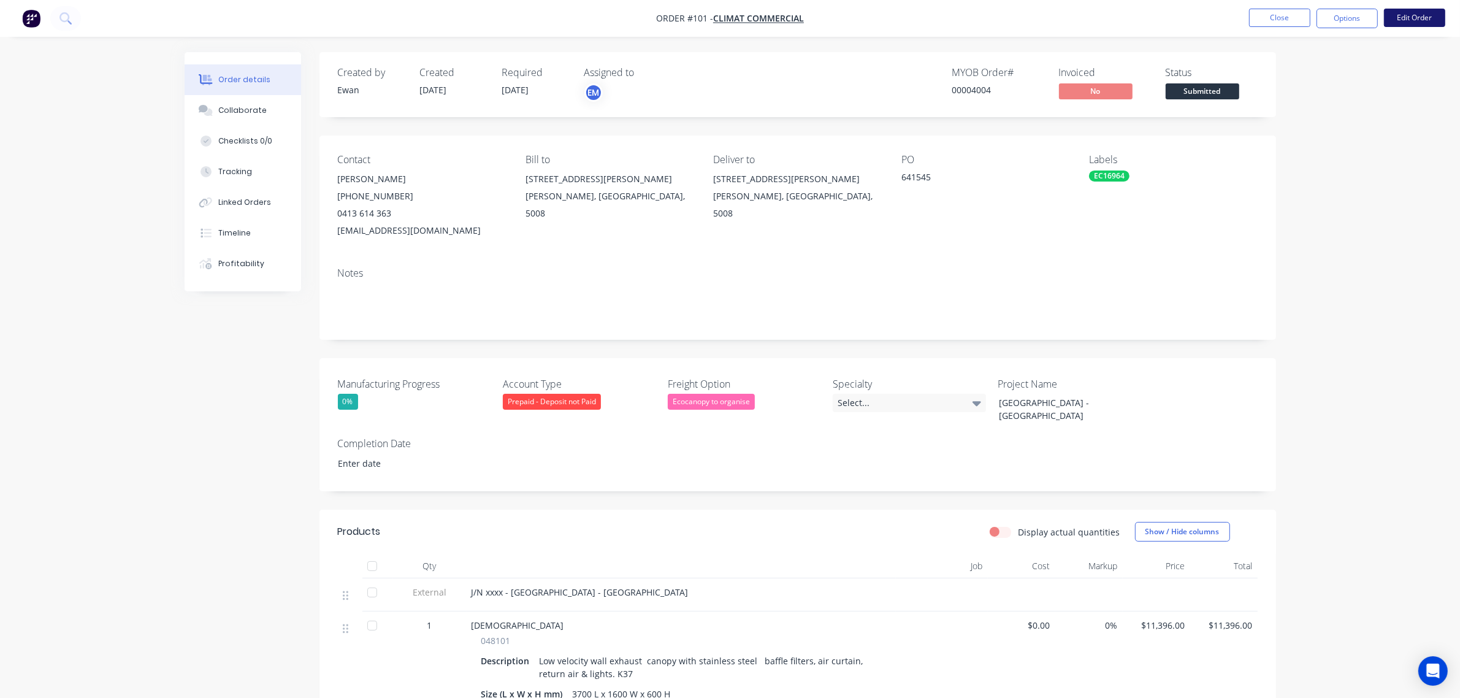
click at [1432, 14] on button "Edit Order" at bounding box center [1414, 18] width 61 height 18
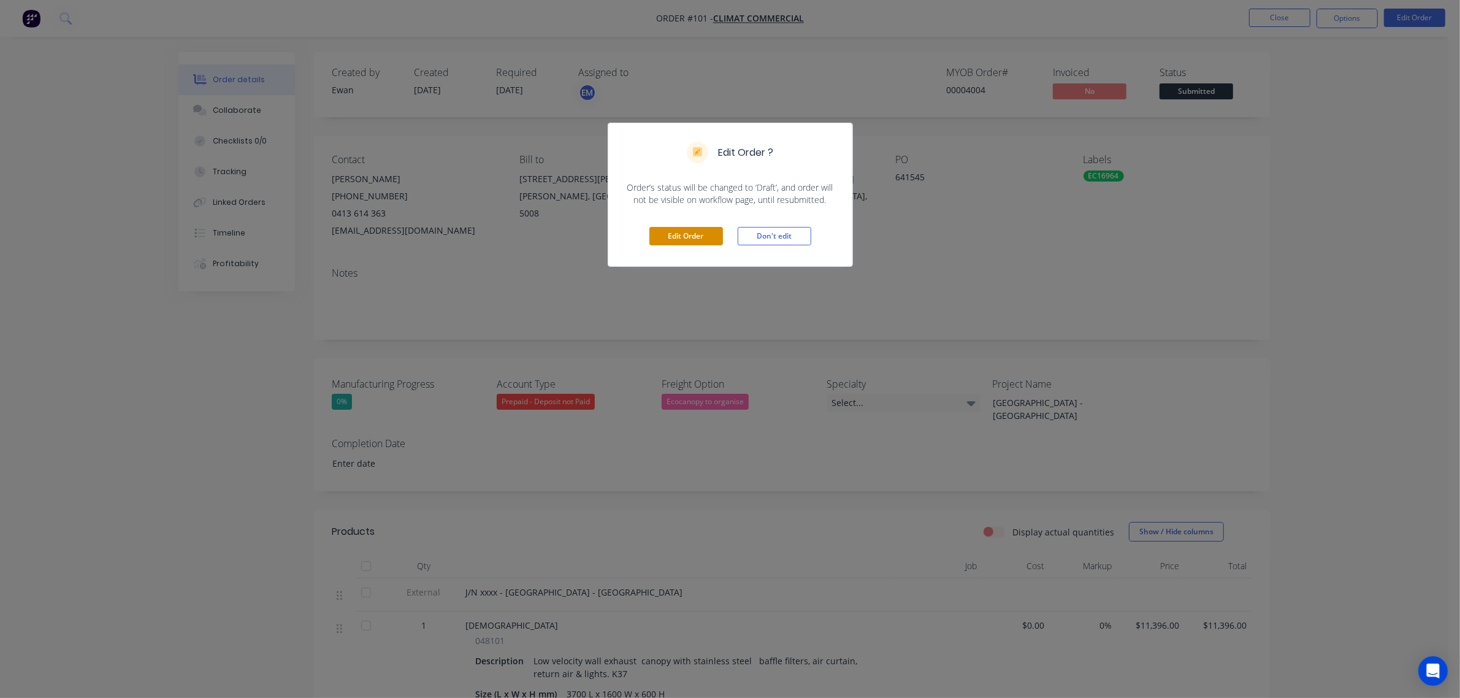
click at [691, 234] on button "Edit Order" at bounding box center [686, 236] width 74 height 18
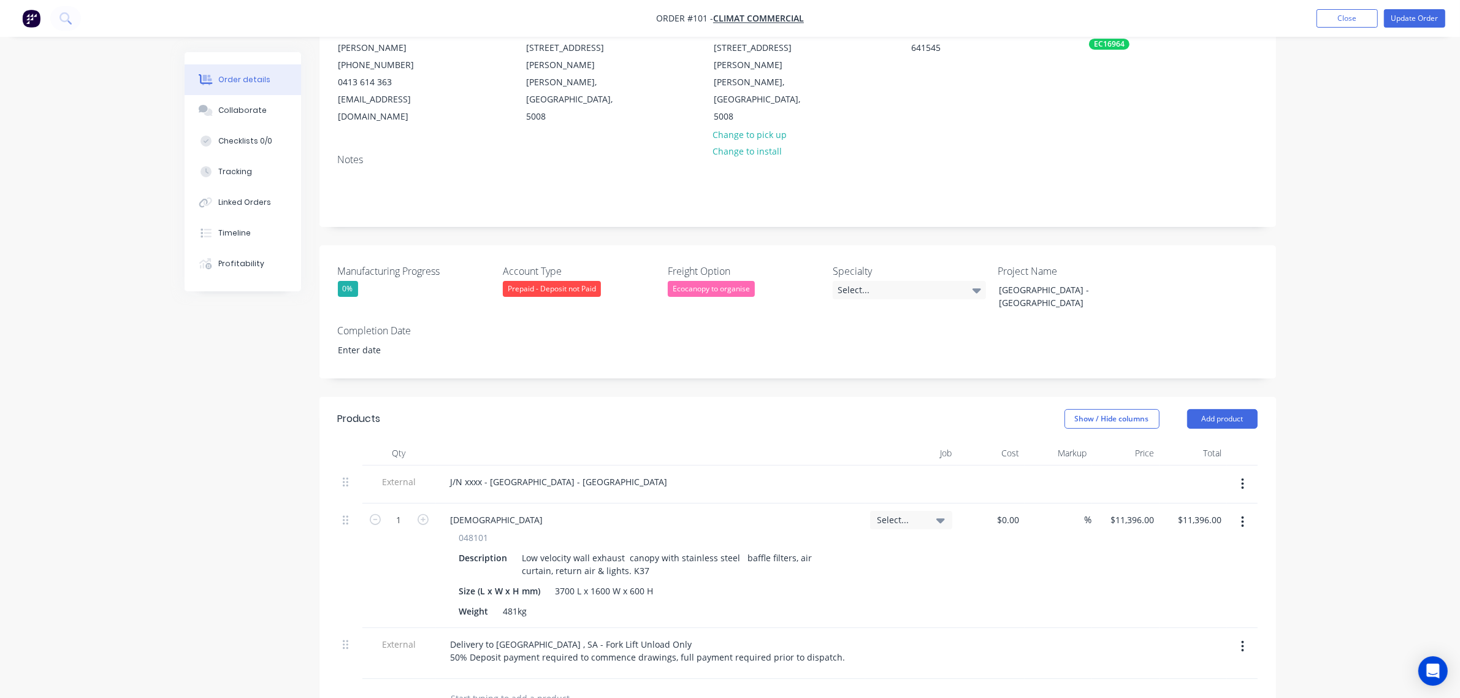
scroll to position [153, 0]
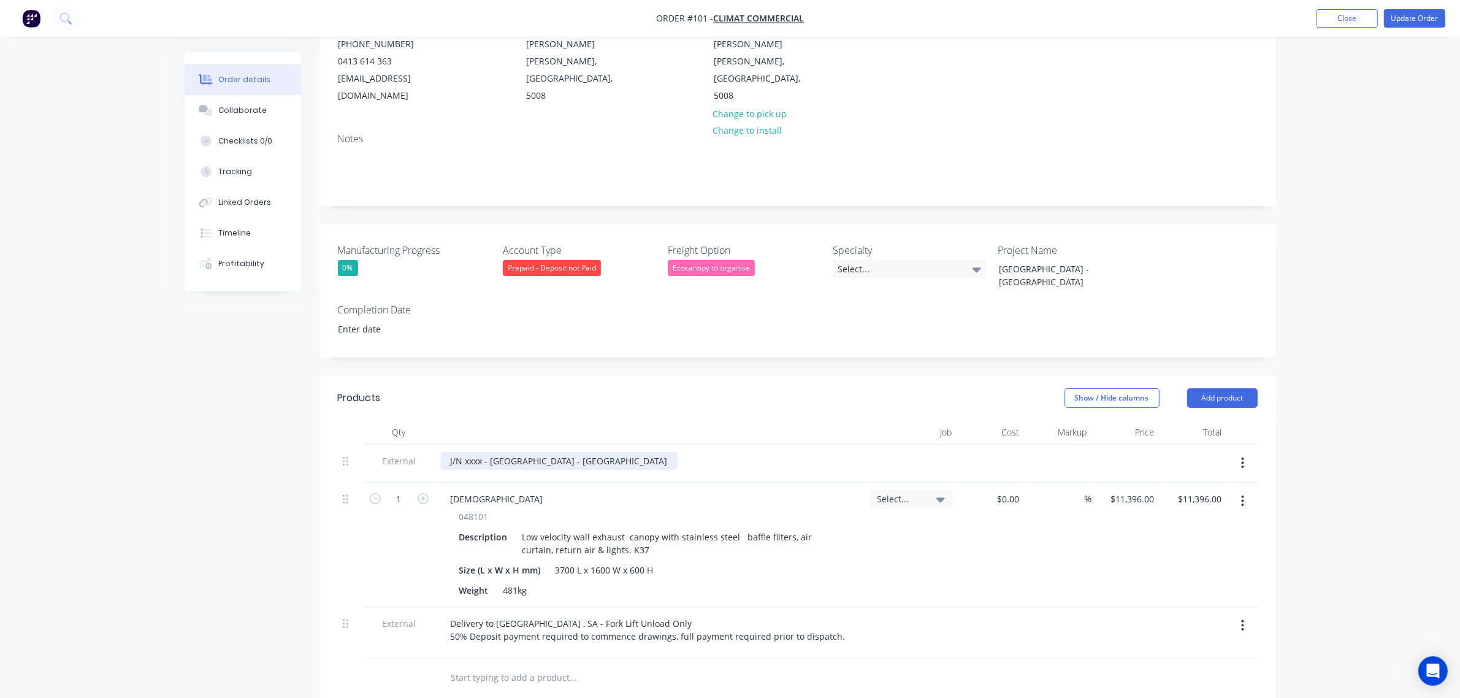
click at [475, 452] on div "J/N xxxx - [GEOGRAPHIC_DATA] - [GEOGRAPHIC_DATA]" at bounding box center [559, 461] width 237 height 18
click at [937, 492] on icon at bounding box center [941, 498] width 9 height 13
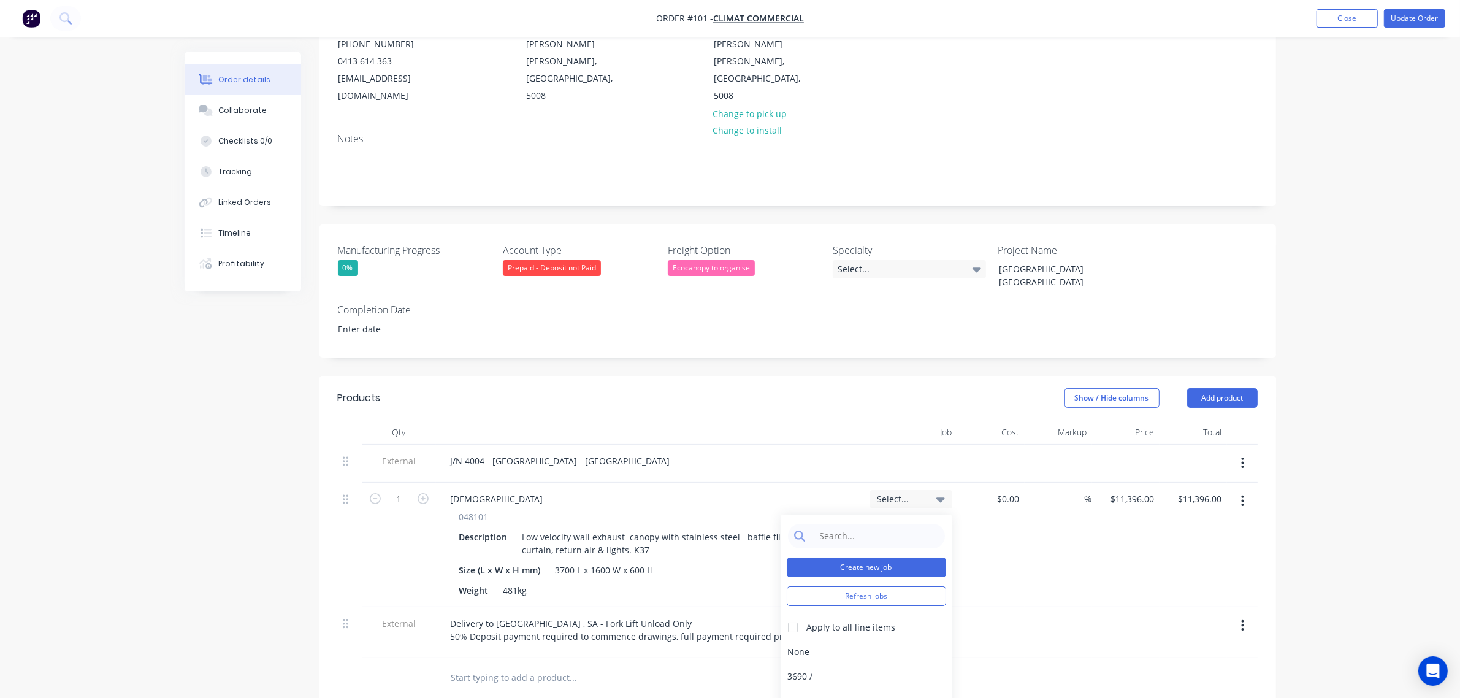
click at [884, 557] on button "Create new job" at bounding box center [866, 567] width 159 height 20
click at [879, 545] on input "Job Number" at bounding box center [866, 554] width 159 height 18
type input "4004"
click at [864, 589] on input "Job Name" at bounding box center [866, 598] width 159 height 18
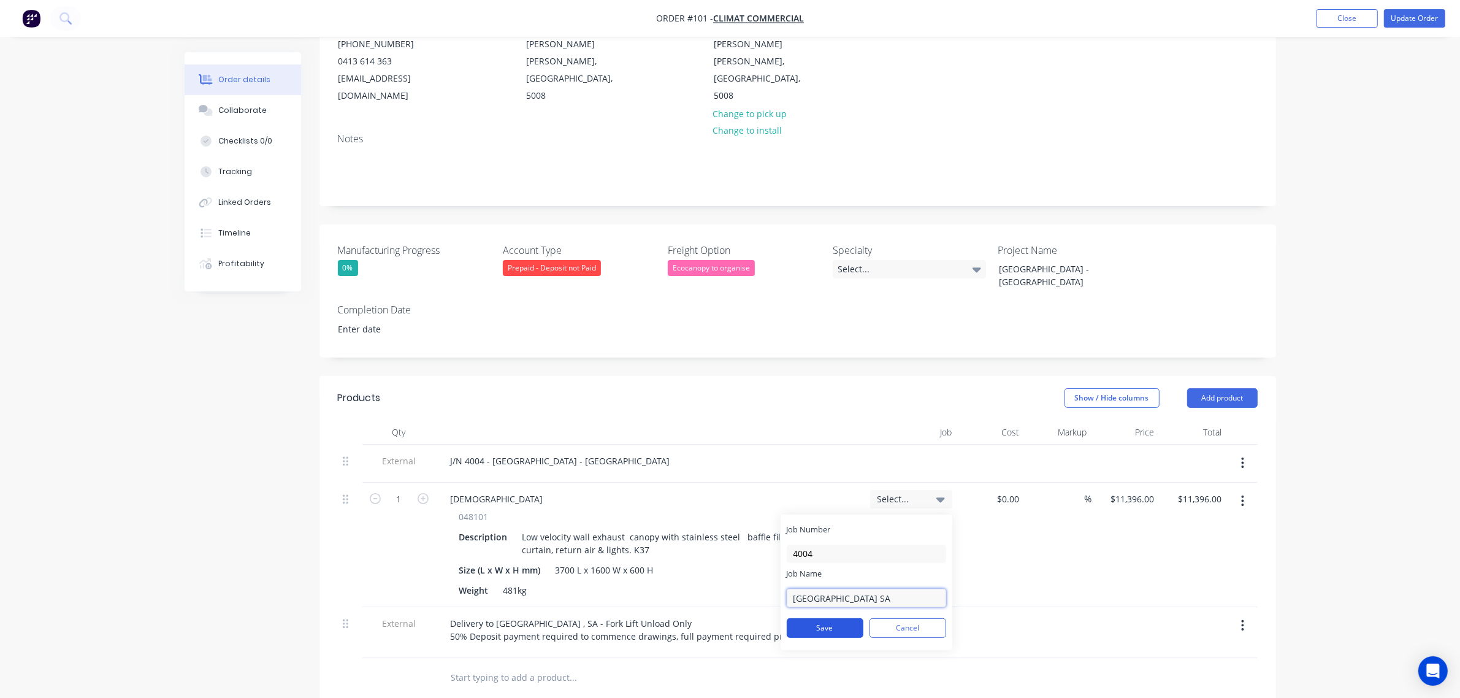
type input "[GEOGRAPHIC_DATA] SA"
click at [847, 618] on button "Save" at bounding box center [825, 628] width 77 height 20
click at [1328, 510] on div "Order details Collaborate Checklists 0/0 Tracking Linked Orders Timeline Profit…" at bounding box center [730, 426] width 1460 height 1158
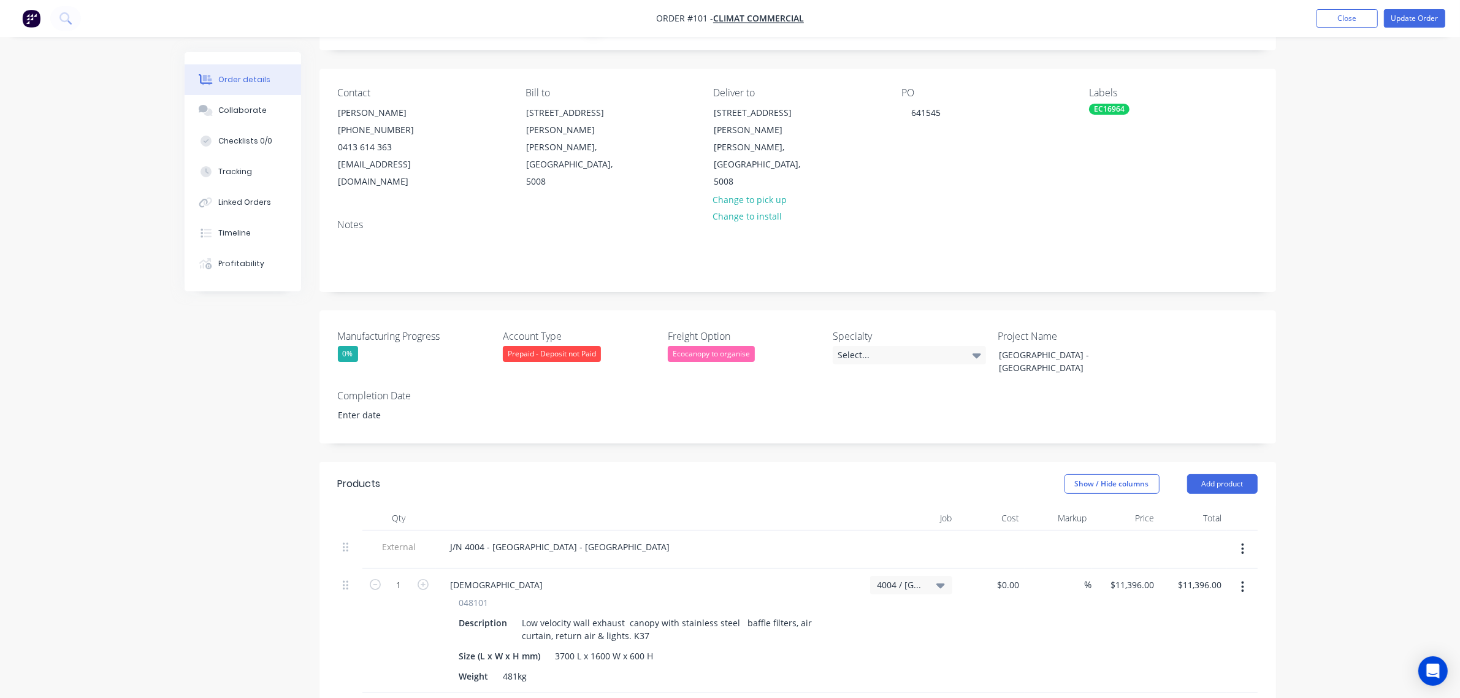
scroll to position [0, 0]
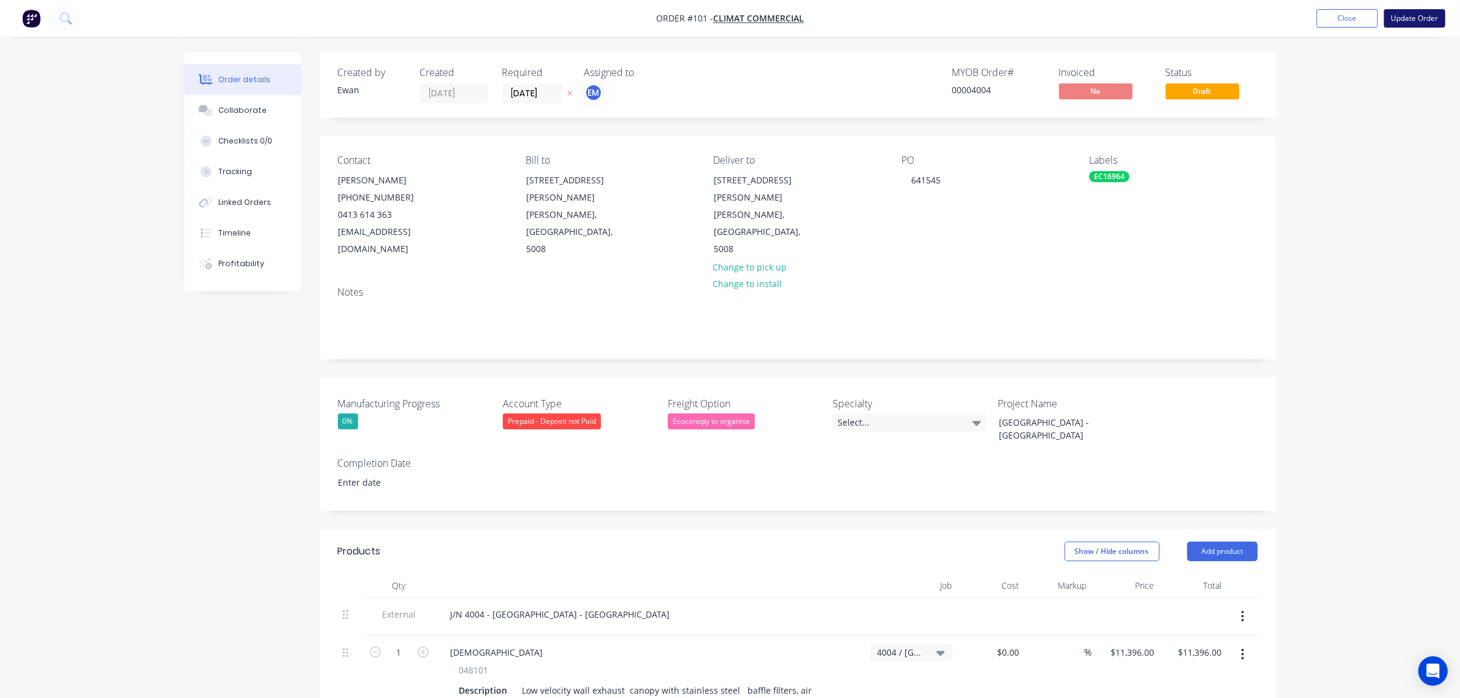
click at [1411, 17] on button "Update Order" at bounding box center [1414, 18] width 61 height 18
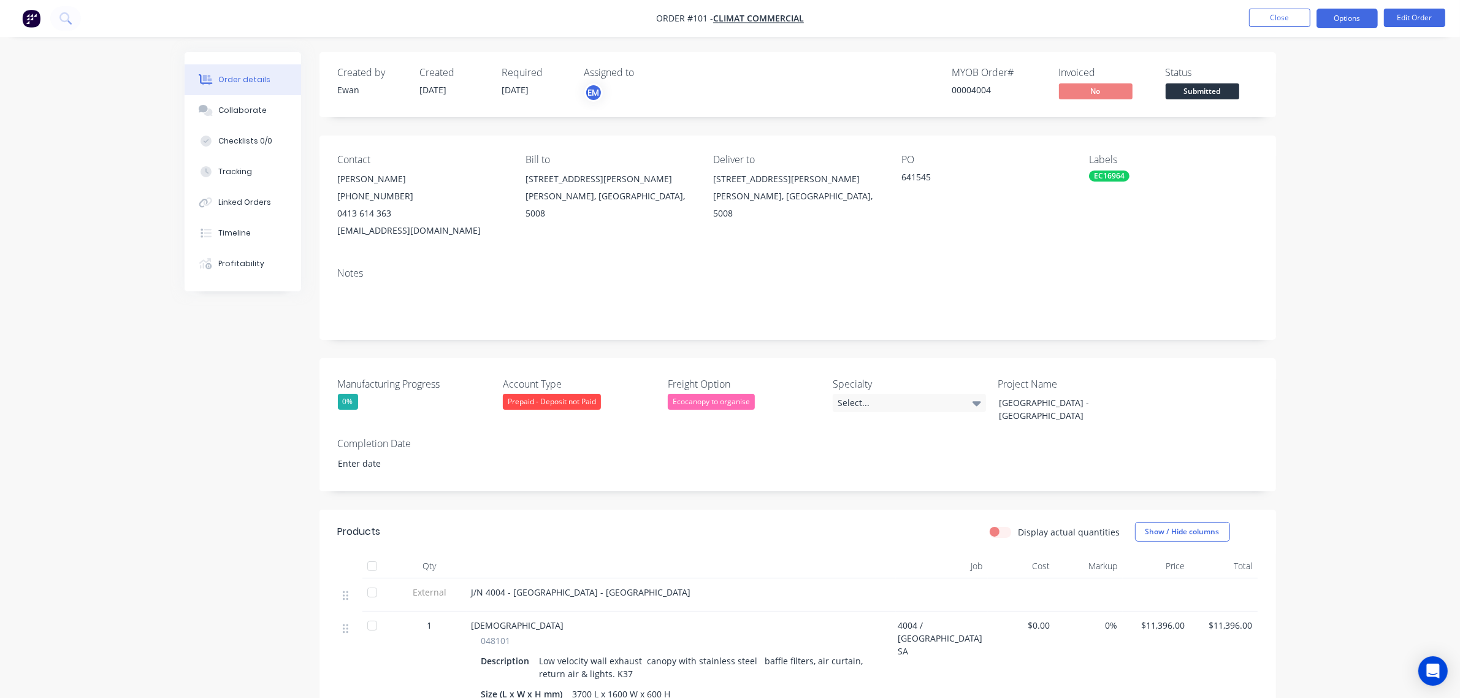
click at [1354, 18] on button "Options" at bounding box center [1347, 19] width 61 height 20
click at [1304, 95] on div "Partial Invoice" at bounding box center [1310, 99] width 113 height 18
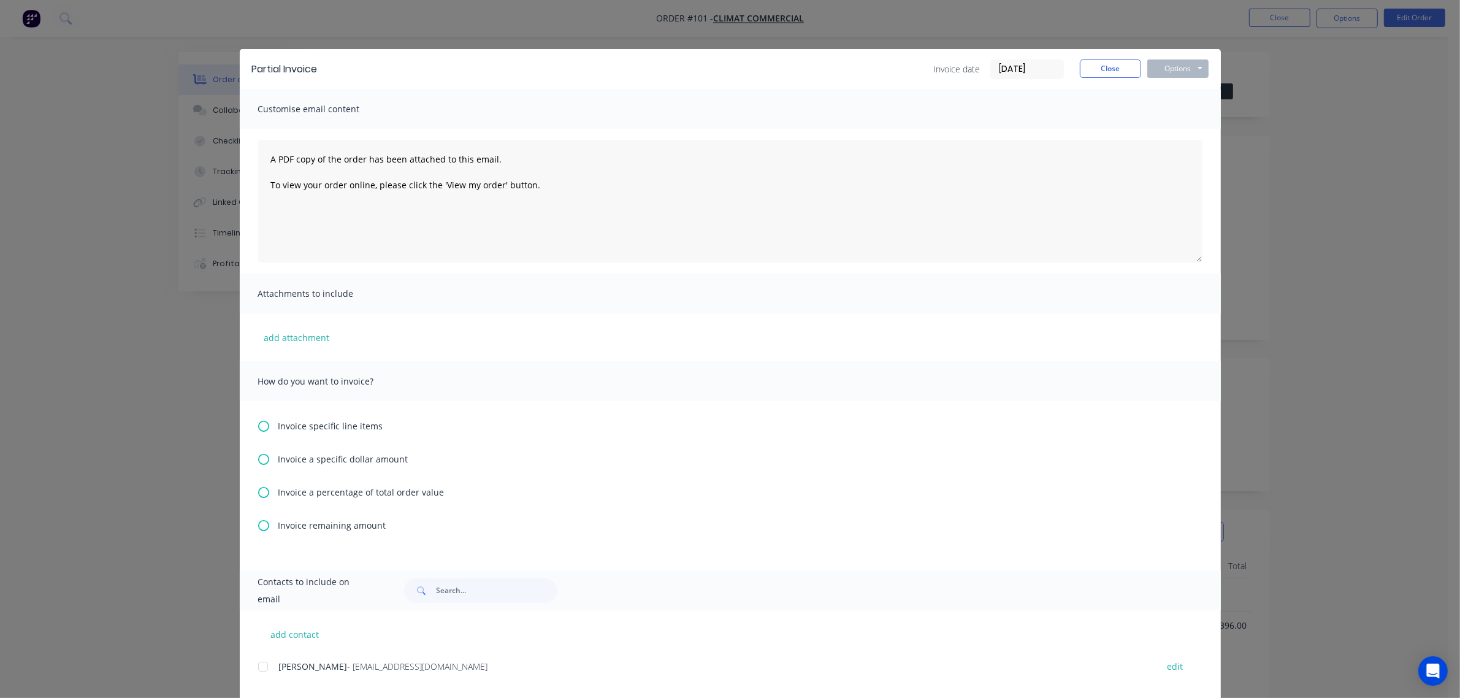
click at [308, 492] on span "Invoice a percentage of total order value" at bounding box center [361, 492] width 166 height 13
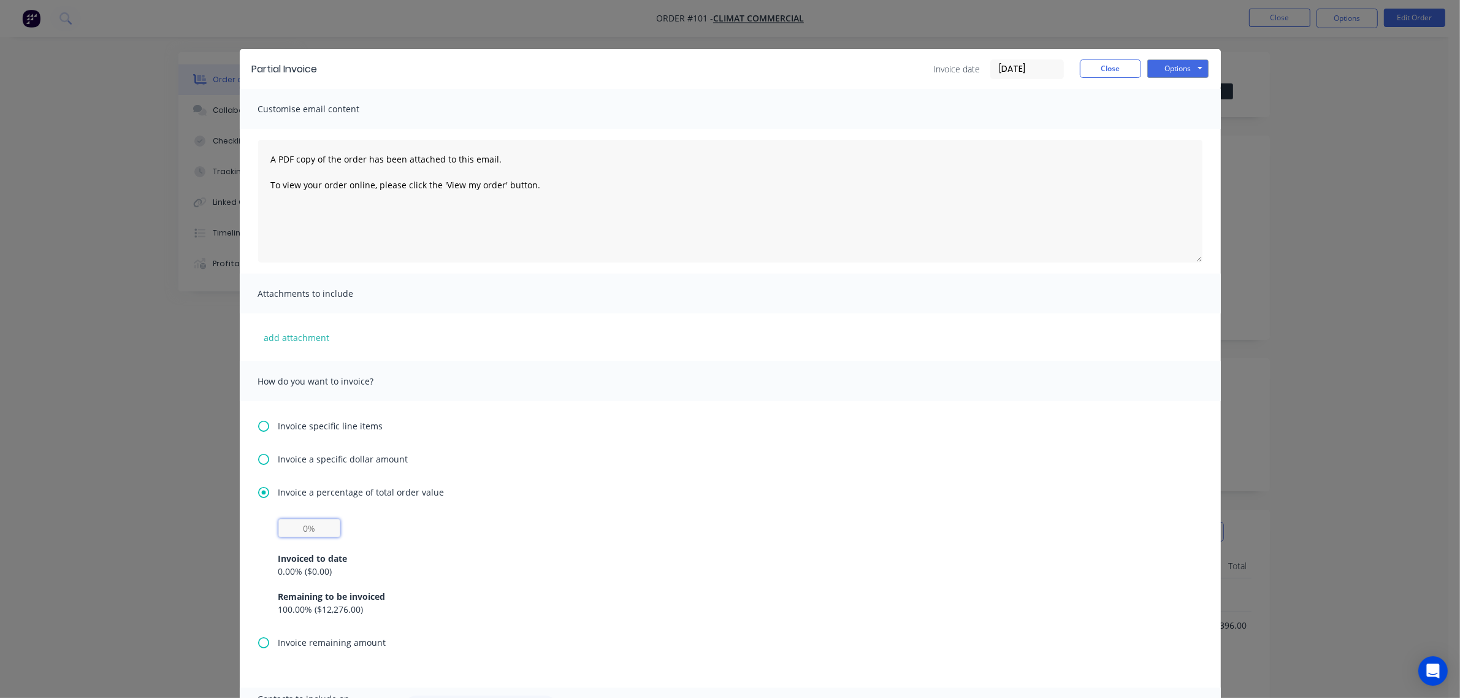
click at [313, 528] on input "text" at bounding box center [309, 528] width 62 height 18
type input "50%"
click at [1159, 63] on button "Options" at bounding box center [1177, 68] width 61 height 18
click at [1154, 104] on button "Print" at bounding box center [1186, 111] width 79 height 20
